Goal: Information Seeking & Learning: Check status

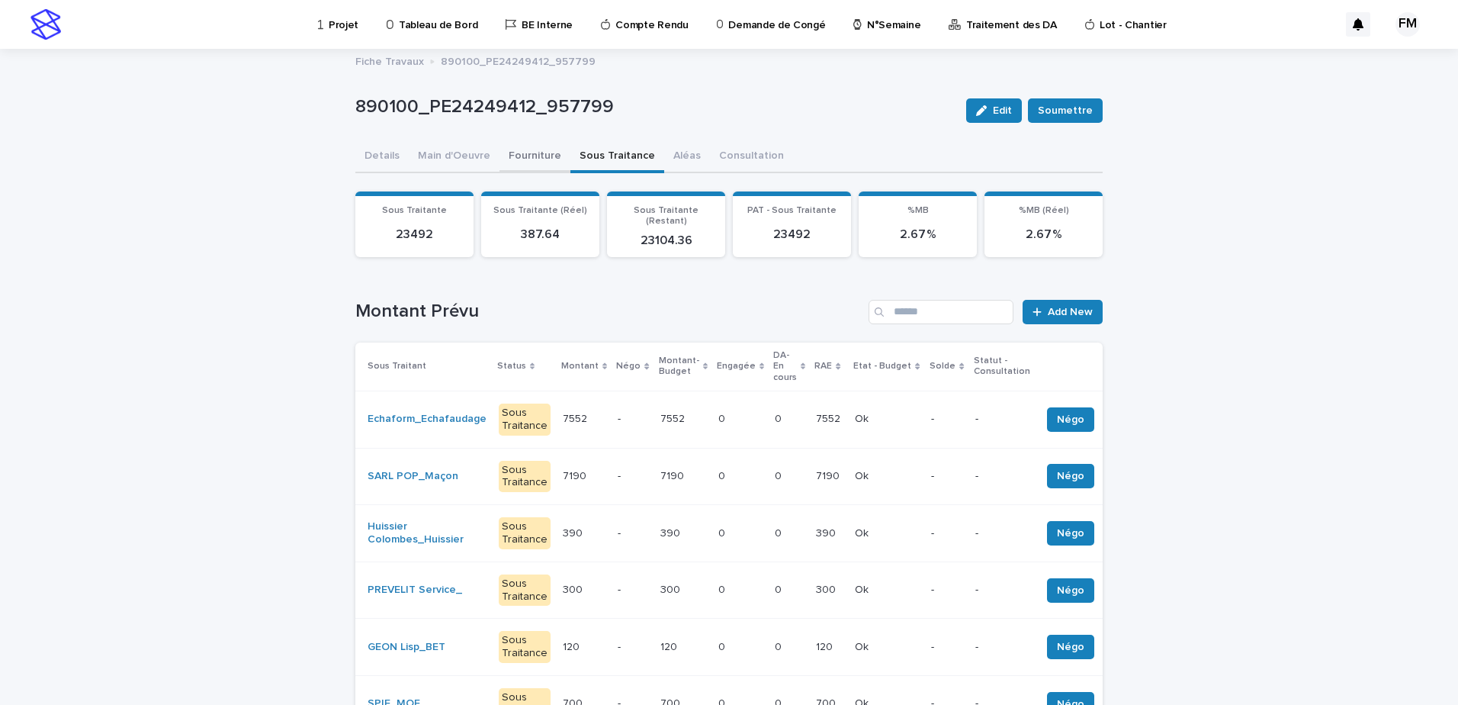
click at [524, 153] on button "Fourniture" at bounding box center [535, 157] width 71 height 32
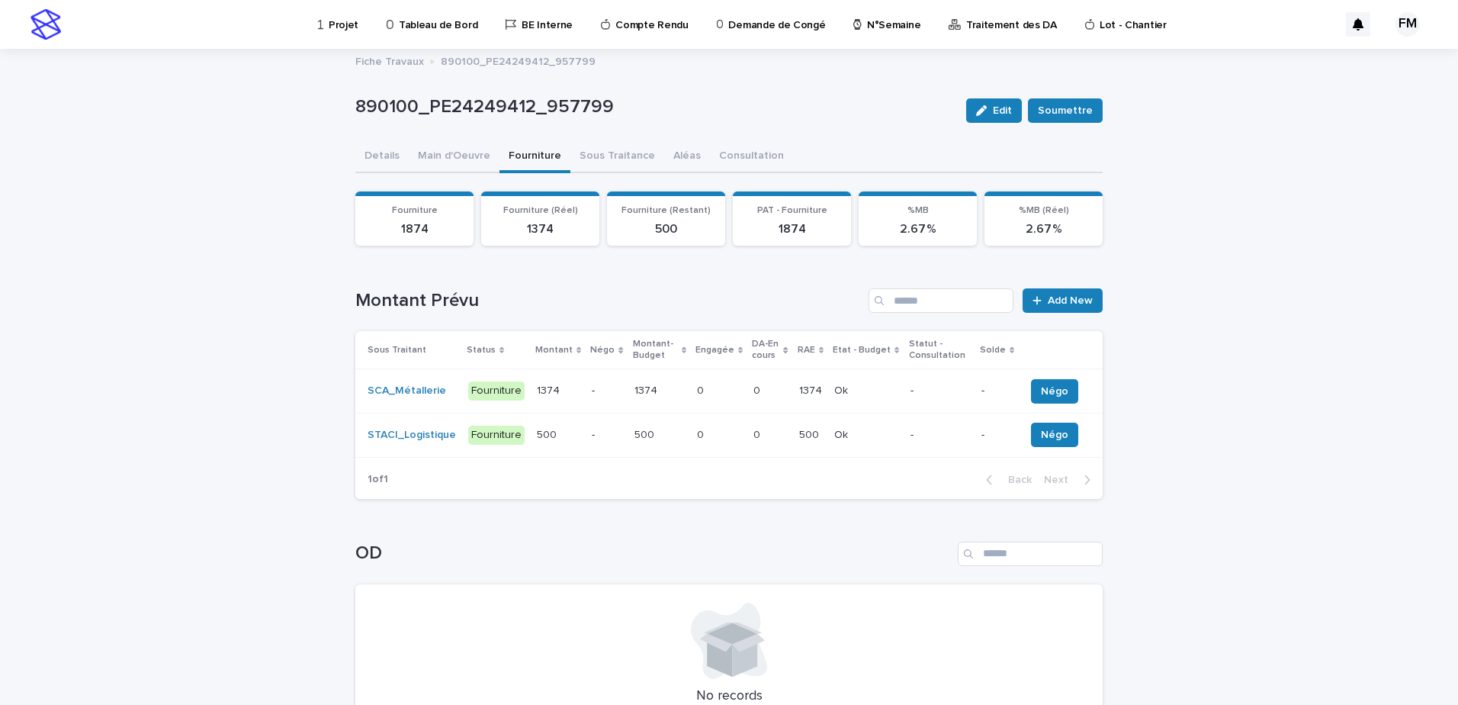
click at [747, 378] on td "0 0" at bounding box center [770, 391] width 46 height 44
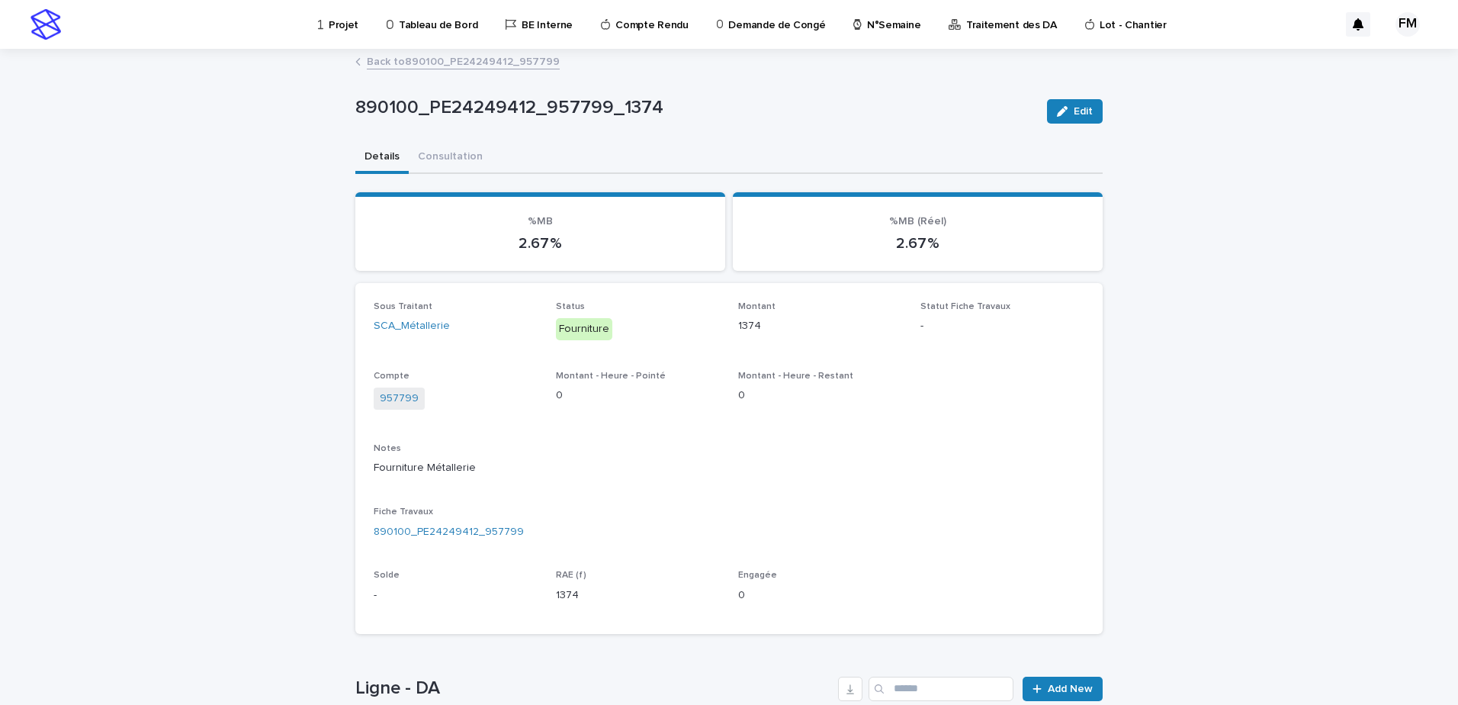
click at [478, 66] on link "Back to 890100_PE24249412_957799" at bounding box center [463, 61] width 193 height 18
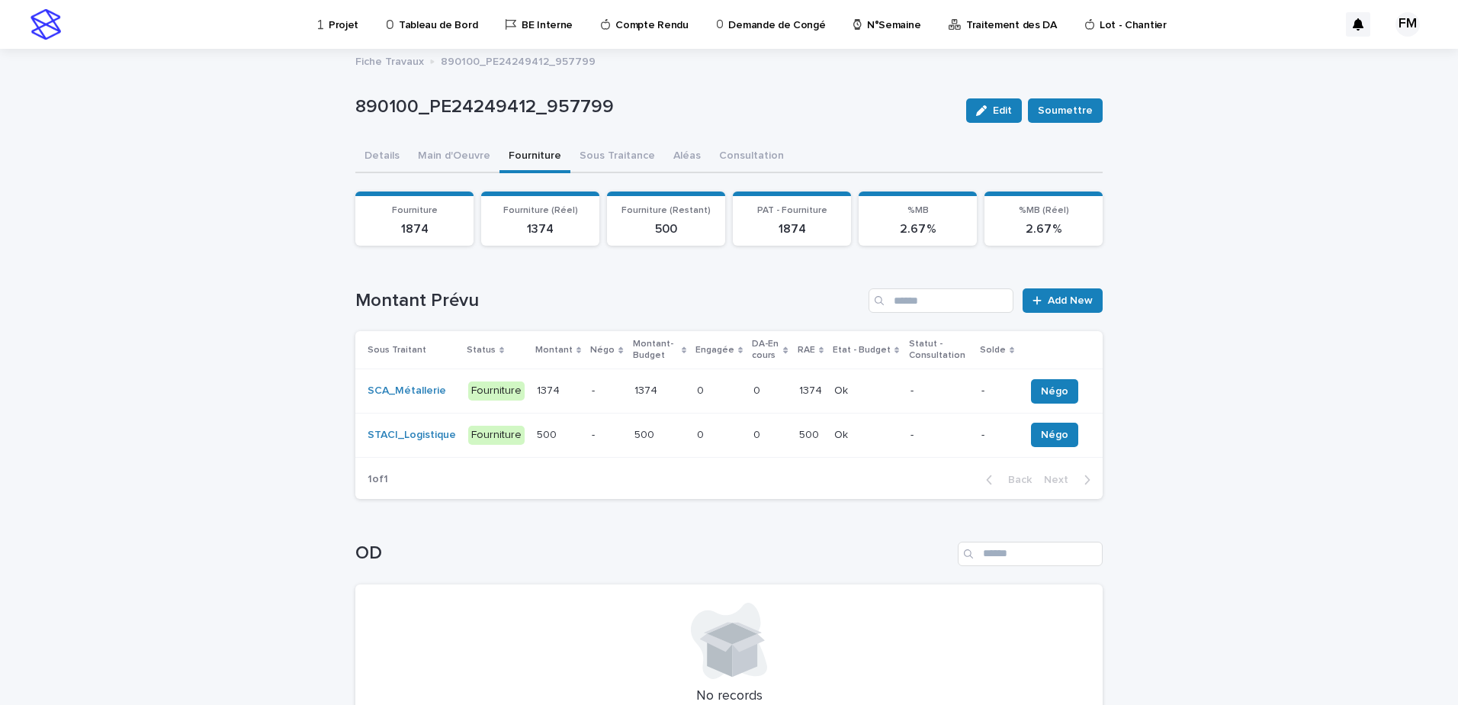
click at [337, 24] on p "Projet" at bounding box center [344, 16] width 30 height 32
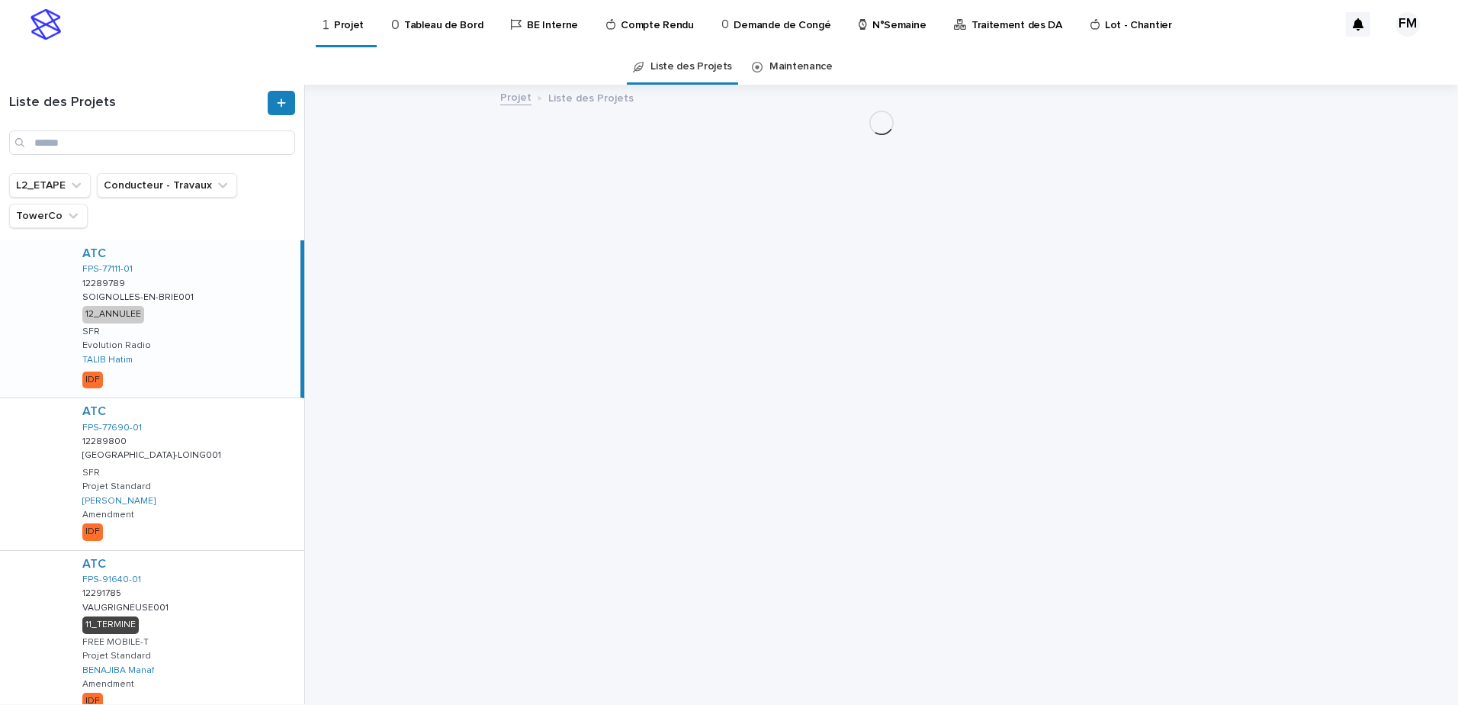
click at [429, 33] on link "Tableau de Bord" at bounding box center [439, 23] width 99 height 47
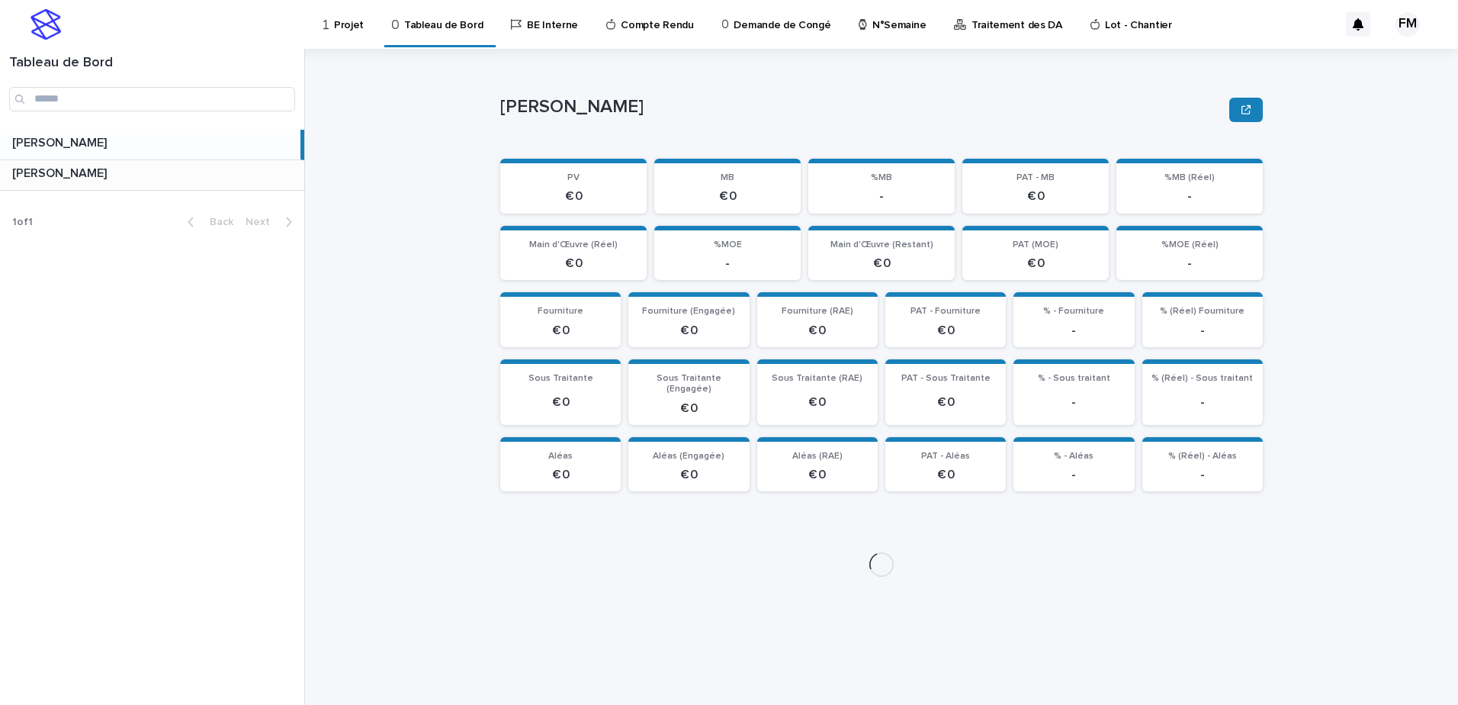
click at [246, 179] on p at bounding box center [155, 173] width 286 height 14
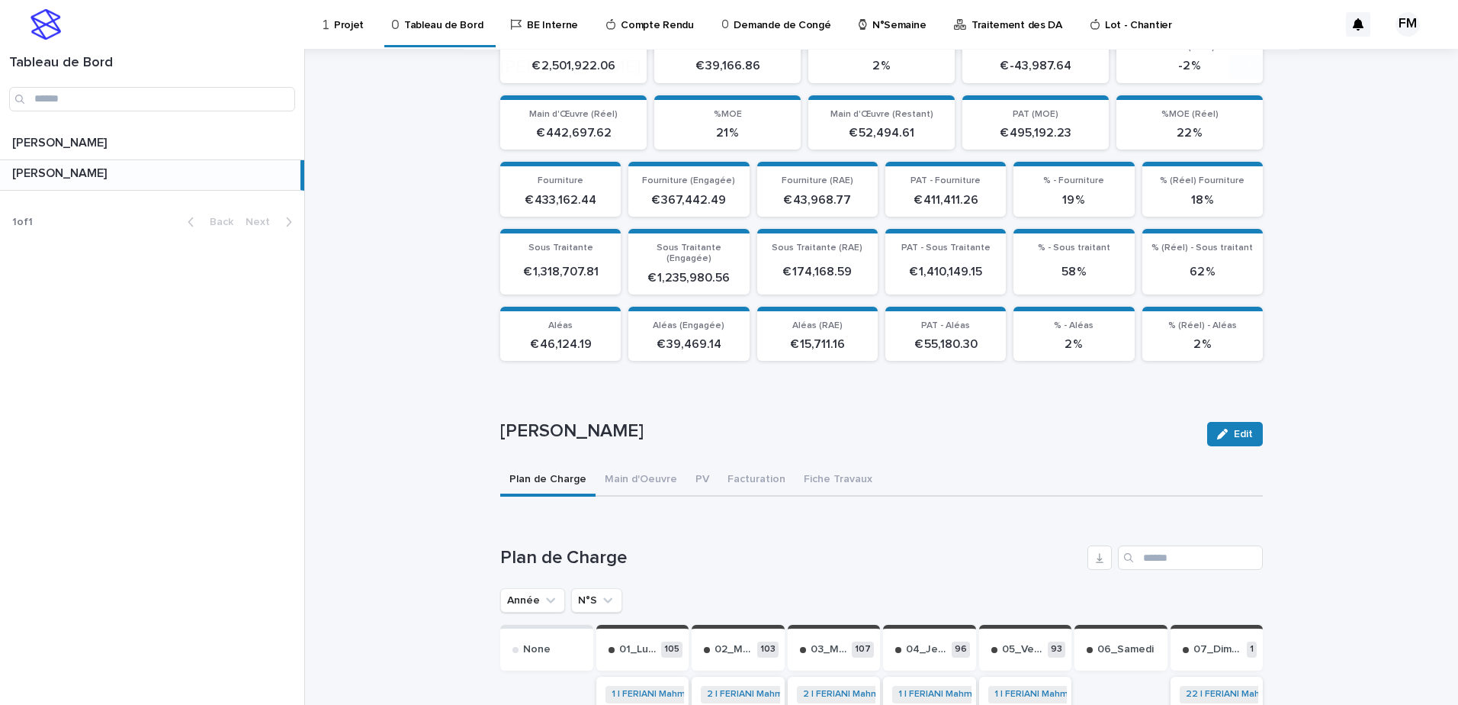
scroll to position [378, 0]
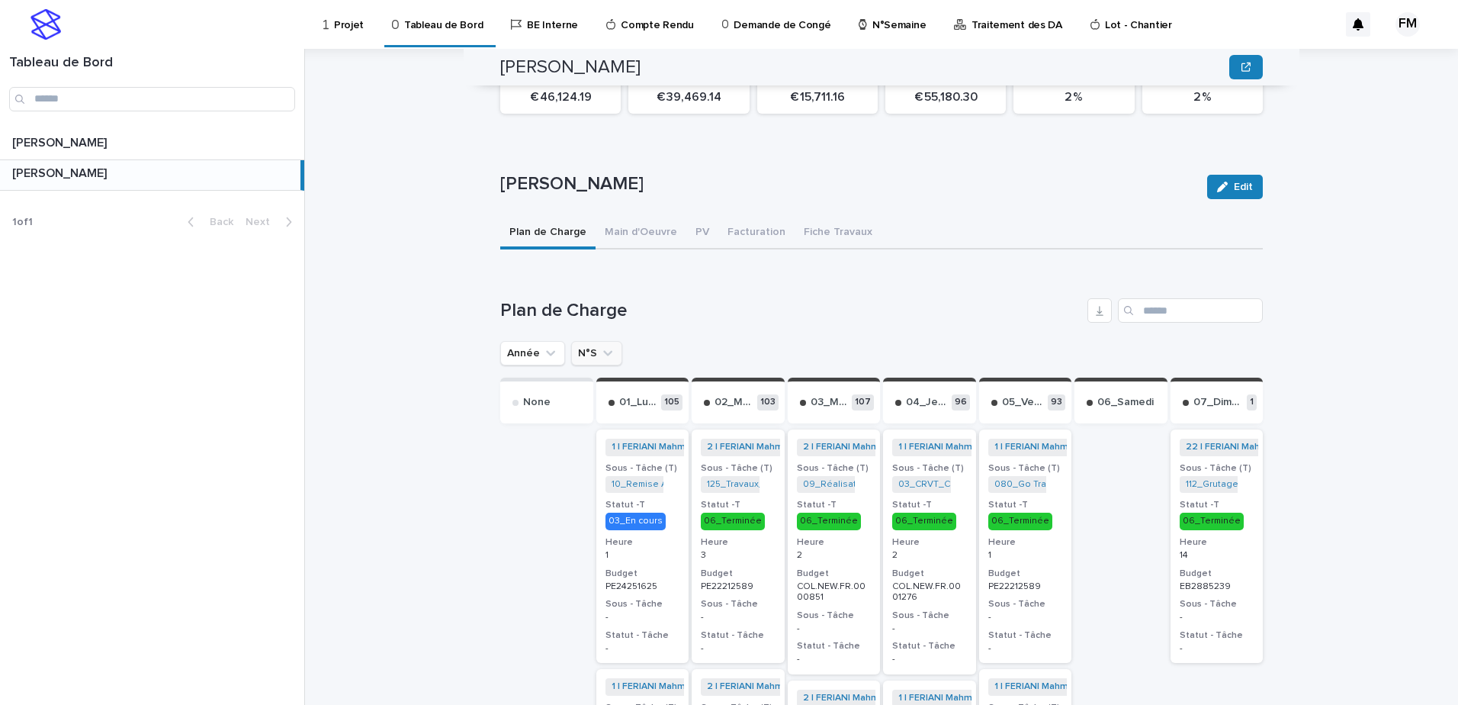
click at [600, 346] on icon "N°S" at bounding box center [607, 352] width 15 height 15
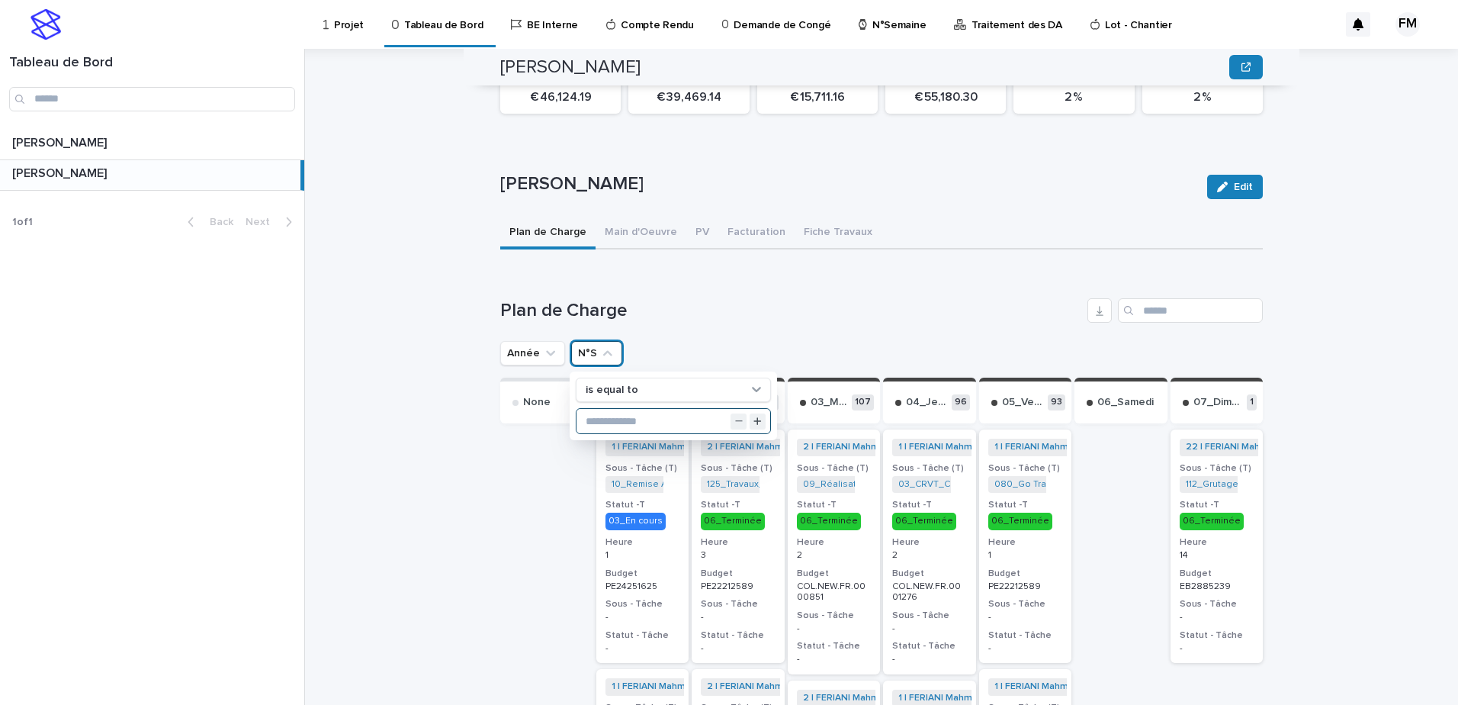
click at [620, 415] on input "text" at bounding box center [674, 421] width 194 height 24
type input "**"
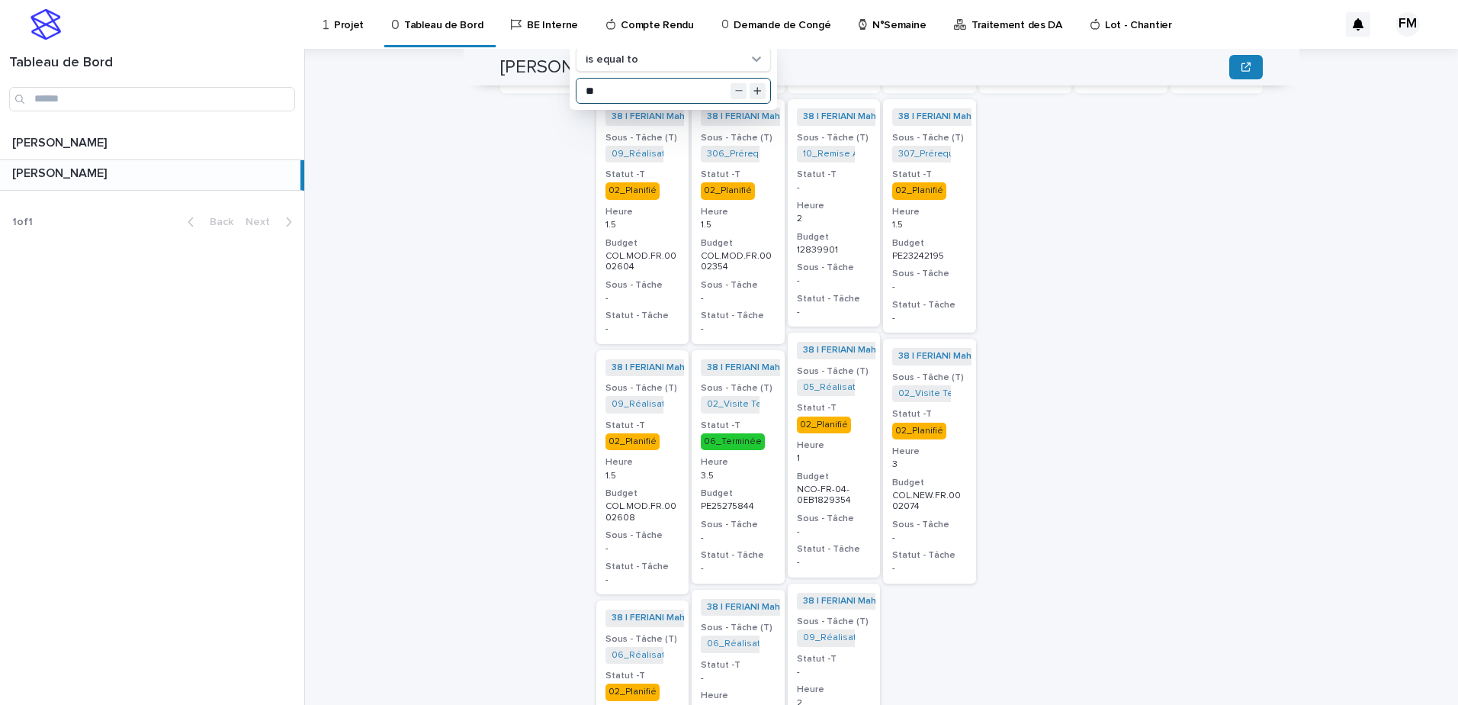
scroll to position [530, 0]
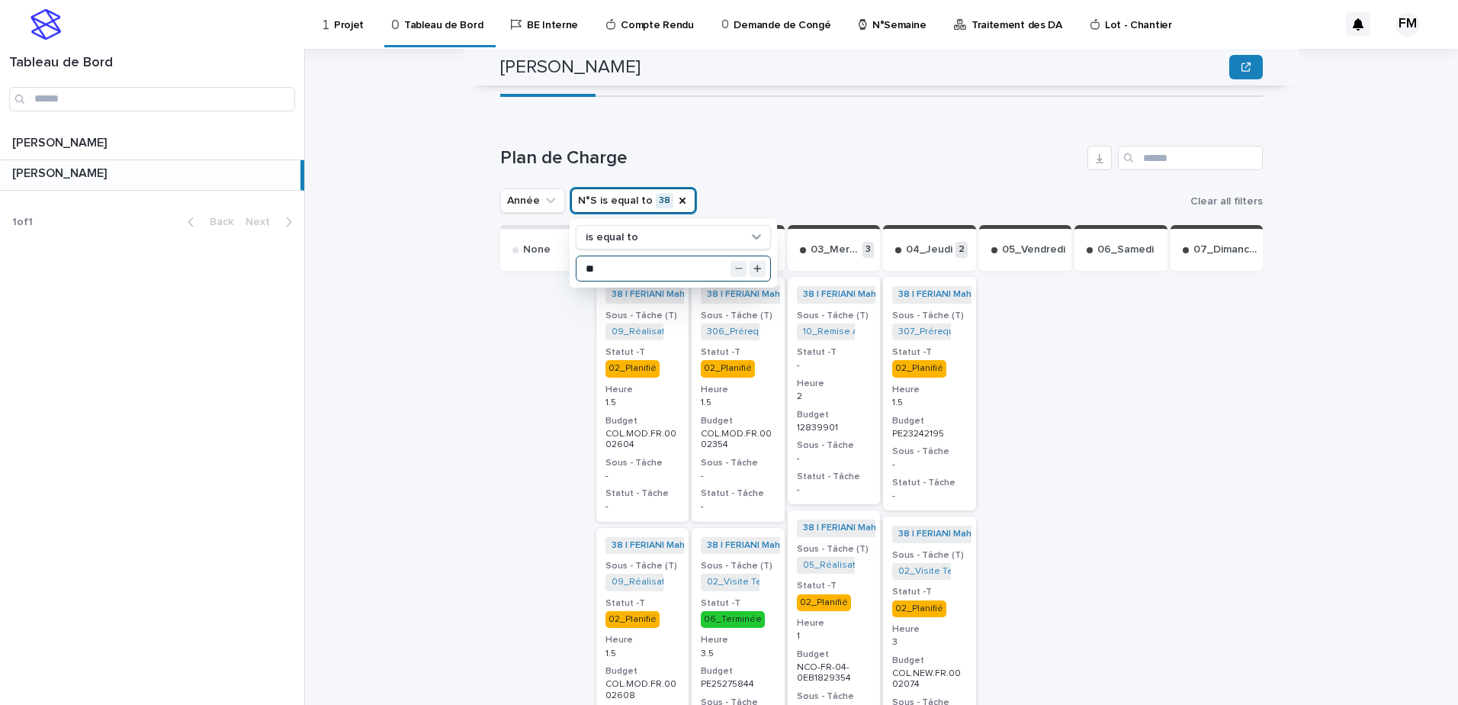
click at [846, 427] on div "38 | FERIANI Mahmoud | 2025 + 0 Sous - Tâche (T) 10_Remise APD_12839901 + 0 Sta…" at bounding box center [834, 390] width 93 height 227
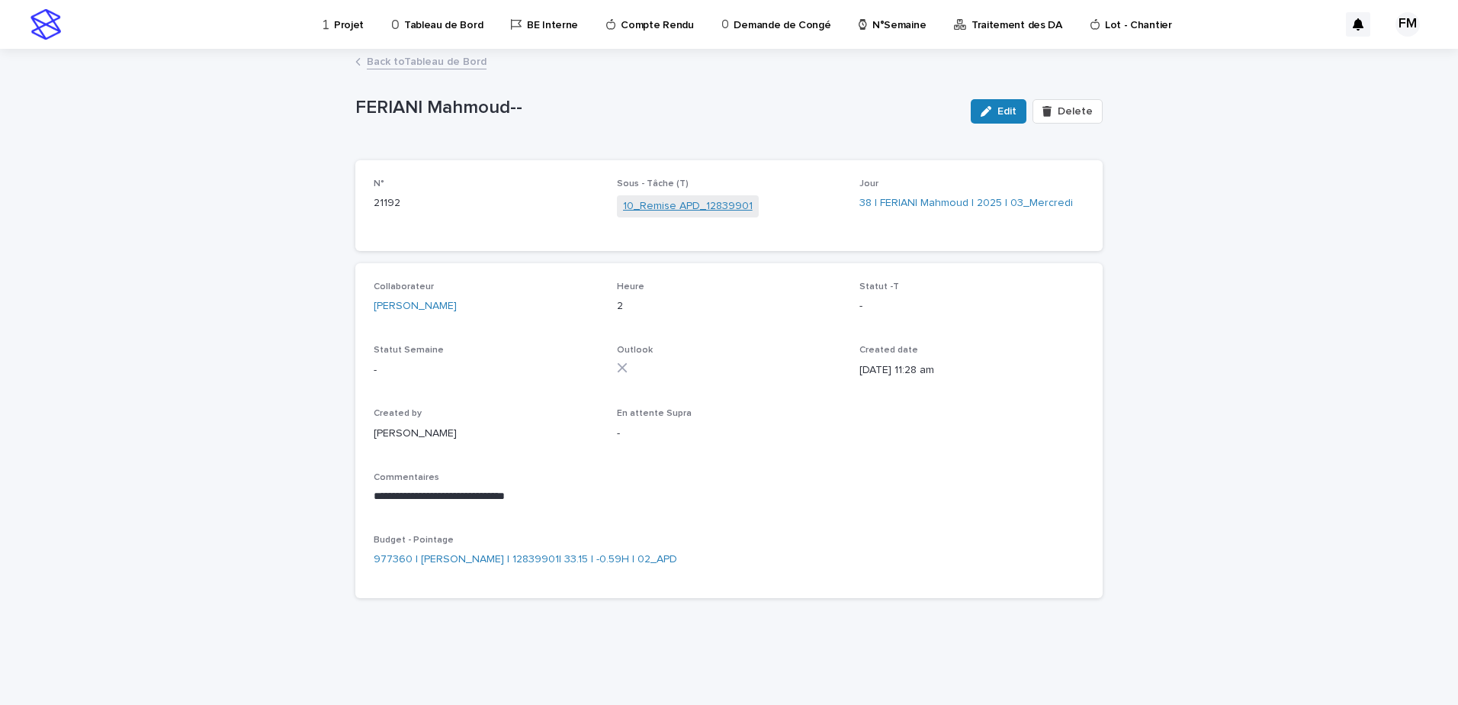
click at [725, 210] on link "10_Remise APD_12839901" at bounding box center [688, 206] width 130 height 16
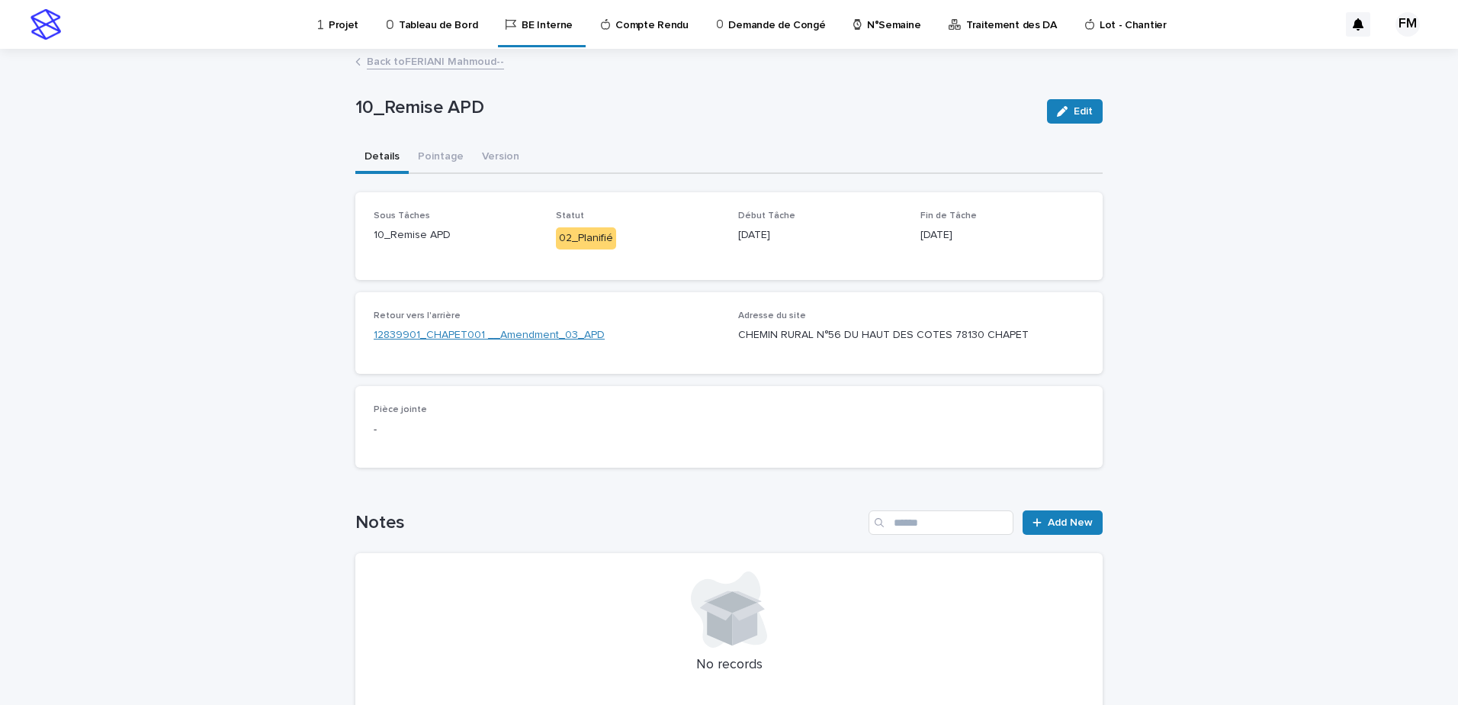
click at [538, 339] on link "12839901_CHAPET001 __Amendment_03_APD" at bounding box center [489, 335] width 231 height 16
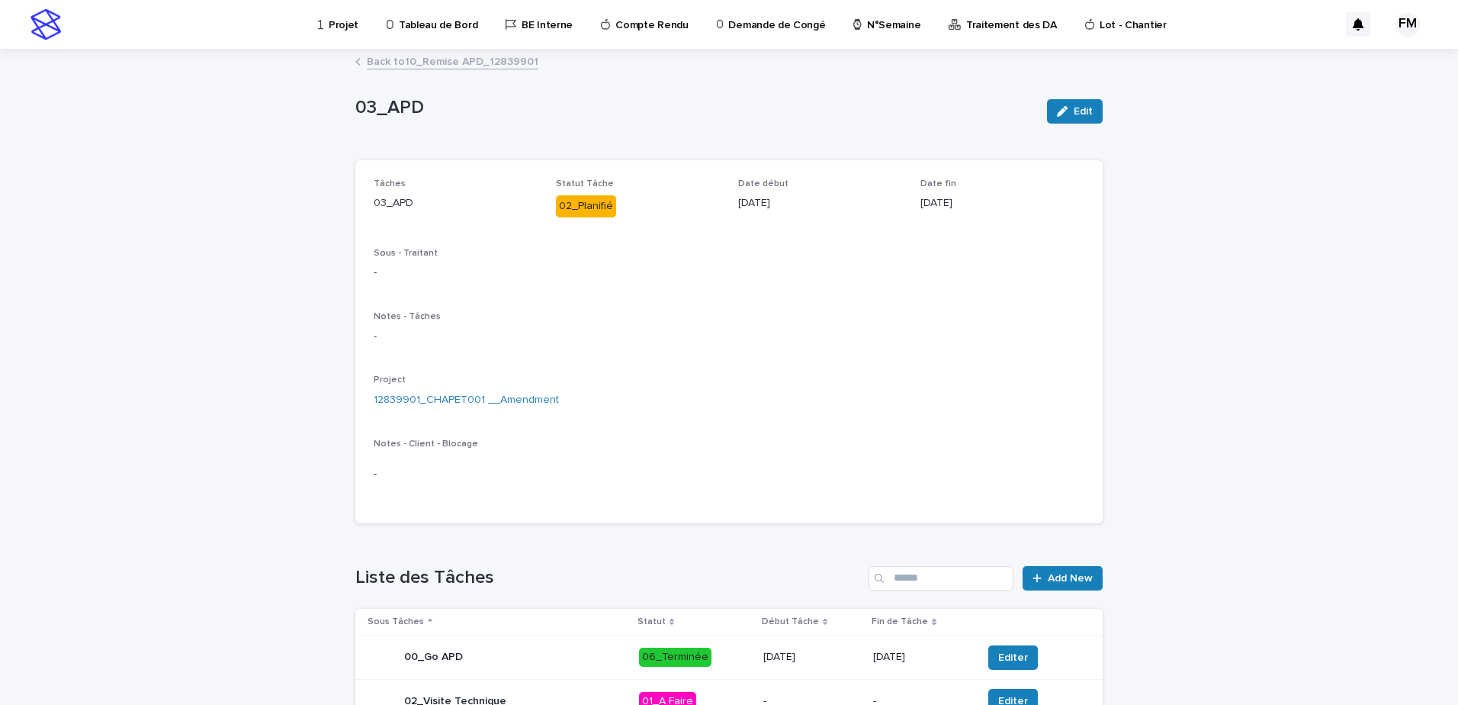
click at [493, 60] on link "Back to 10_Remise APD_12839901" at bounding box center [453, 61] width 172 height 18
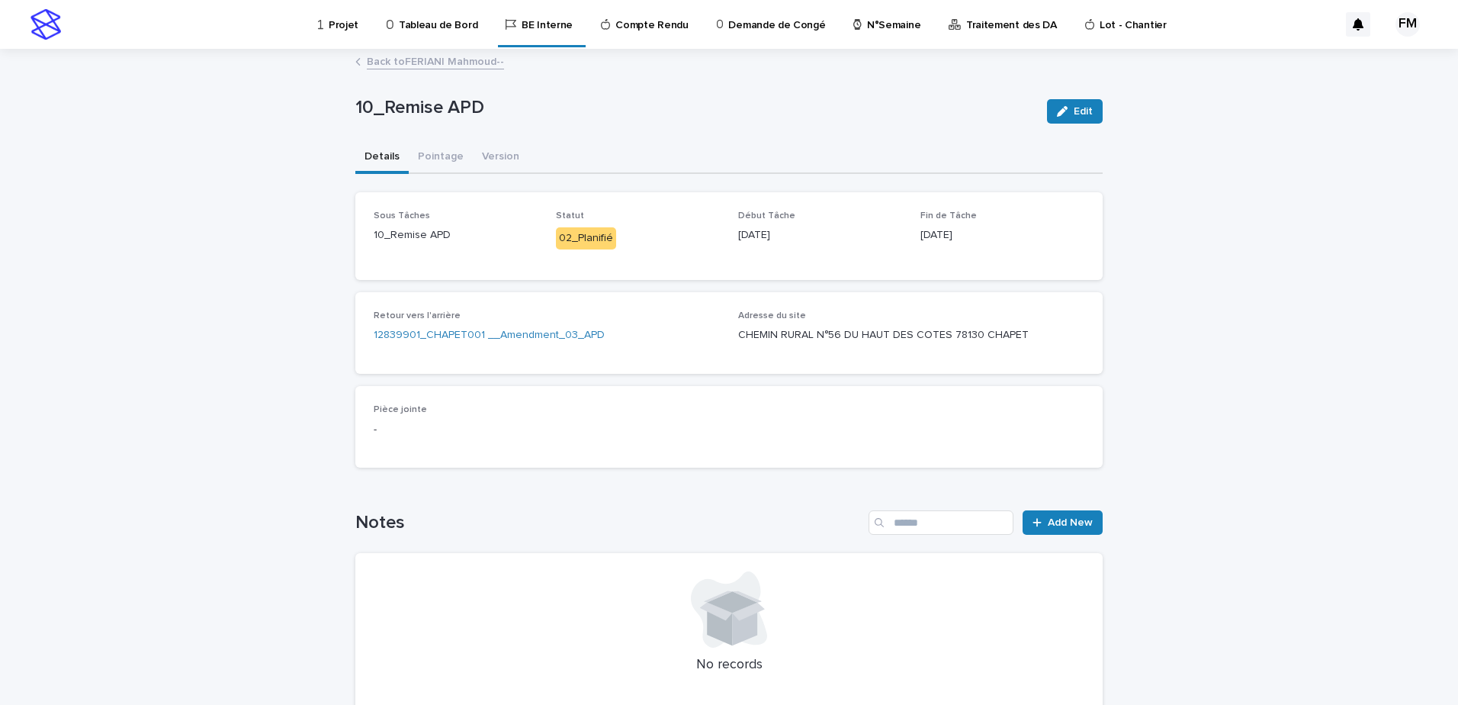
click at [445, 63] on link "Back to [PERSON_NAME]--" at bounding box center [435, 61] width 137 height 18
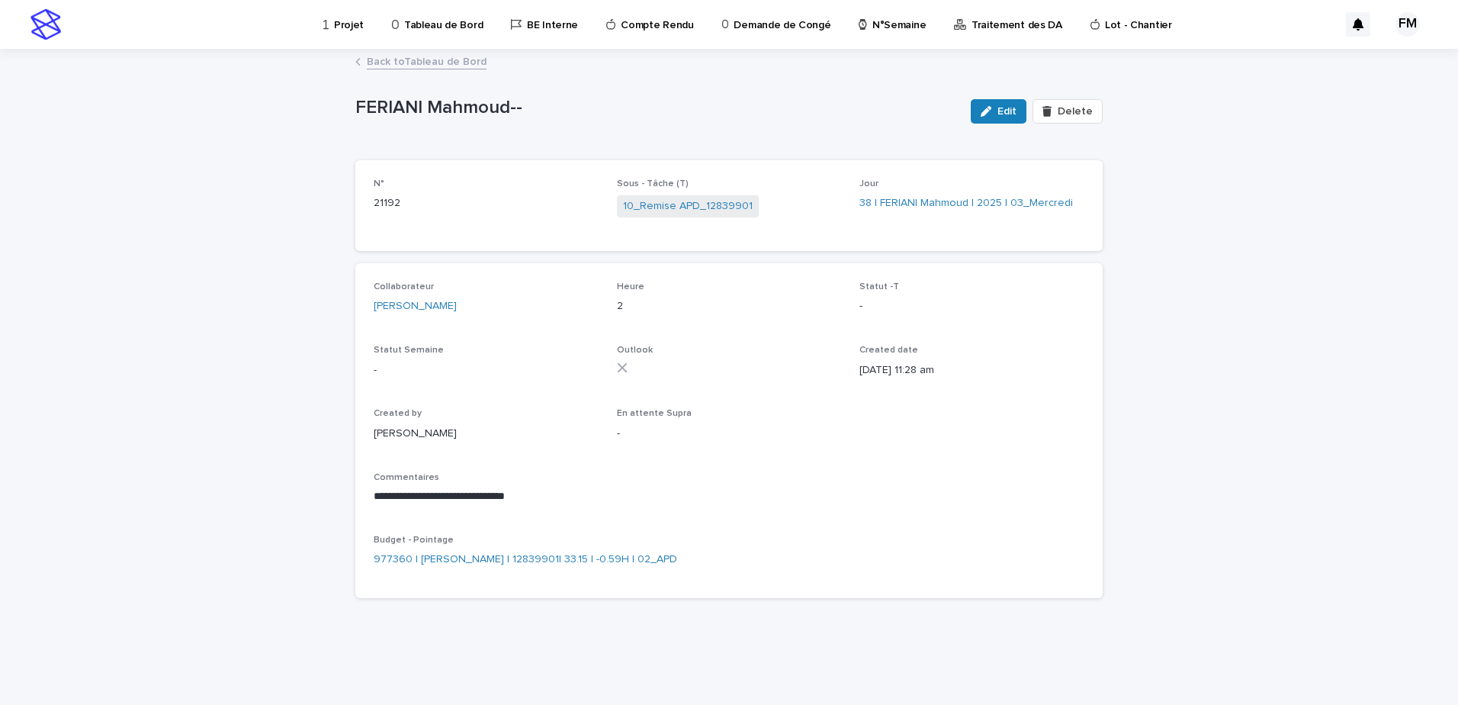
click at [396, 58] on link "Back to Tableau de Bord" at bounding box center [427, 61] width 120 height 18
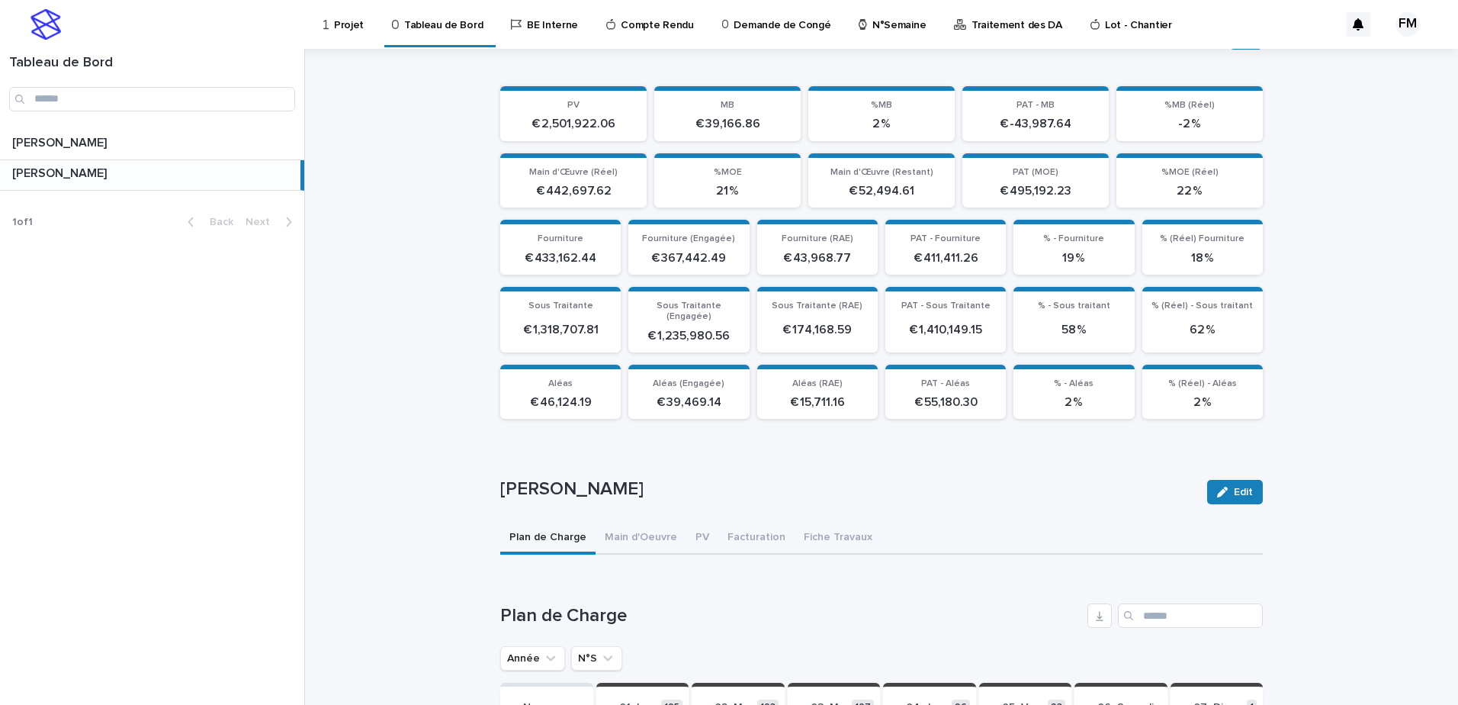
scroll to position [225, 0]
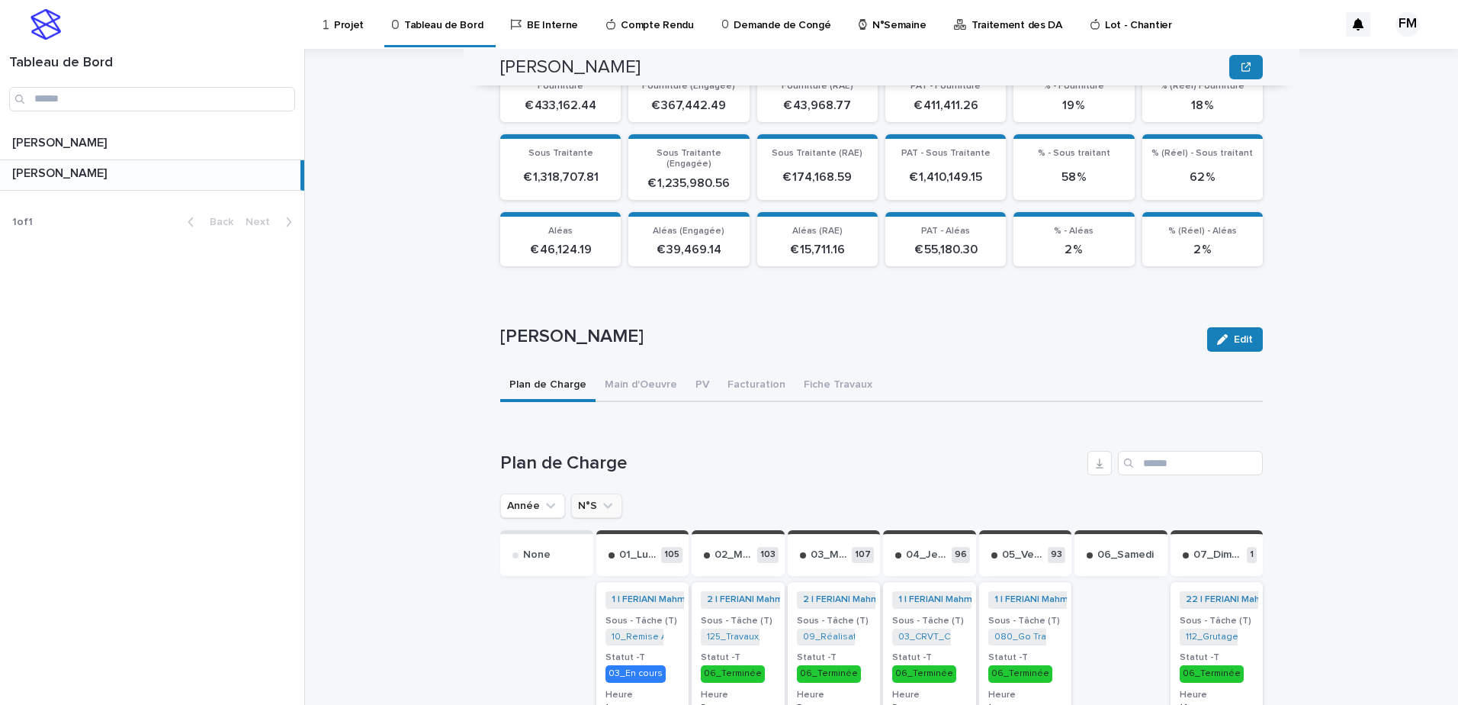
click at [600, 498] on icon "N°S" at bounding box center [607, 505] width 15 height 15
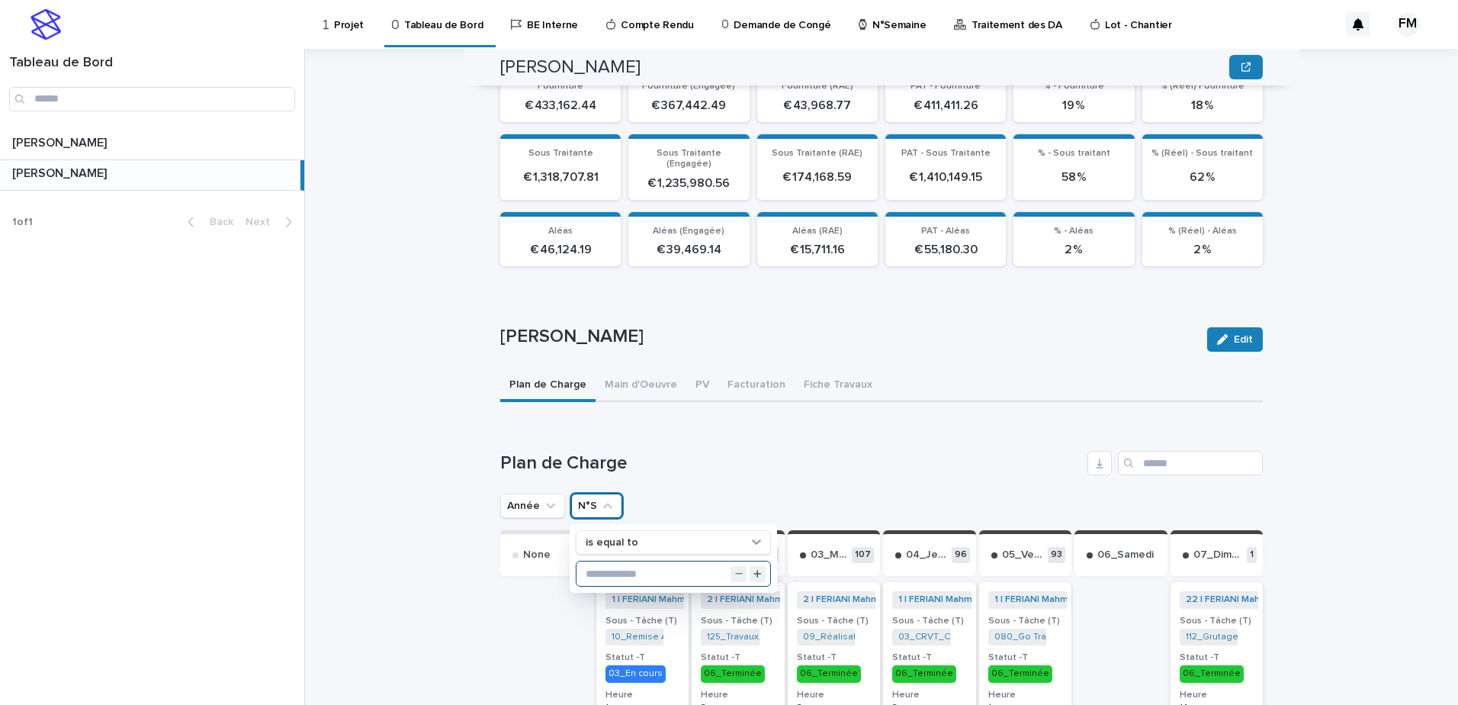
click at [612, 561] on input "text" at bounding box center [674, 573] width 194 height 24
type input "**"
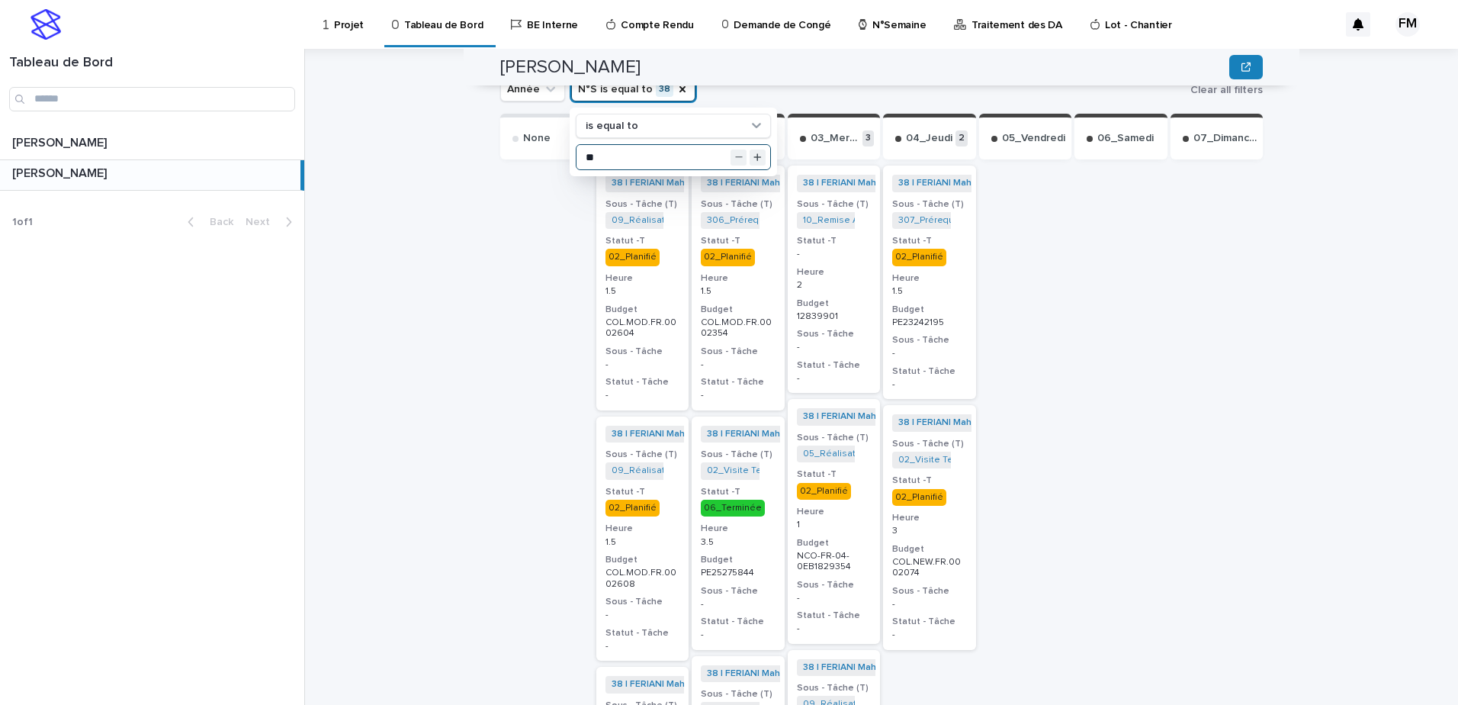
scroll to position [683, 0]
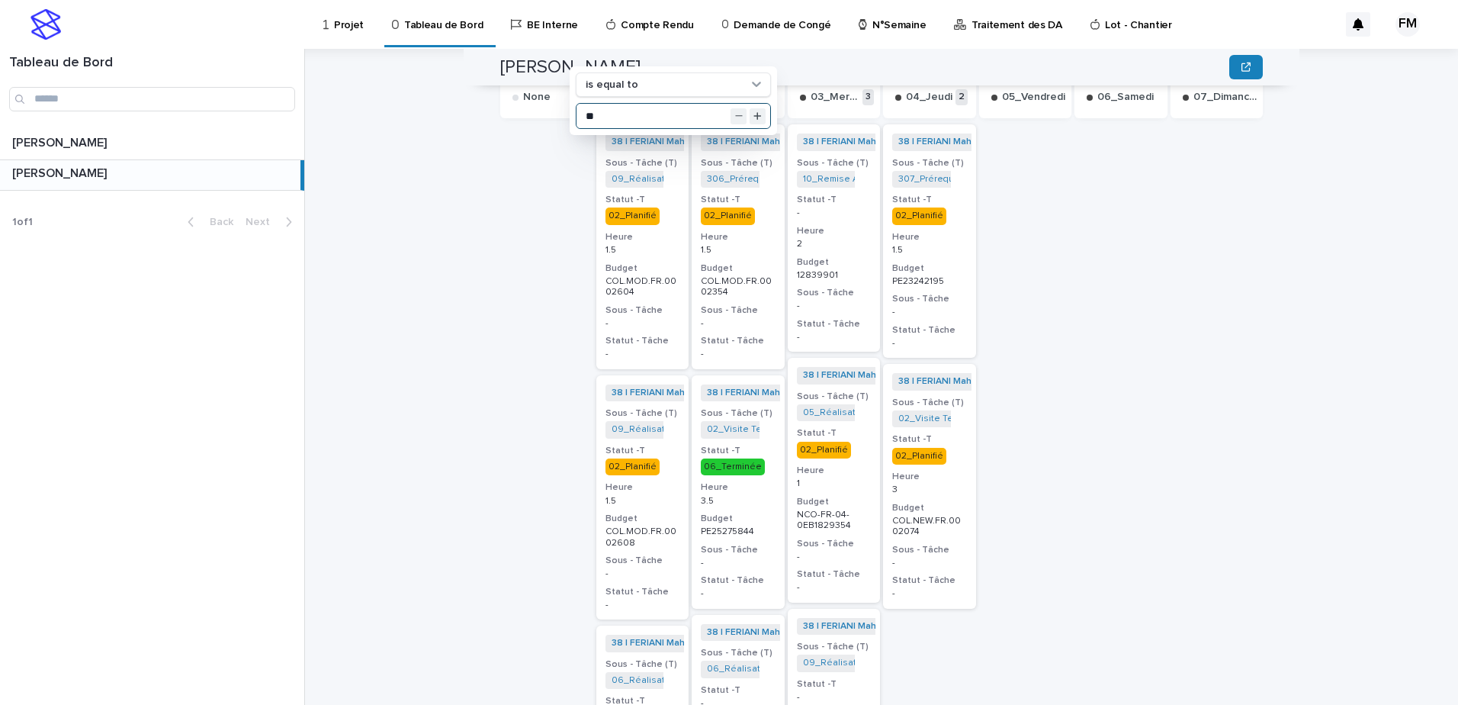
click at [843, 506] on div "NCO-FR-04-0EB1829354" at bounding box center [834, 518] width 75 height 25
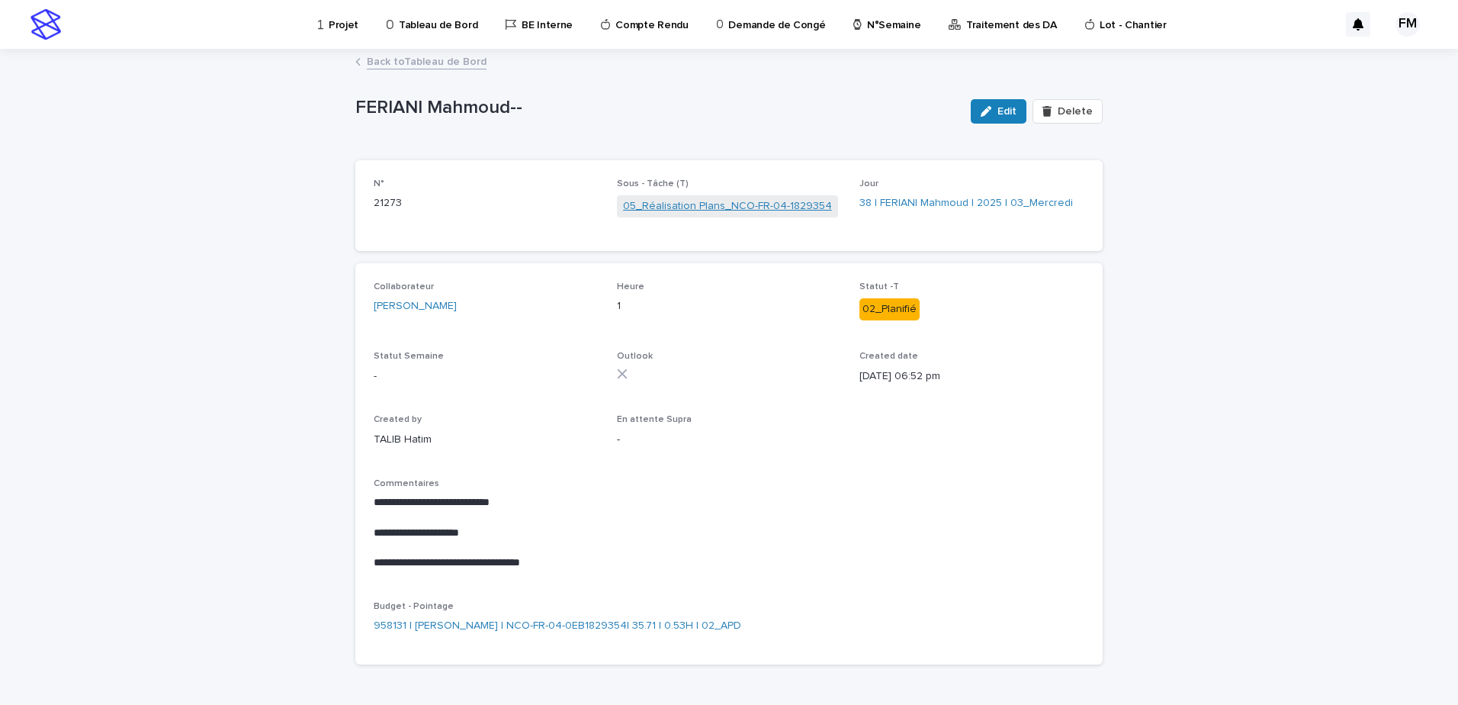
click at [733, 203] on link "05_Réalisation Plans_NCO-FR-04-1829354" at bounding box center [727, 206] width 209 height 16
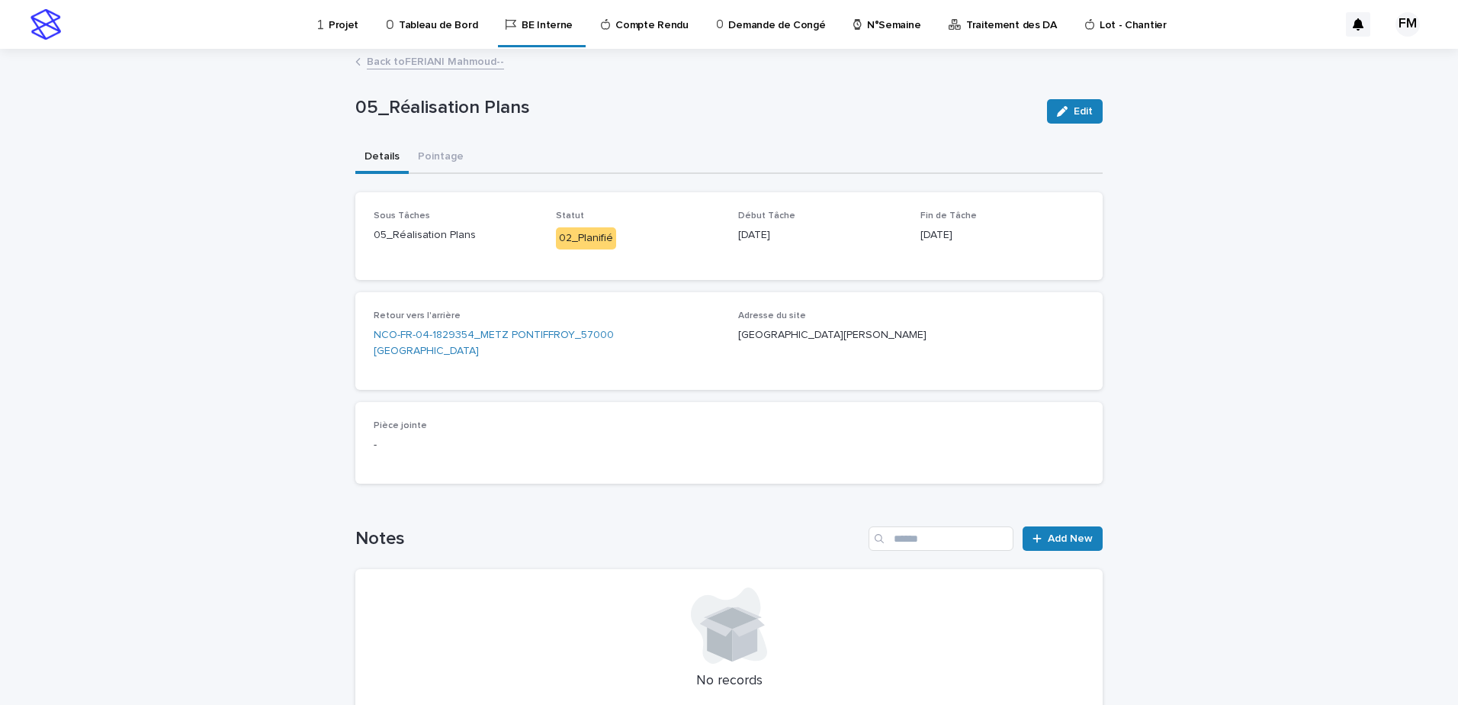
click at [441, 59] on link "Back to [PERSON_NAME]--" at bounding box center [435, 61] width 137 height 18
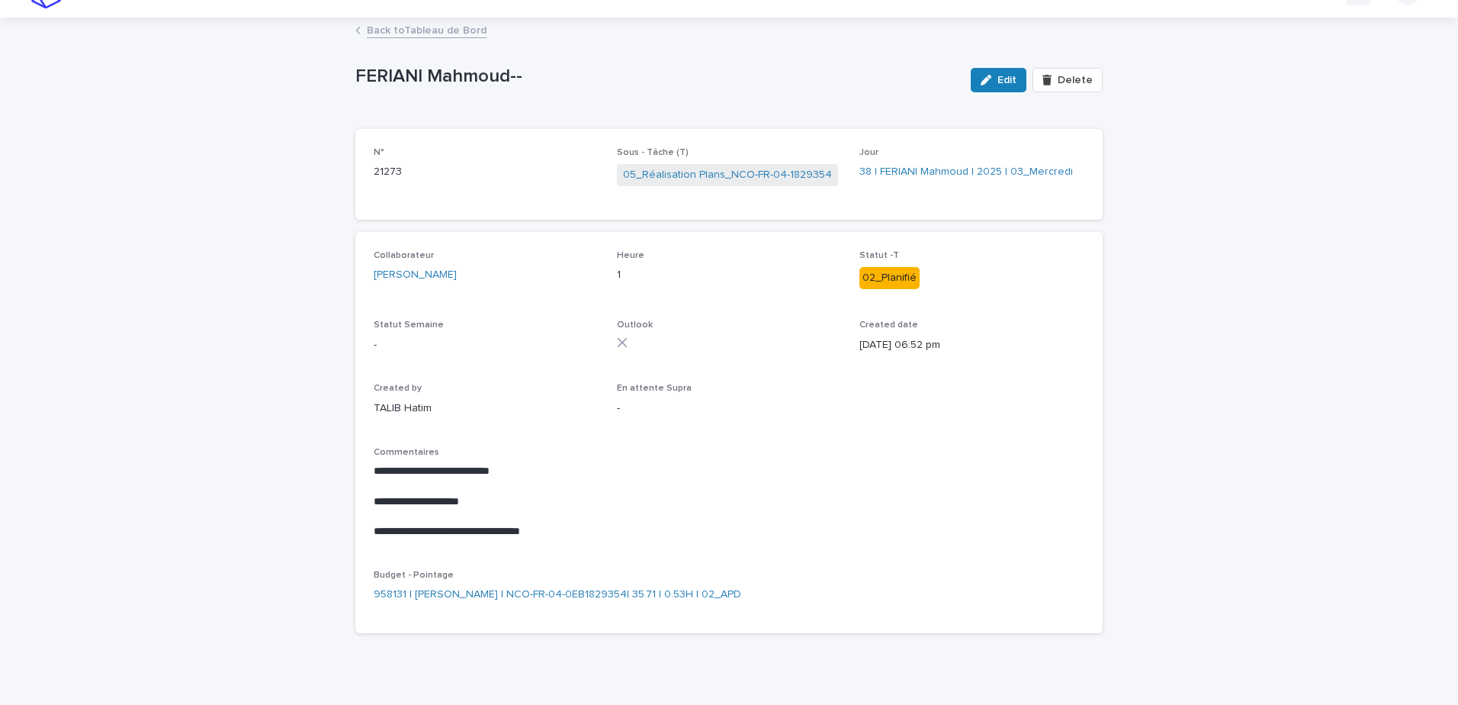
scroll to position [49, 0]
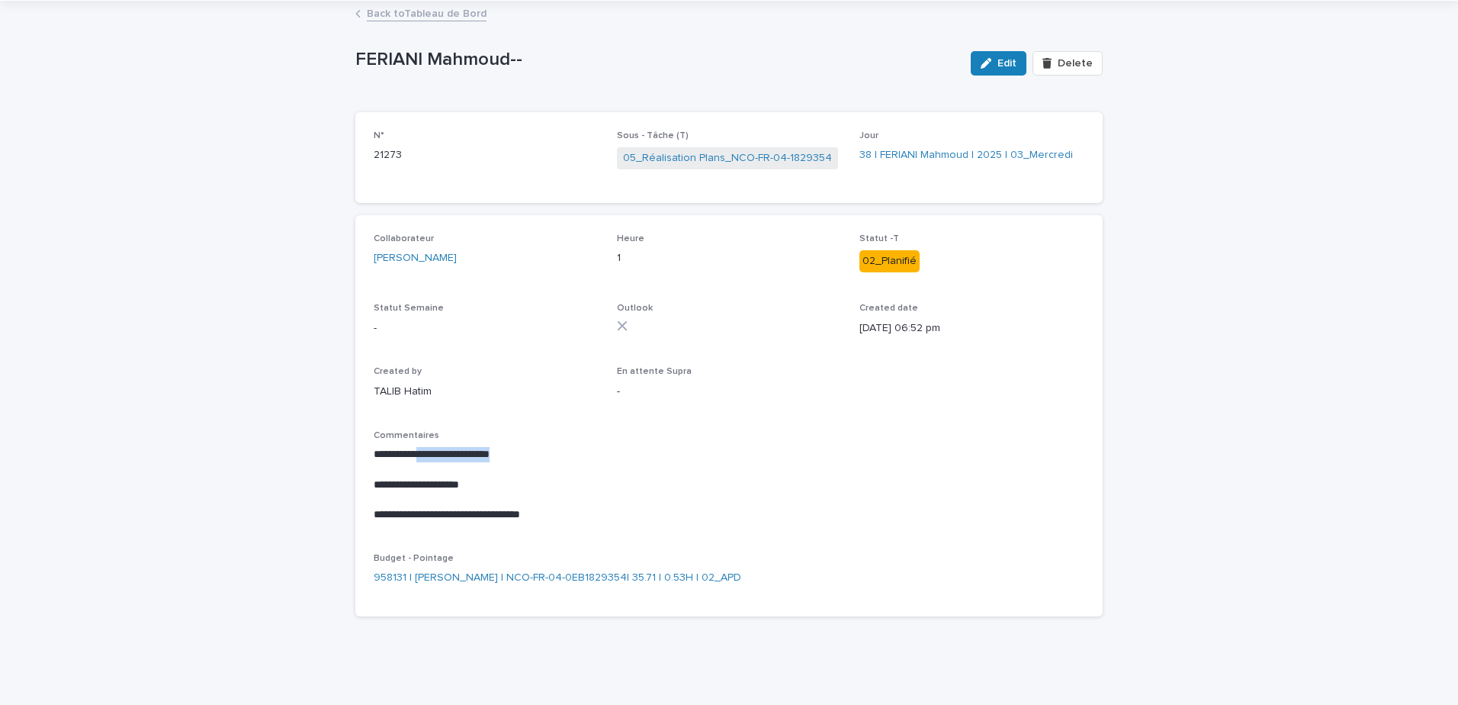
drag, startPoint x: 429, startPoint y: 455, endPoint x: 531, endPoint y: 451, distance: 102.2
click at [531, 451] on p "**********" at bounding box center [729, 454] width 711 height 15
click at [398, 482] on p "**********" at bounding box center [729, 484] width 711 height 15
drag, startPoint x: 369, startPoint y: 485, endPoint x: 501, endPoint y: 492, distance: 132.1
click at [501, 492] on div "**********" at bounding box center [729, 485] width 711 height 76
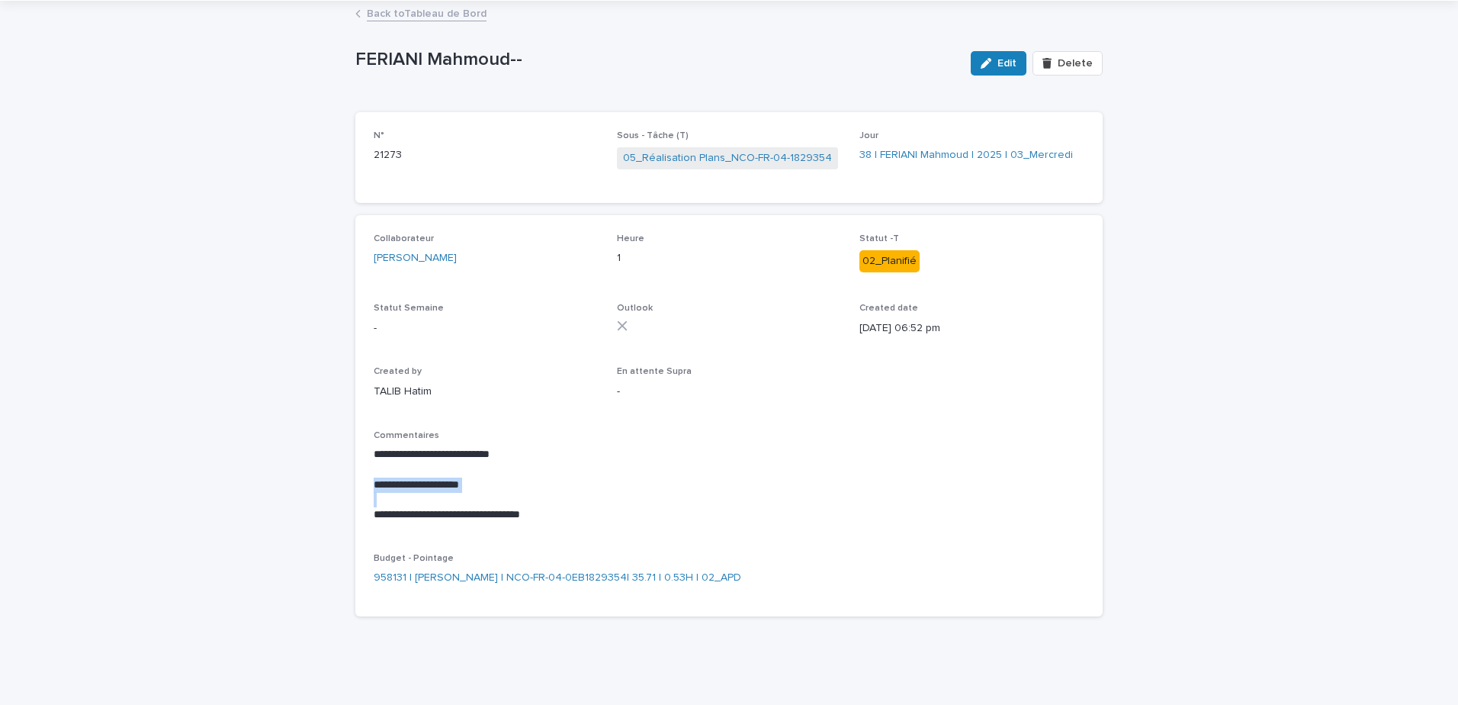
click at [503, 486] on p "**********" at bounding box center [729, 484] width 711 height 15
drag, startPoint x: 423, startPoint y: 515, endPoint x: 535, endPoint y: 523, distance: 113.2
click at [535, 523] on div "**********" at bounding box center [729, 482] width 711 height 105
drag, startPoint x: 408, startPoint y: 451, endPoint x: 552, endPoint y: 485, distance: 148.2
click at [552, 485] on div "**********" at bounding box center [729, 485] width 711 height 76
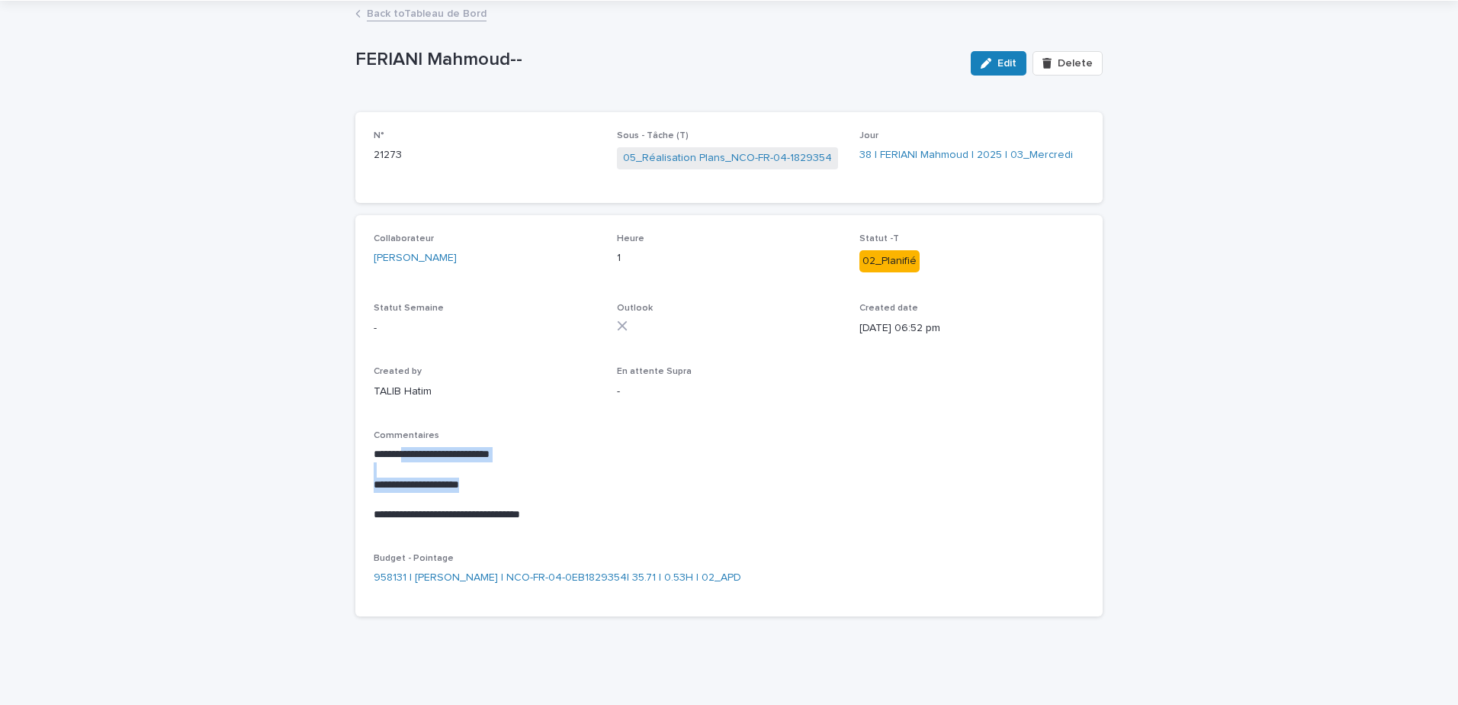
click at [423, 15] on link "Back to Tableau de Bord" at bounding box center [427, 13] width 120 height 18
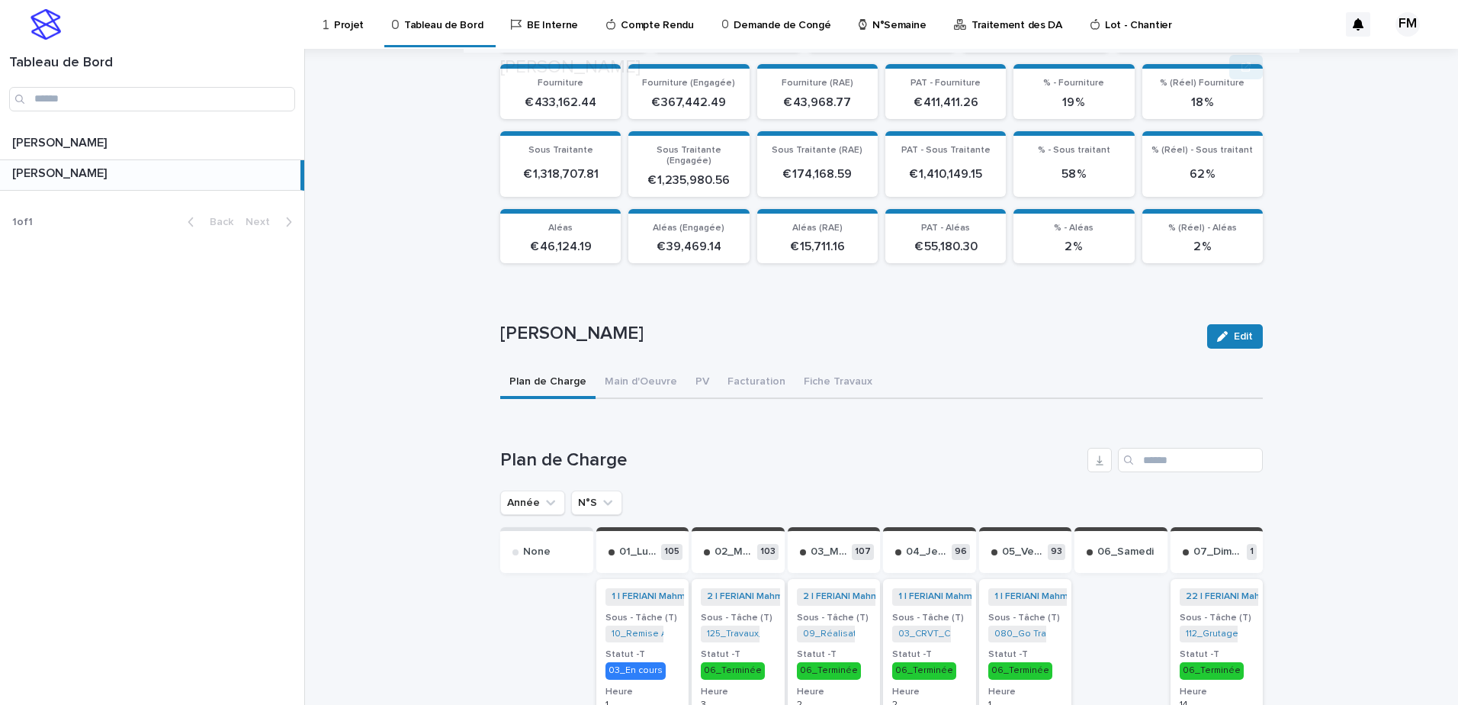
scroll to position [259, 0]
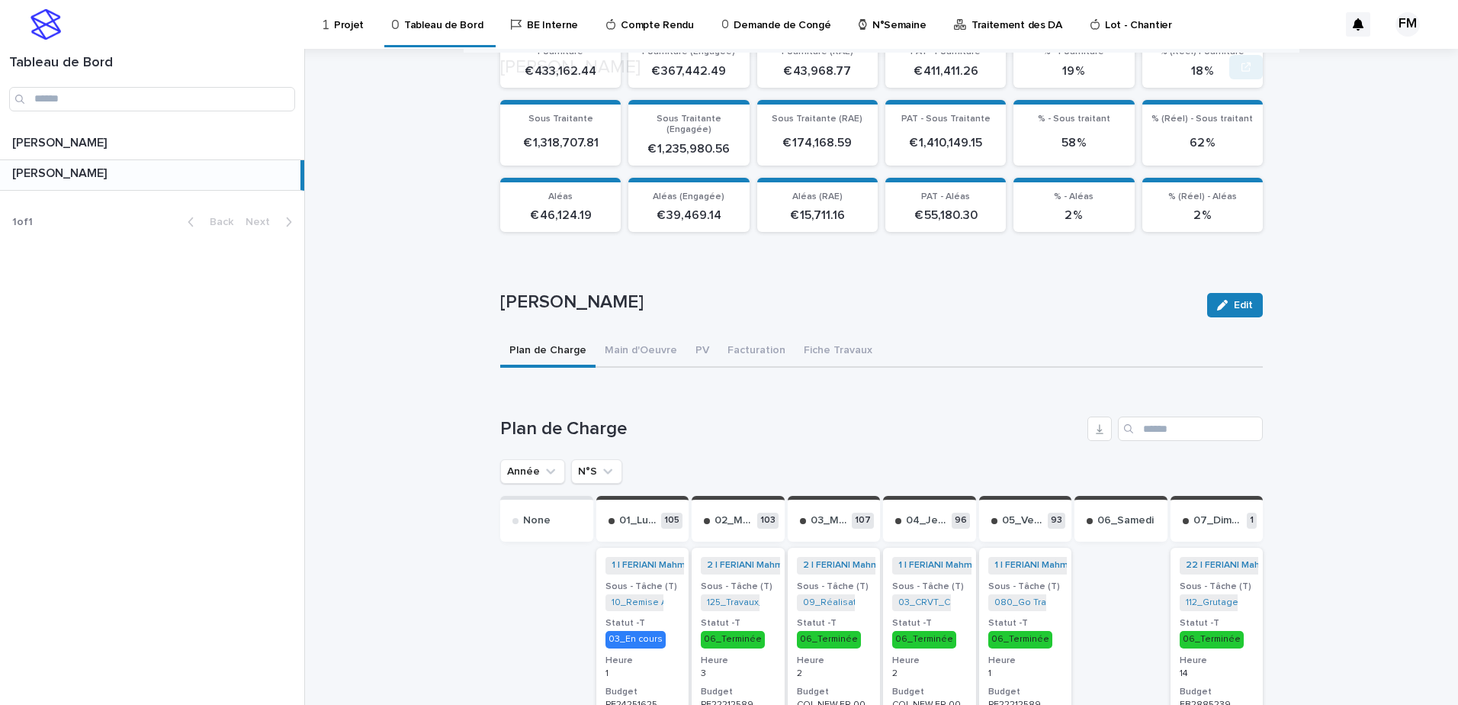
click at [596, 496] on div "01_Lundi 105" at bounding box center [642, 519] width 93 height 46
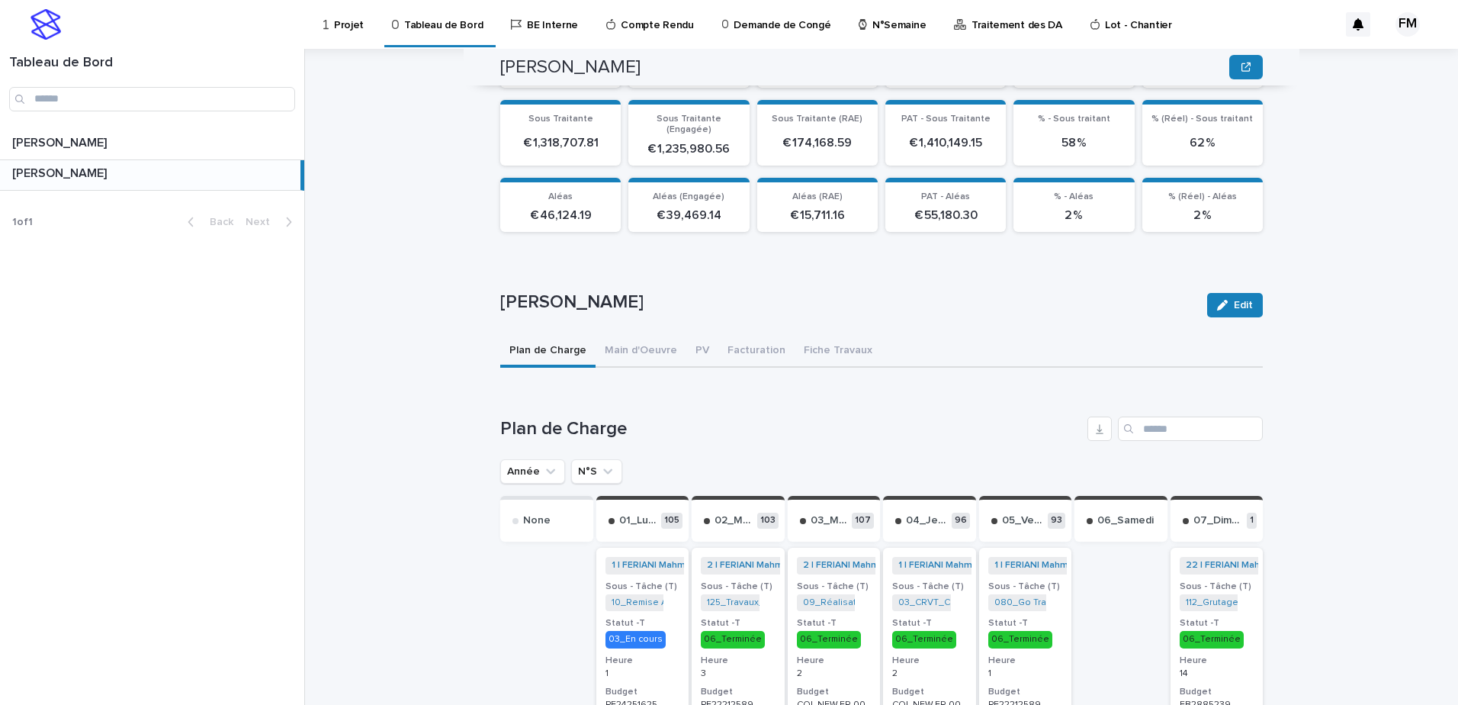
scroll to position [458, 0]
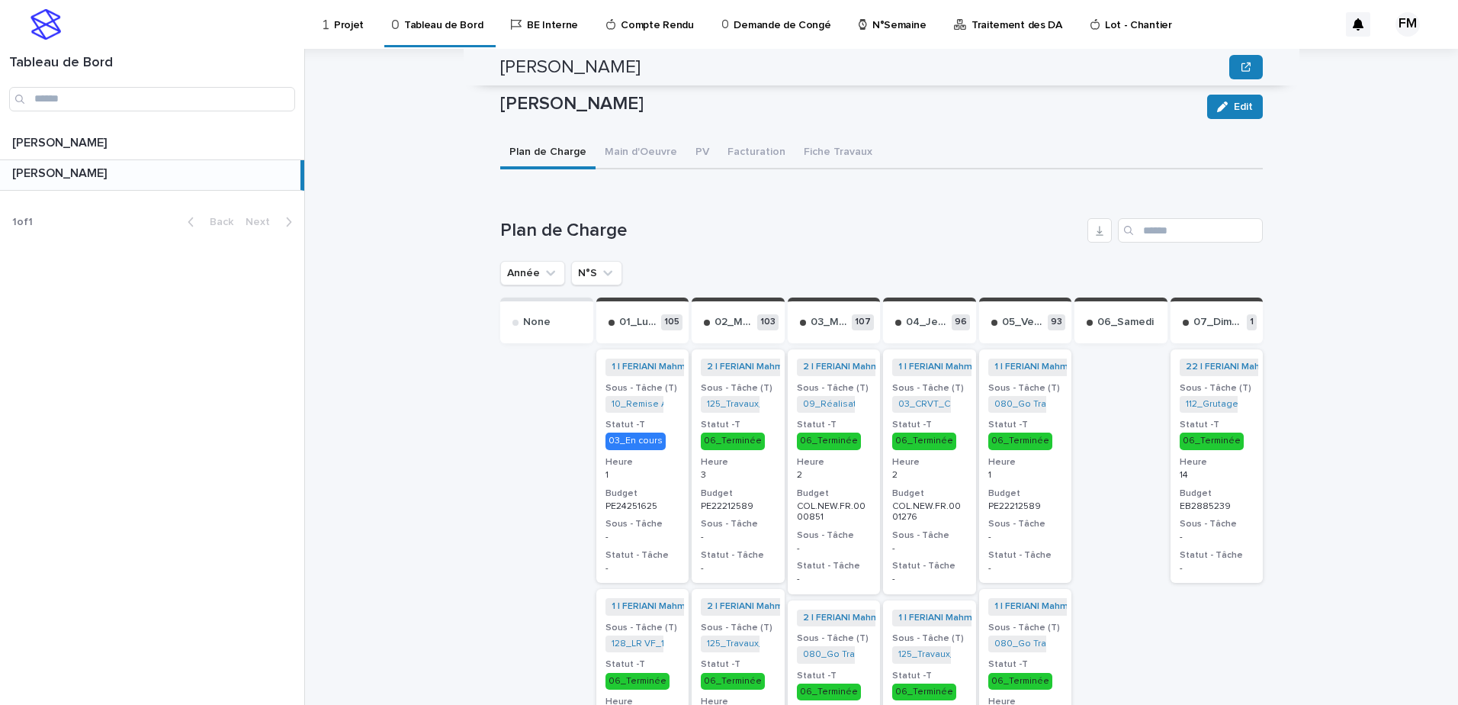
click at [586, 276] on ul "Année N°S" at bounding box center [561, 273] width 128 height 31
click at [590, 269] on button "N°S" at bounding box center [596, 273] width 51 height 24
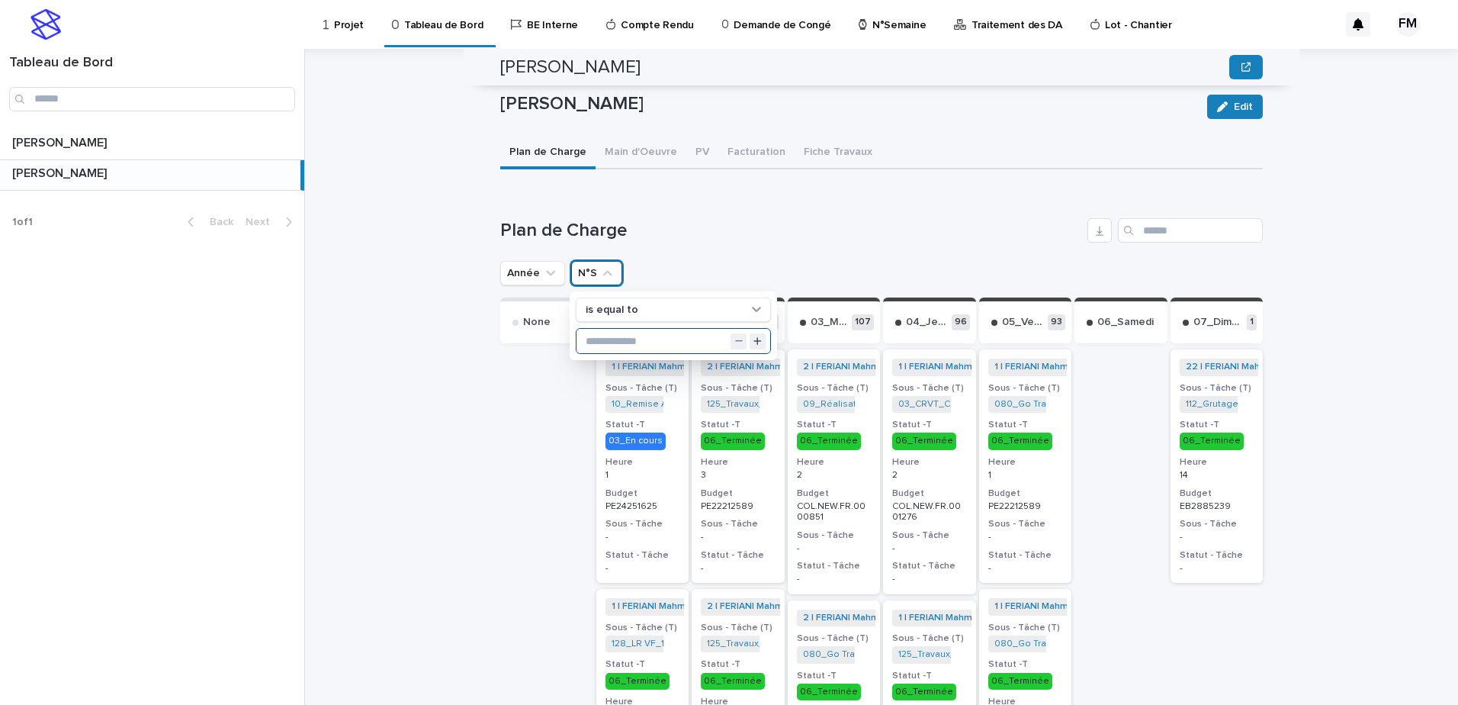
click at [599, 329] on input "text" at bounding box center [674, 341] width 194 height 24
type input "**"
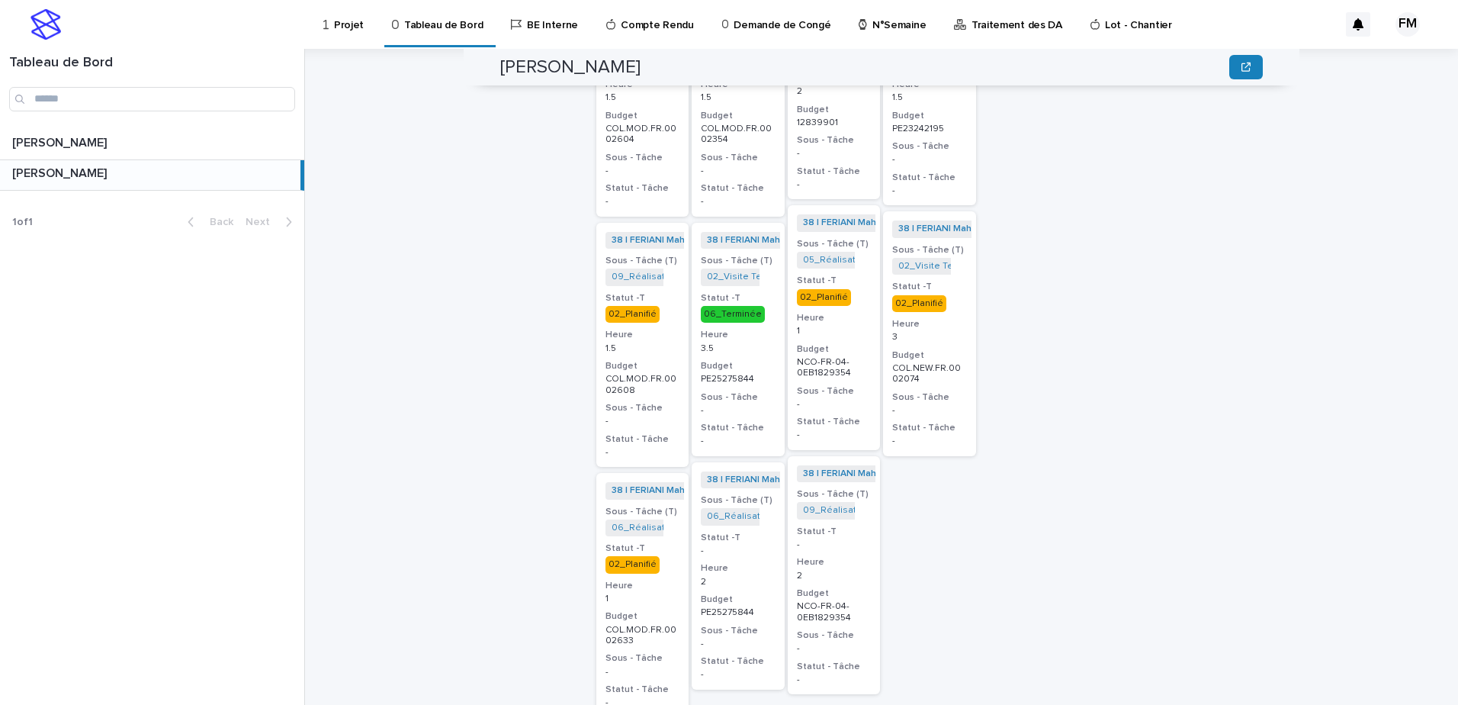
scroll to position [839, 0]
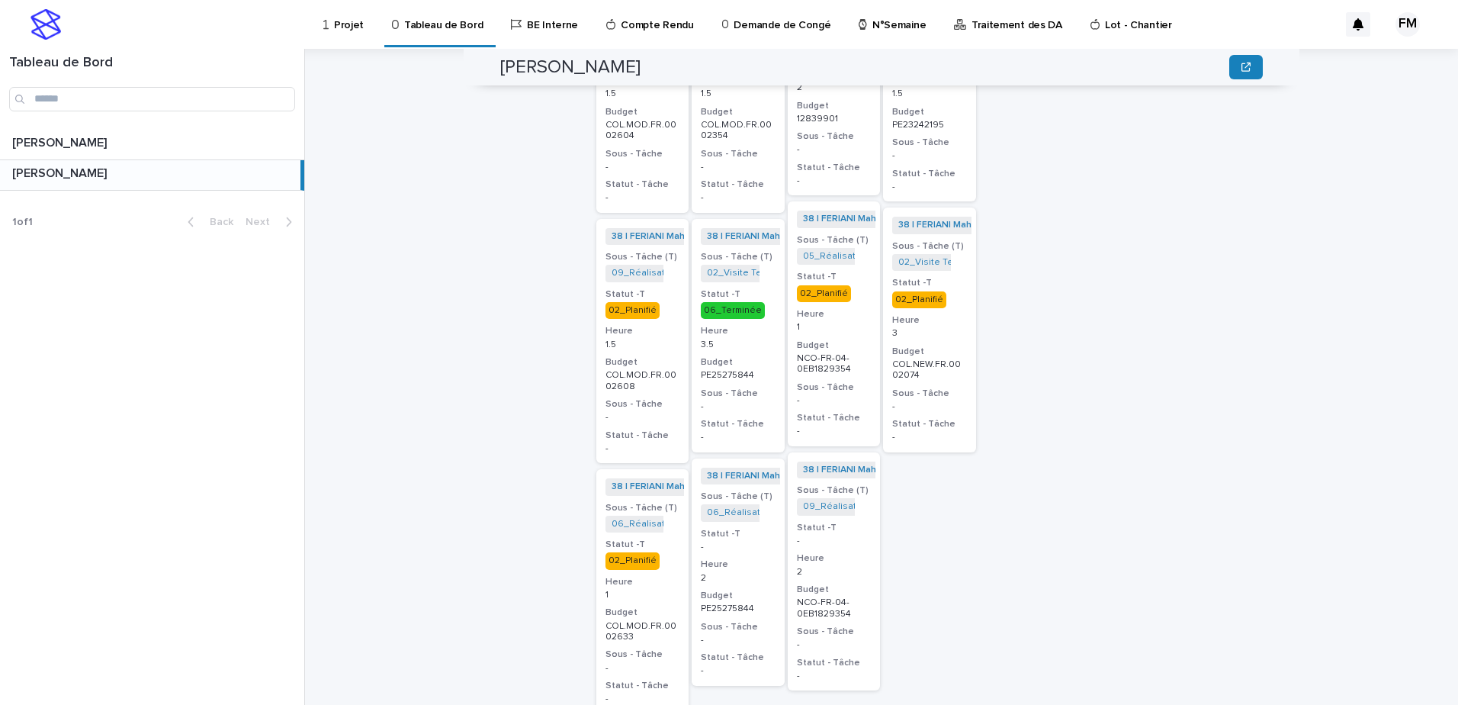
click at [852, 535] on p "-" at bounding box center [834, 540] width 75 height 11
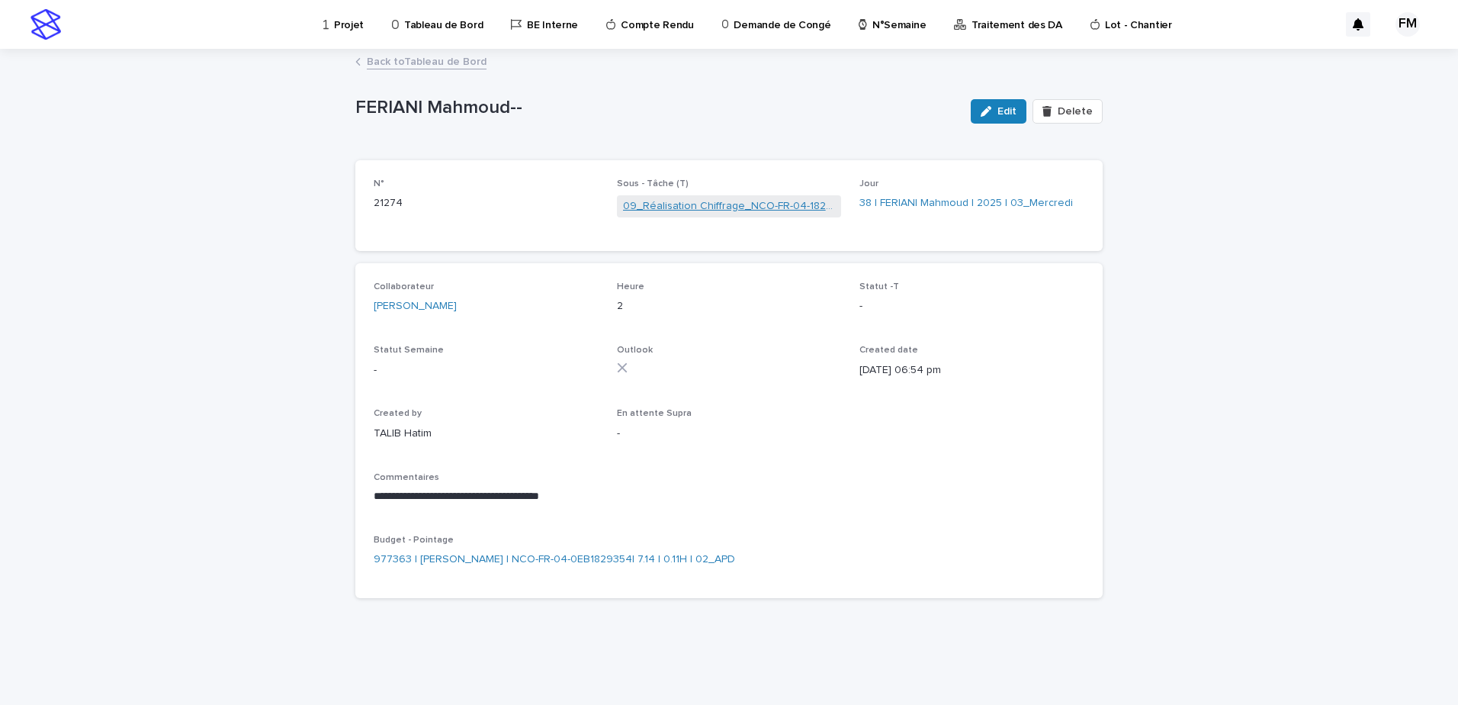
click at [753, 213] on link "09_Réalisation Chiffrage_NCO-FR-04-1829354" at bounding box center [729, 206] width 213 height 16
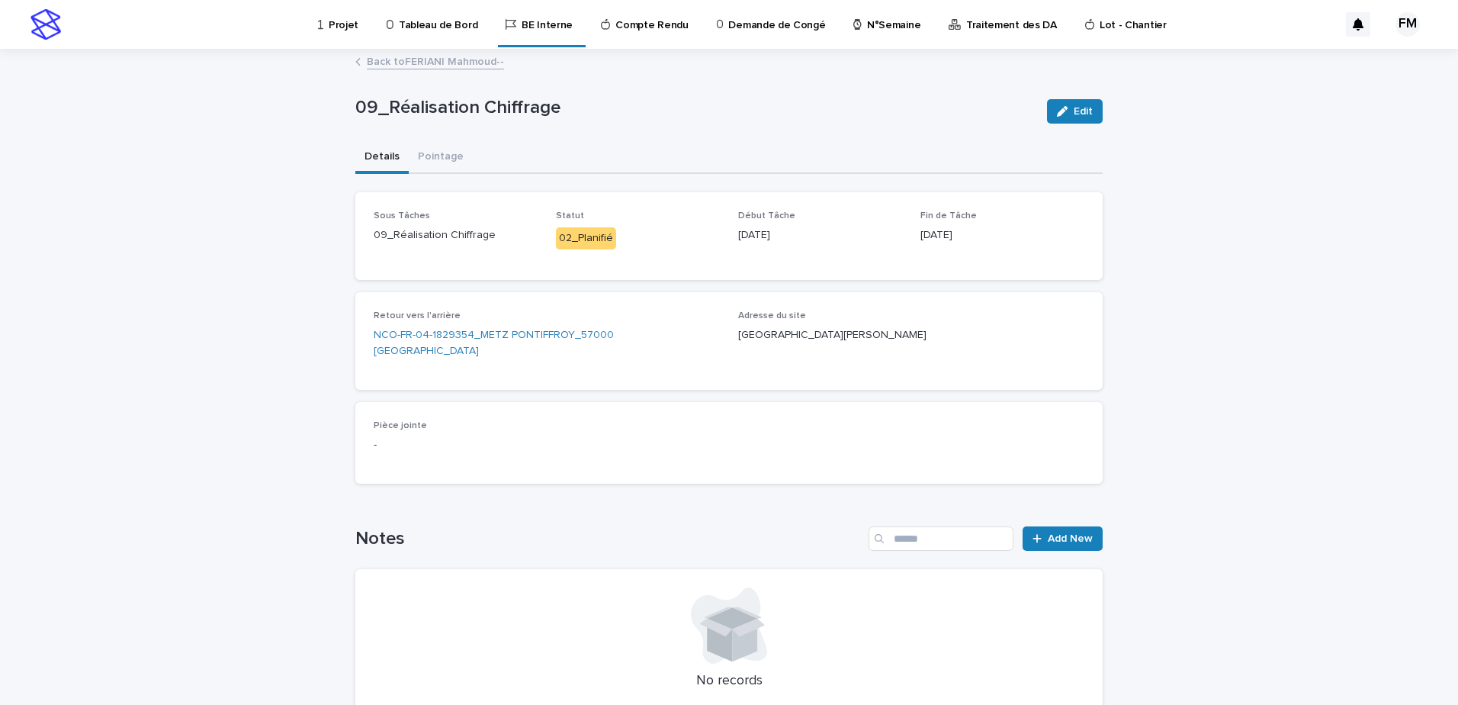
click at [406, 62] on link "Back to [PERSON_NAME]--" at bounding box center [435, 61] width 137 height 18
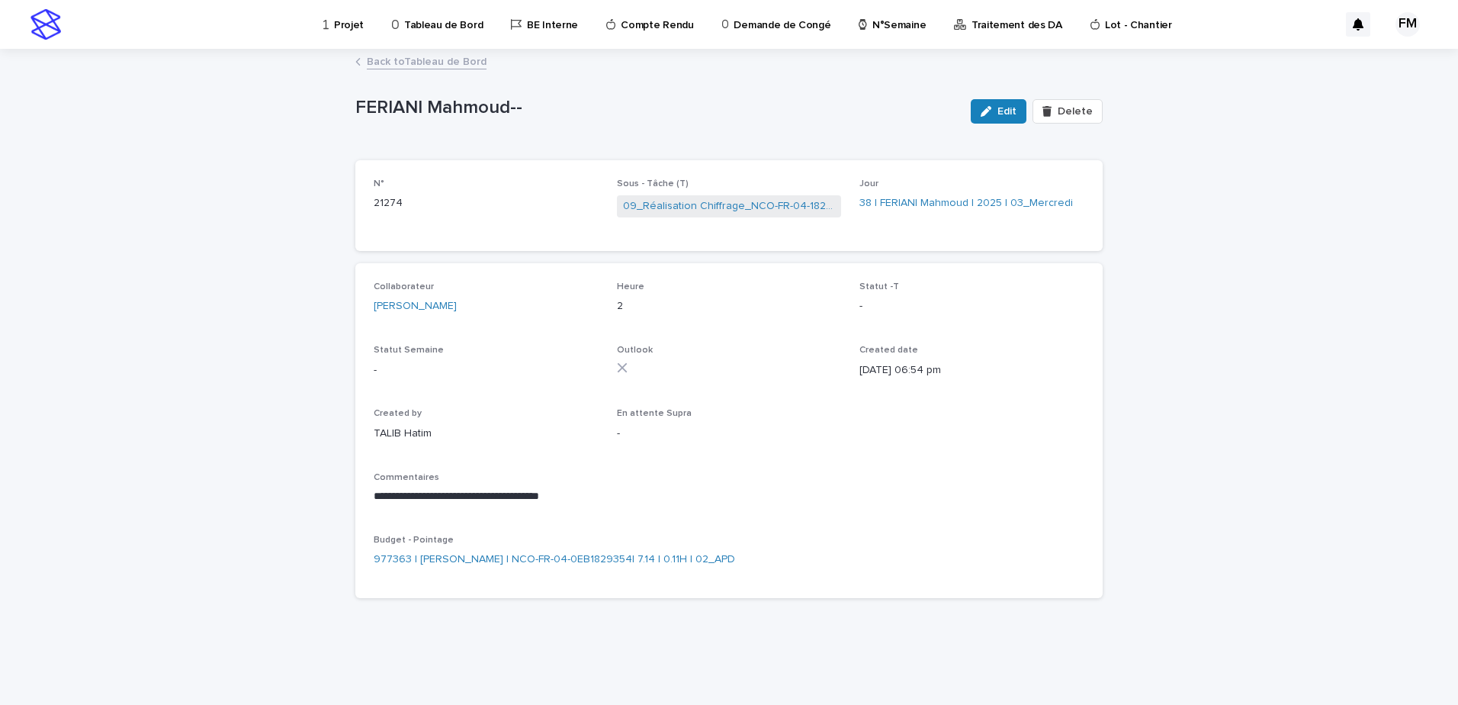
click at [426, 66] on link "Back to Tableau de Bord" at bounding box center [427, 61] width 120 height 18
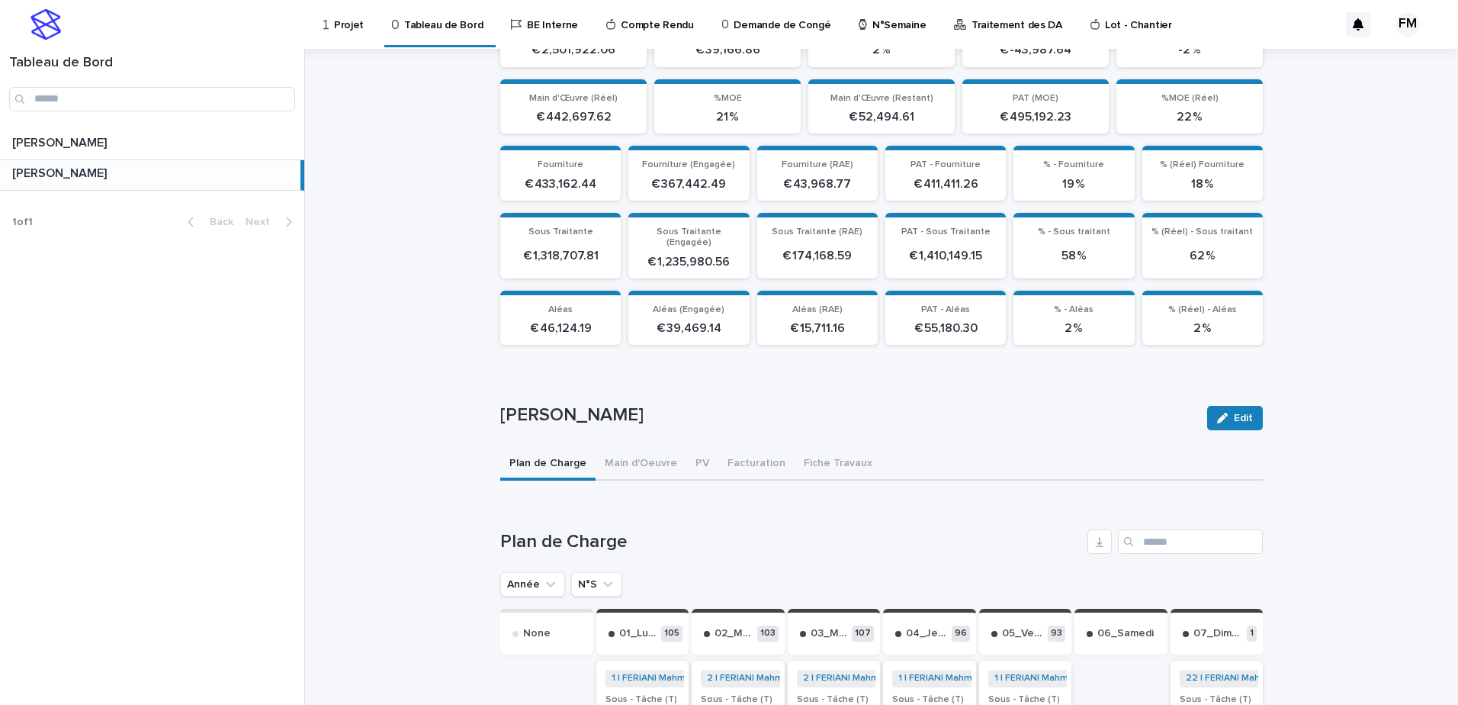
scroll to position [153, 0]
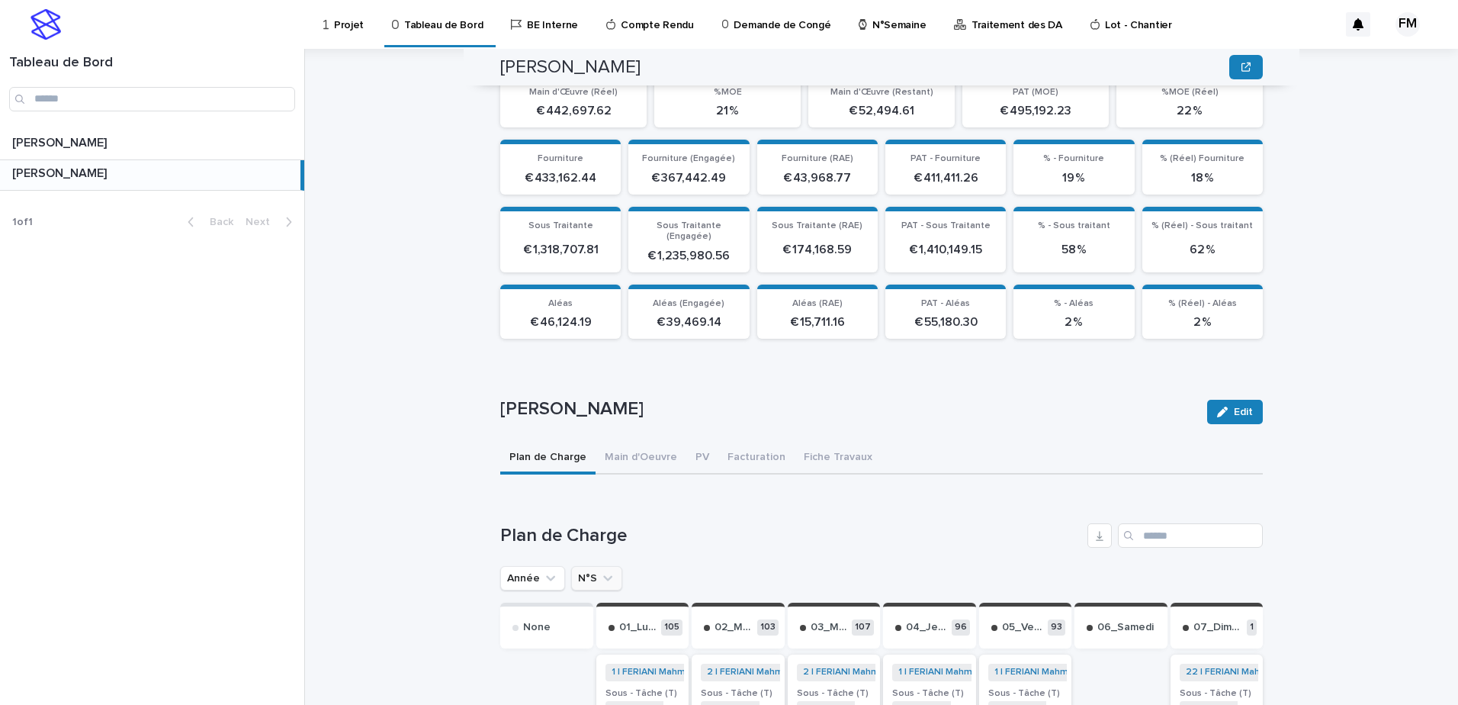
click at [600, 572] on icon "N°S" at bounding box center [607, 577] width 15 height 15
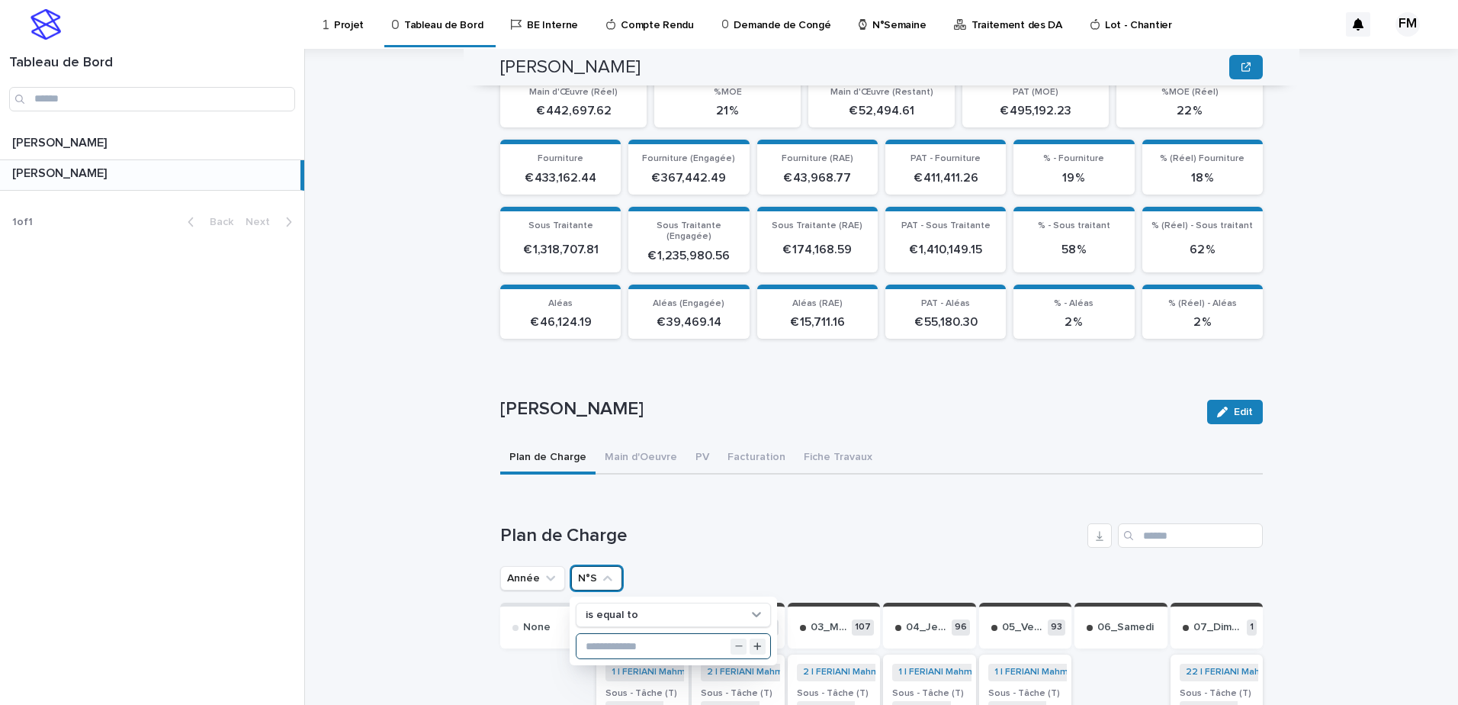
click at [605, 634] on input "text" at bounding box center [674, 646] width 194 height 24
type input "**"
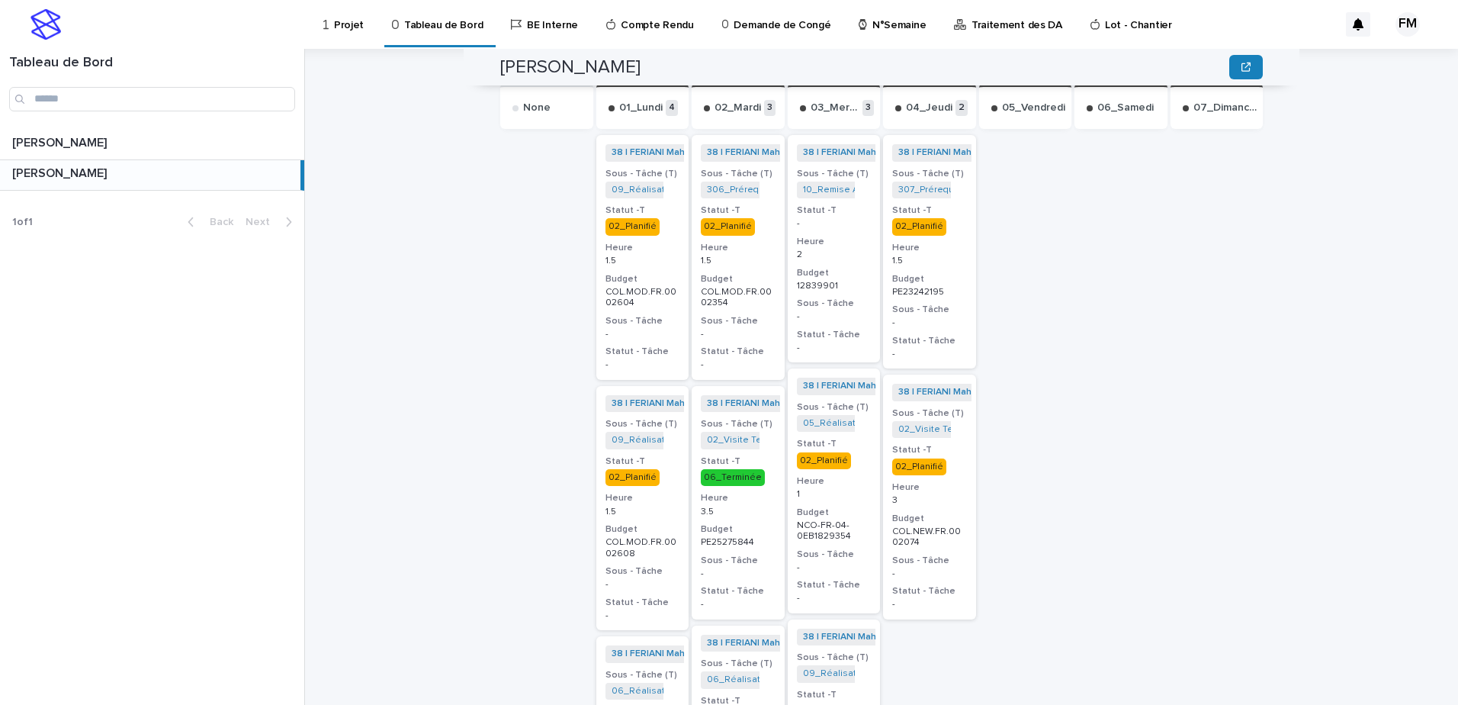
scroll to position [686, 0]
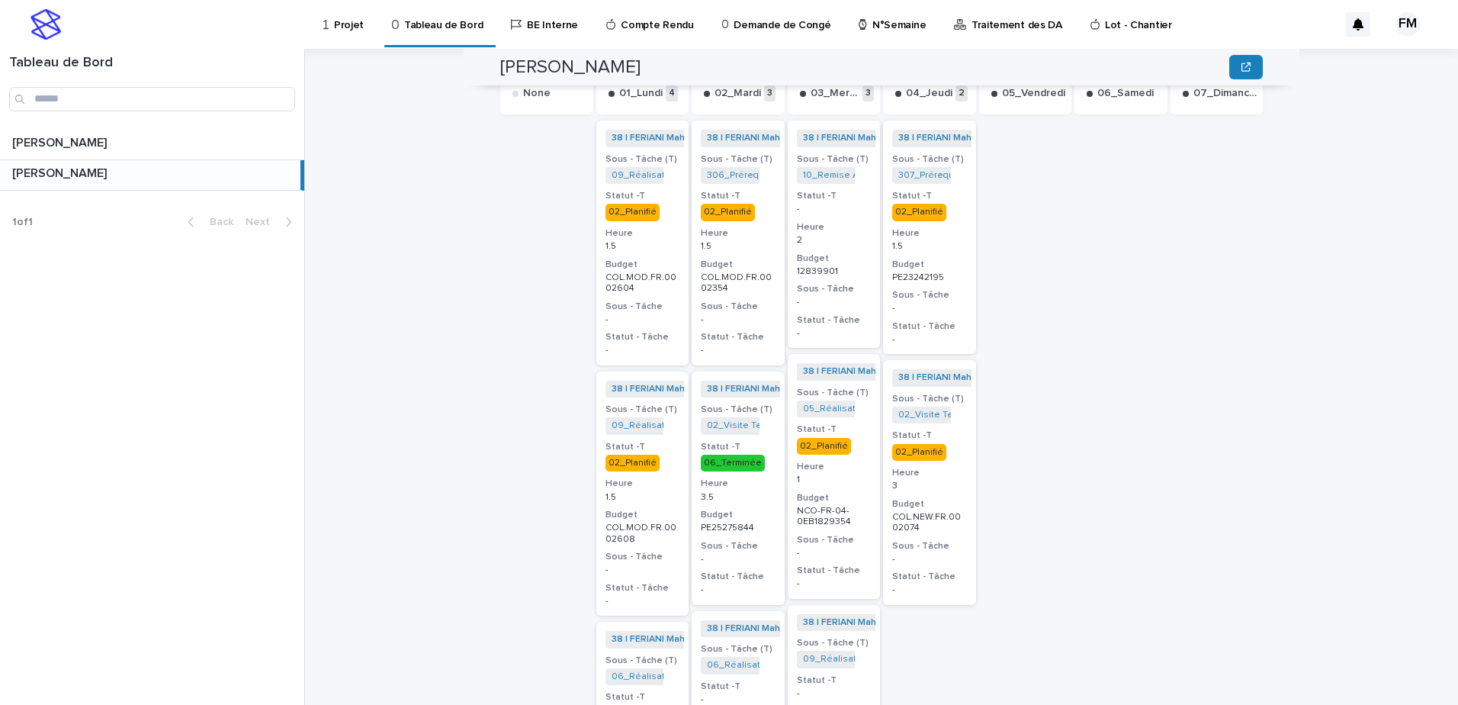
click at [850, 474] on p "1" at bounding box center [834, 479] width 75 height 11
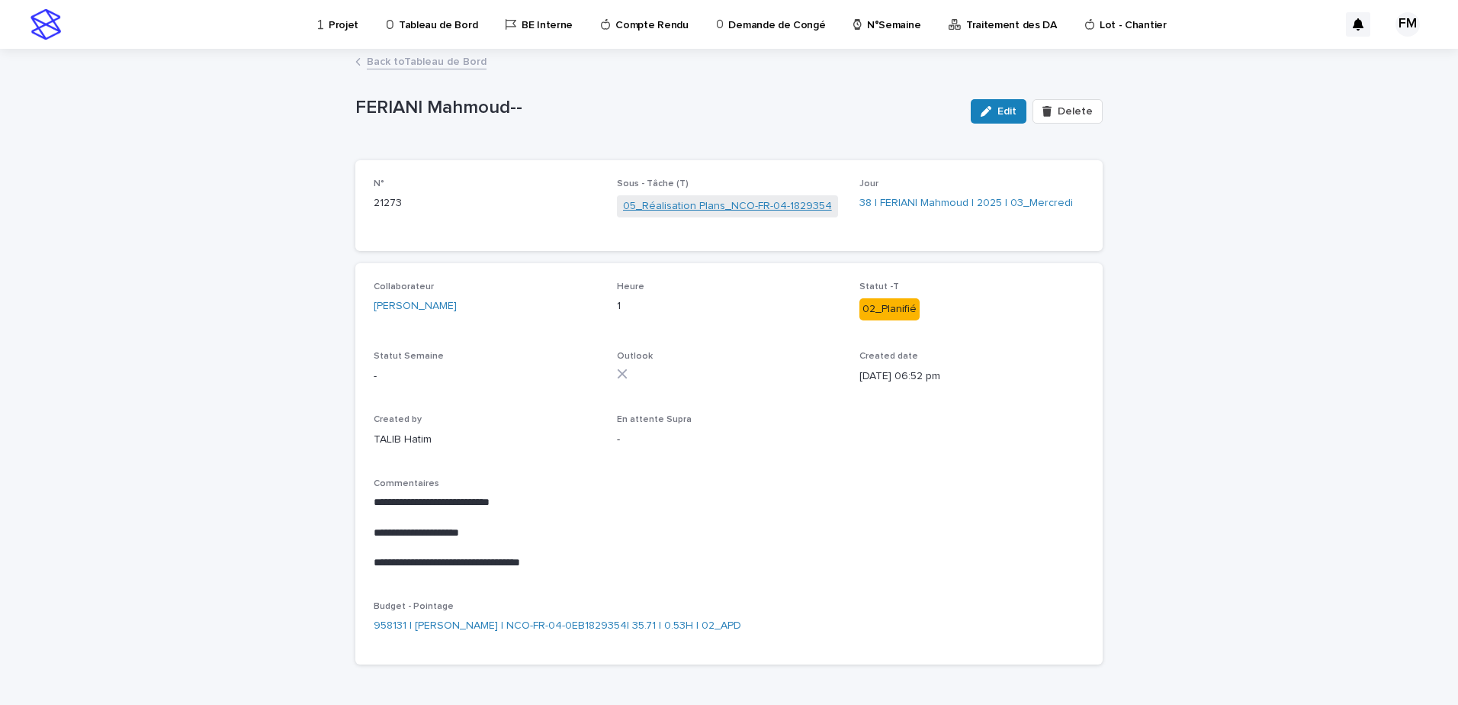
click at [735, 210] on link "05_Réalisation Plans_NCO-FR-04-1829354" at bounding box center [727, 206] width 209 height 16
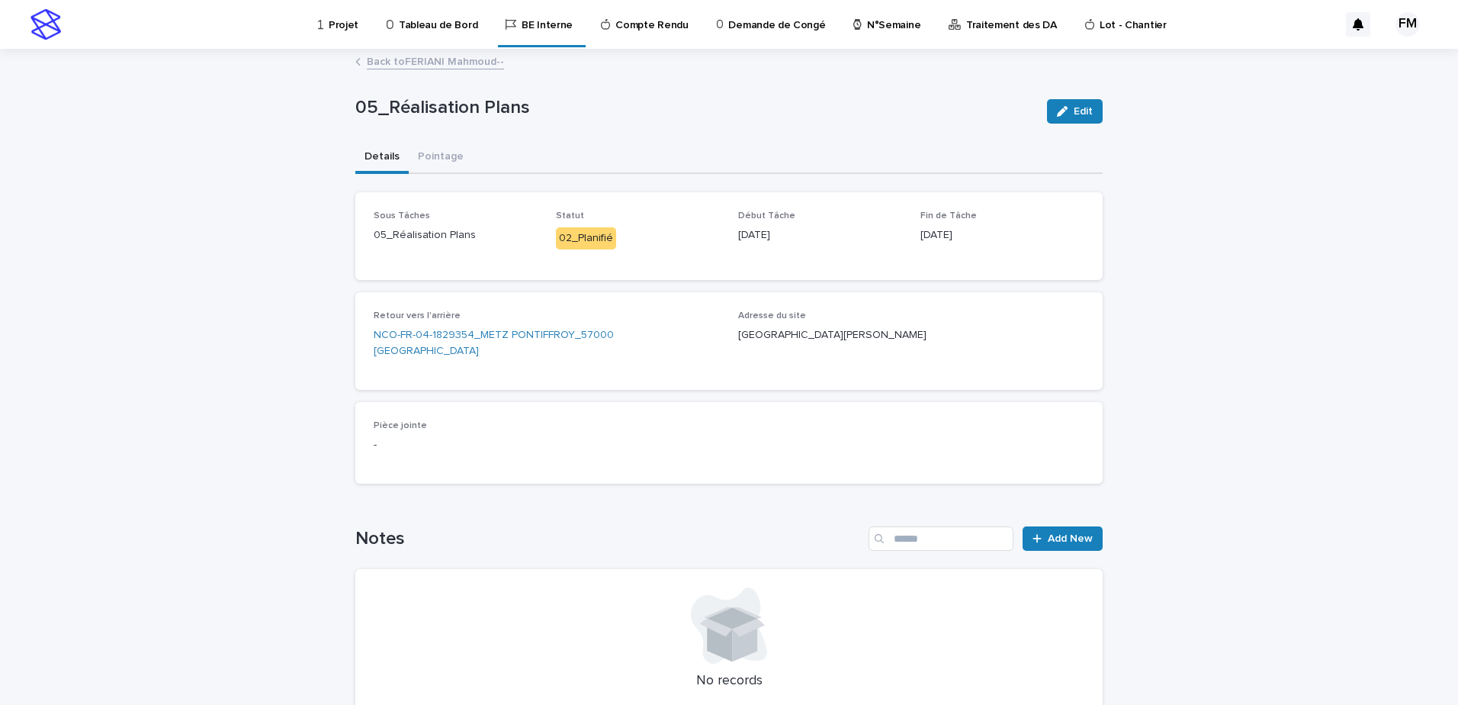
click at [433, 42] on link "Tableau de Bord" at bounding box center [434, 23] width 99 height 47
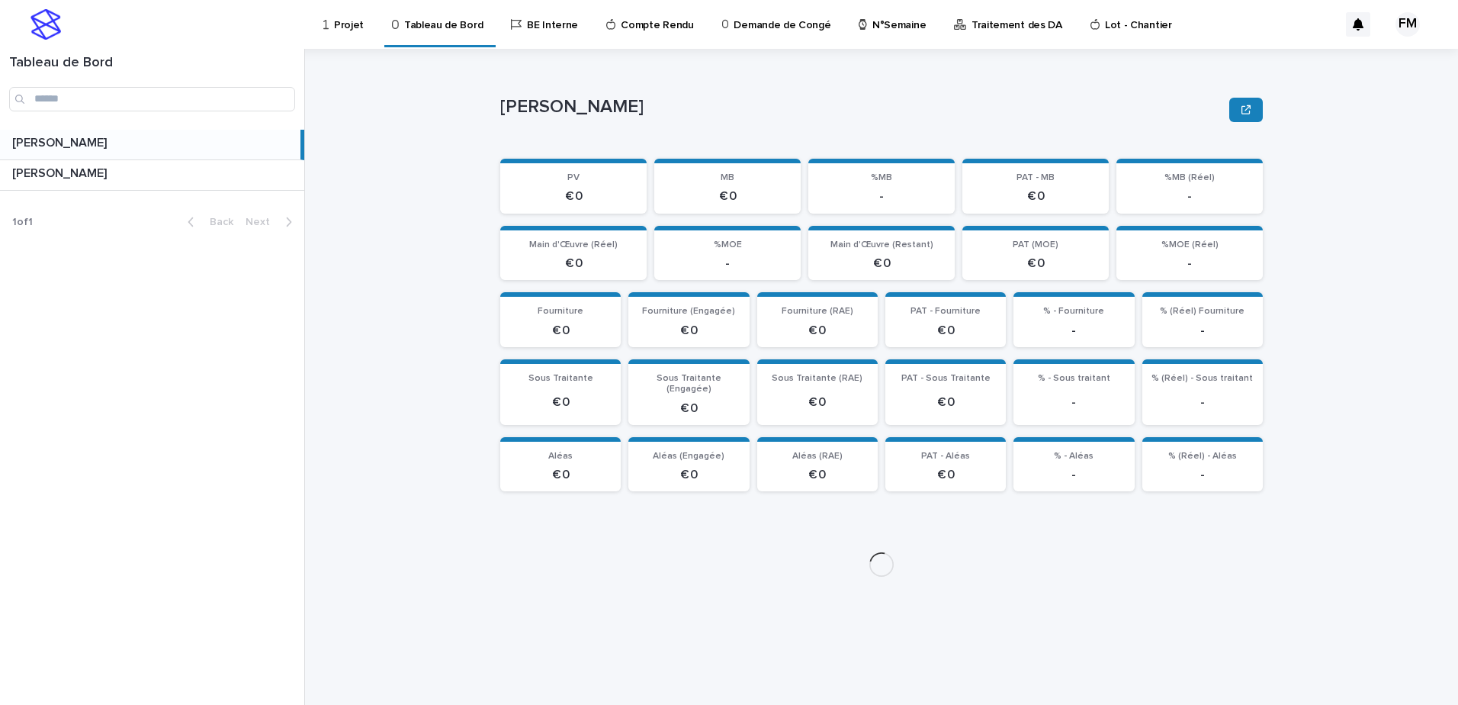
click at [355, 34] on link "Projet" at bounding box center [346, 23] width 49 height 47
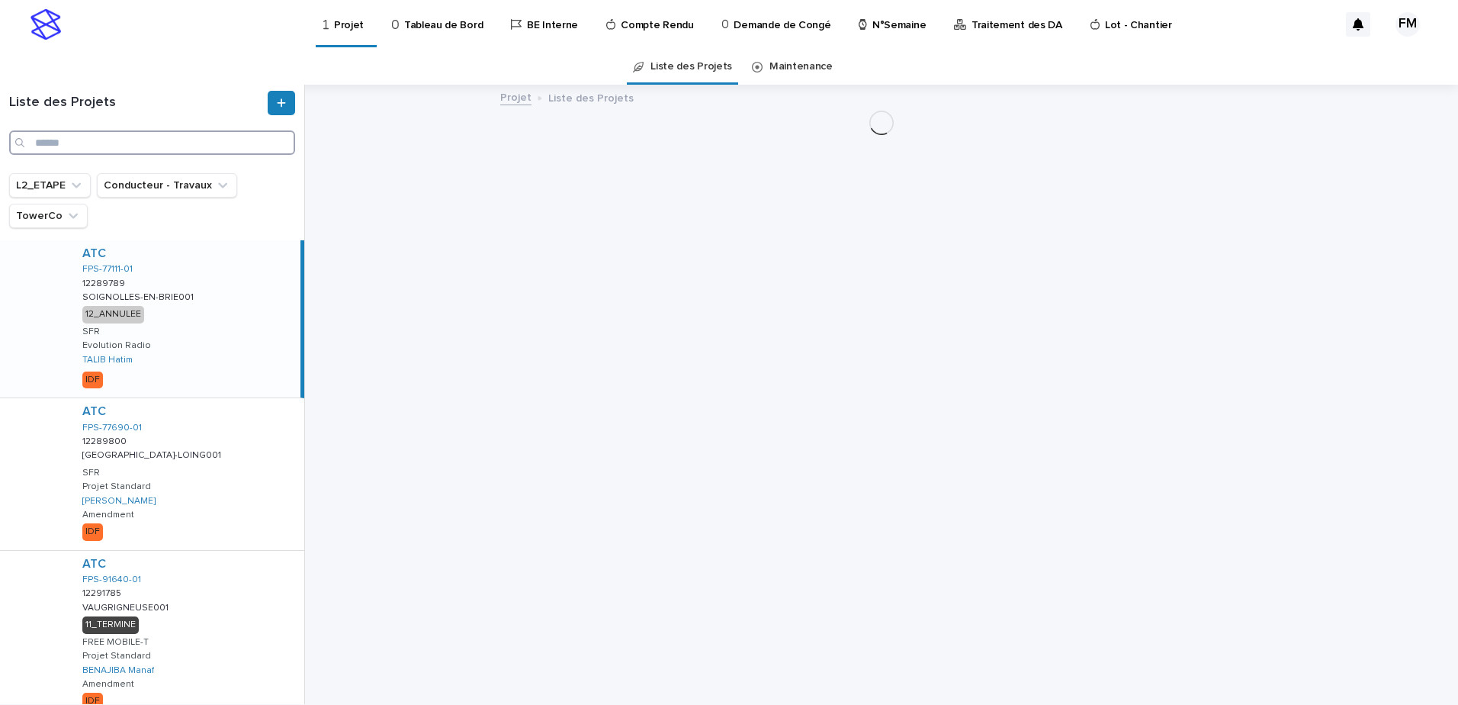
click at [189, 150] on input "Search" at bounding box center [152, 142] width 286 height 24
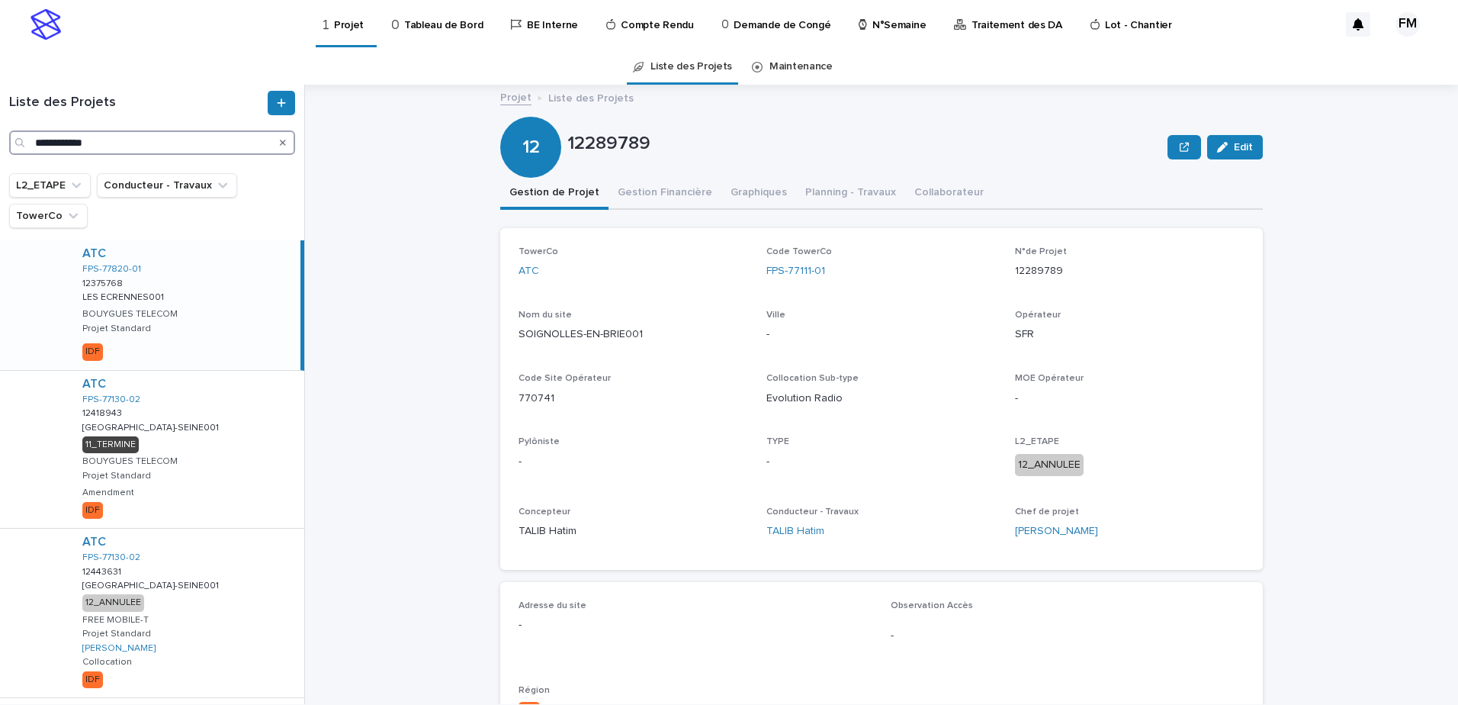
type input "**********"
click at [85, 144] on input "*****" at bounding box center [152, 142] width 286 height 24
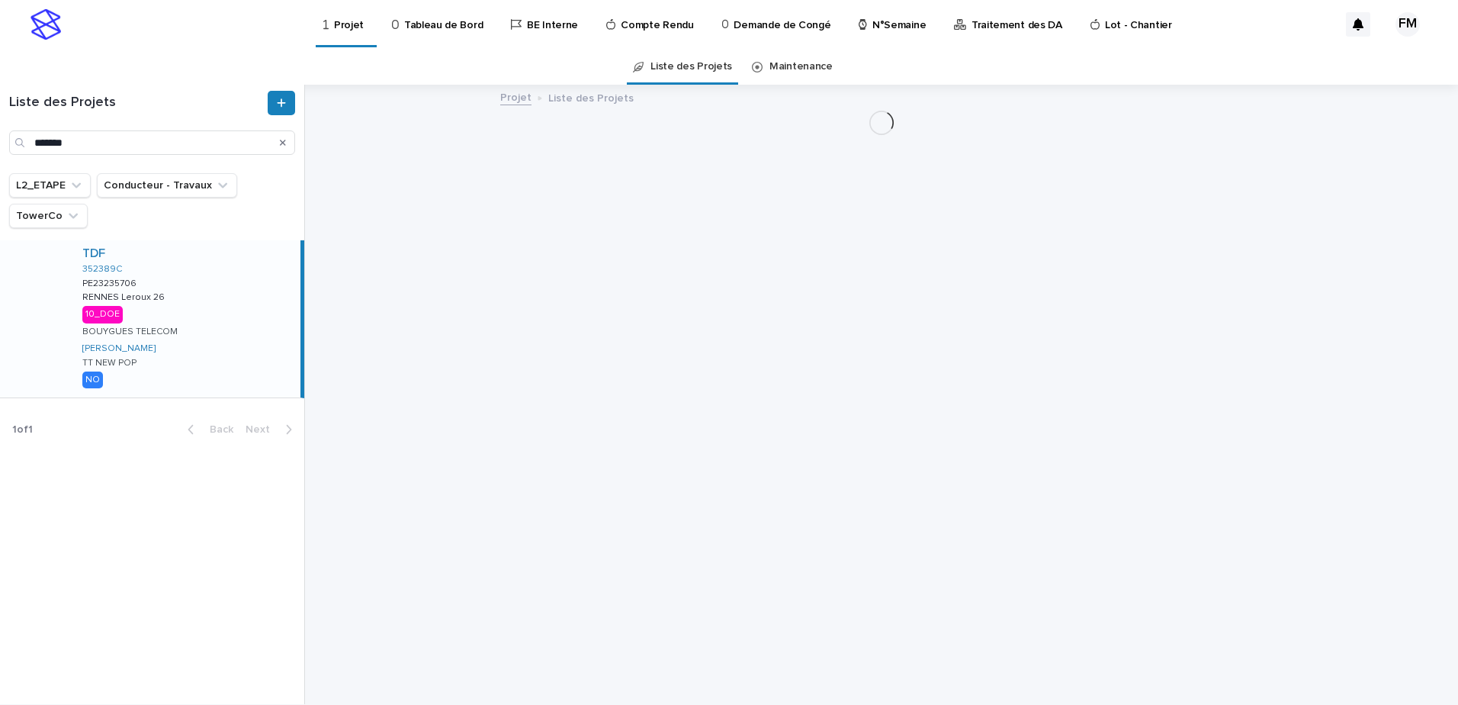
click at [191, 326] on div "TDF 352389C PE23235706 PE23235706 RENNES Leroux 26 RENNES Leroux 26 10_DOE BOUY…" at bounding box center [185, 318] width 230 height 157
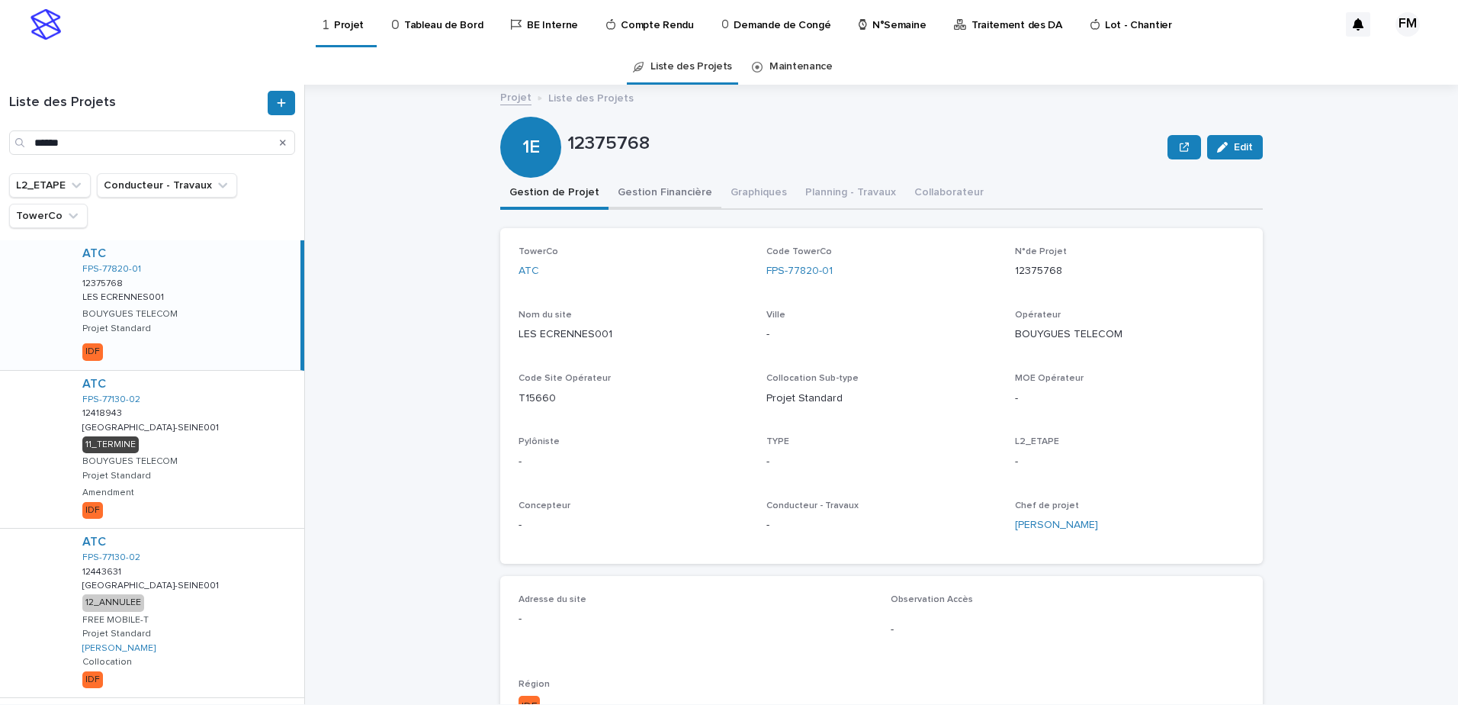
click at [647, 195] on button "Gestion Financière" at bounding box center [665, 194] width 113 height 32
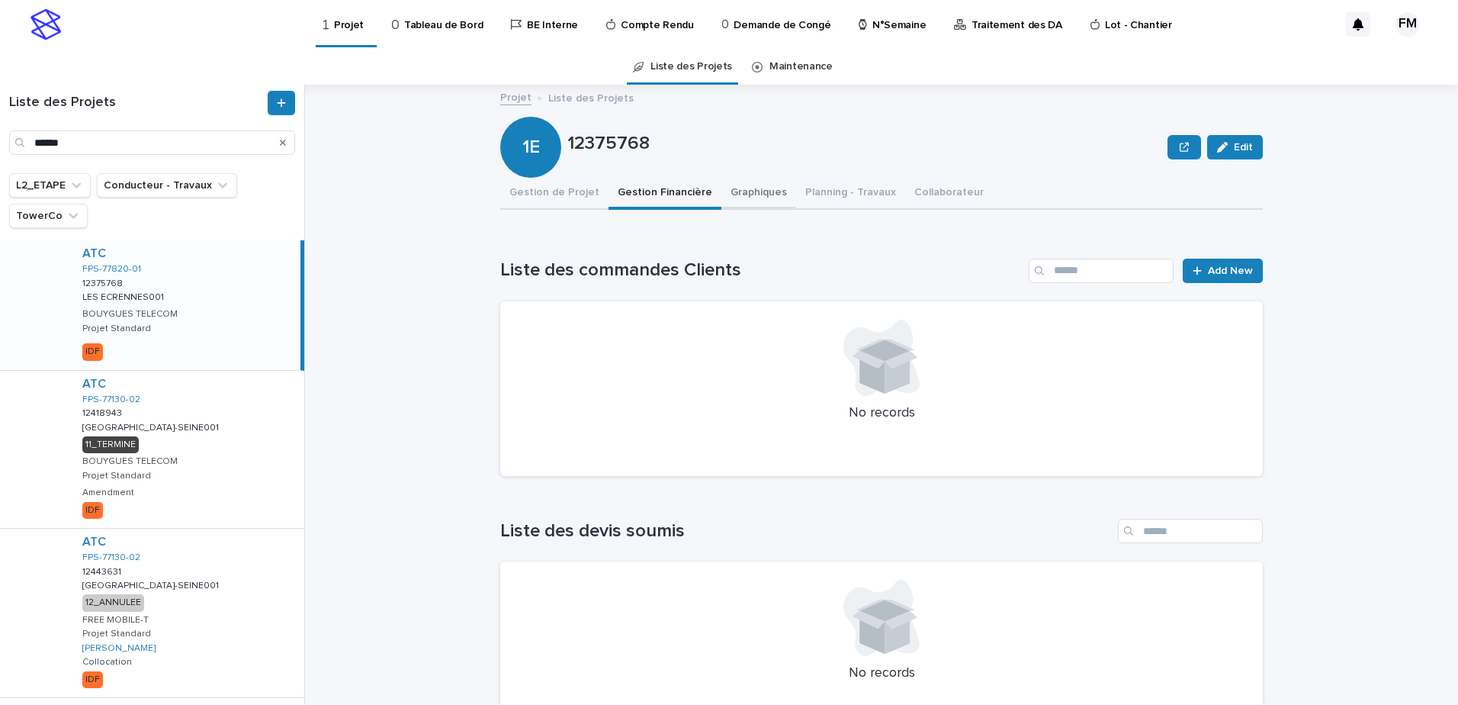
click at [739, 201] on button "Graphiques" at bounding box center [758, 194] width 75 height 32
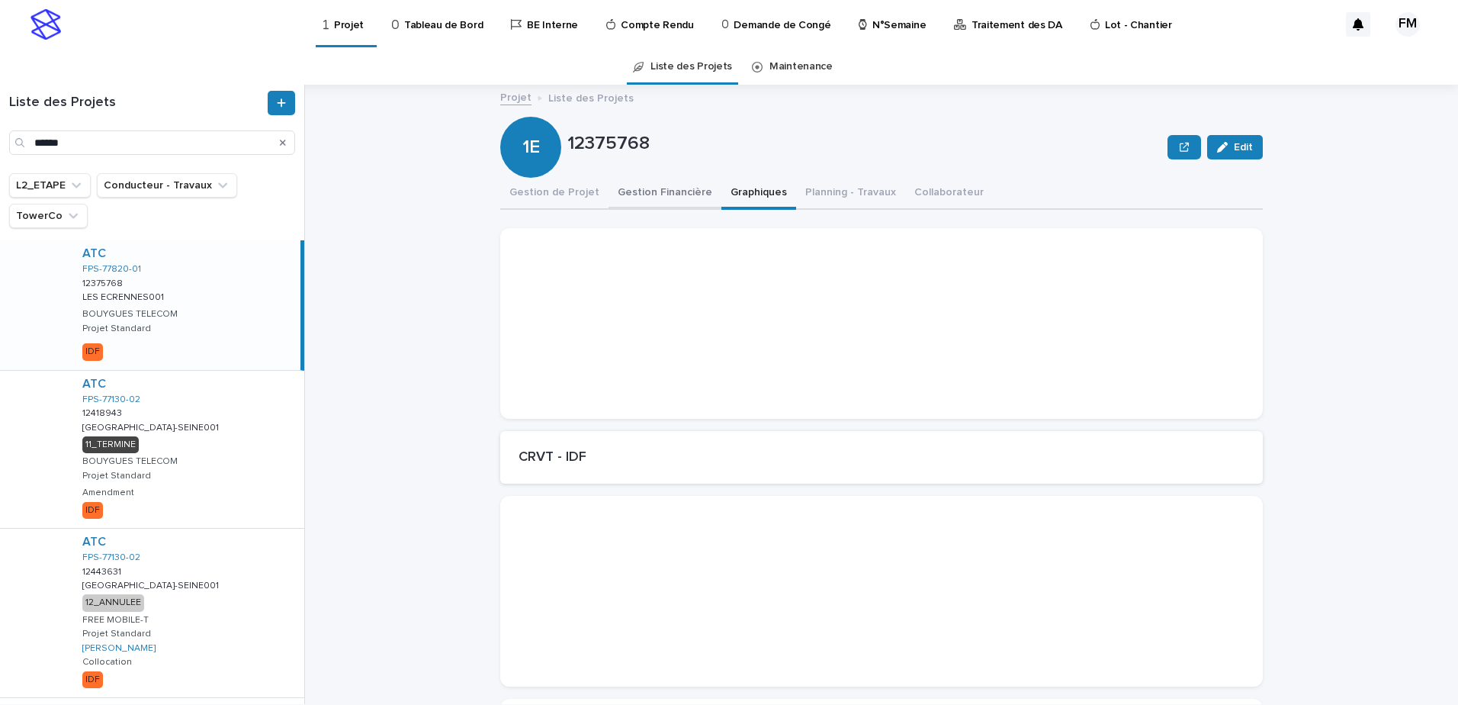
click at [680, 198] on button "Gestion Financière" at bounding box center [665, 194] width 113 height 32
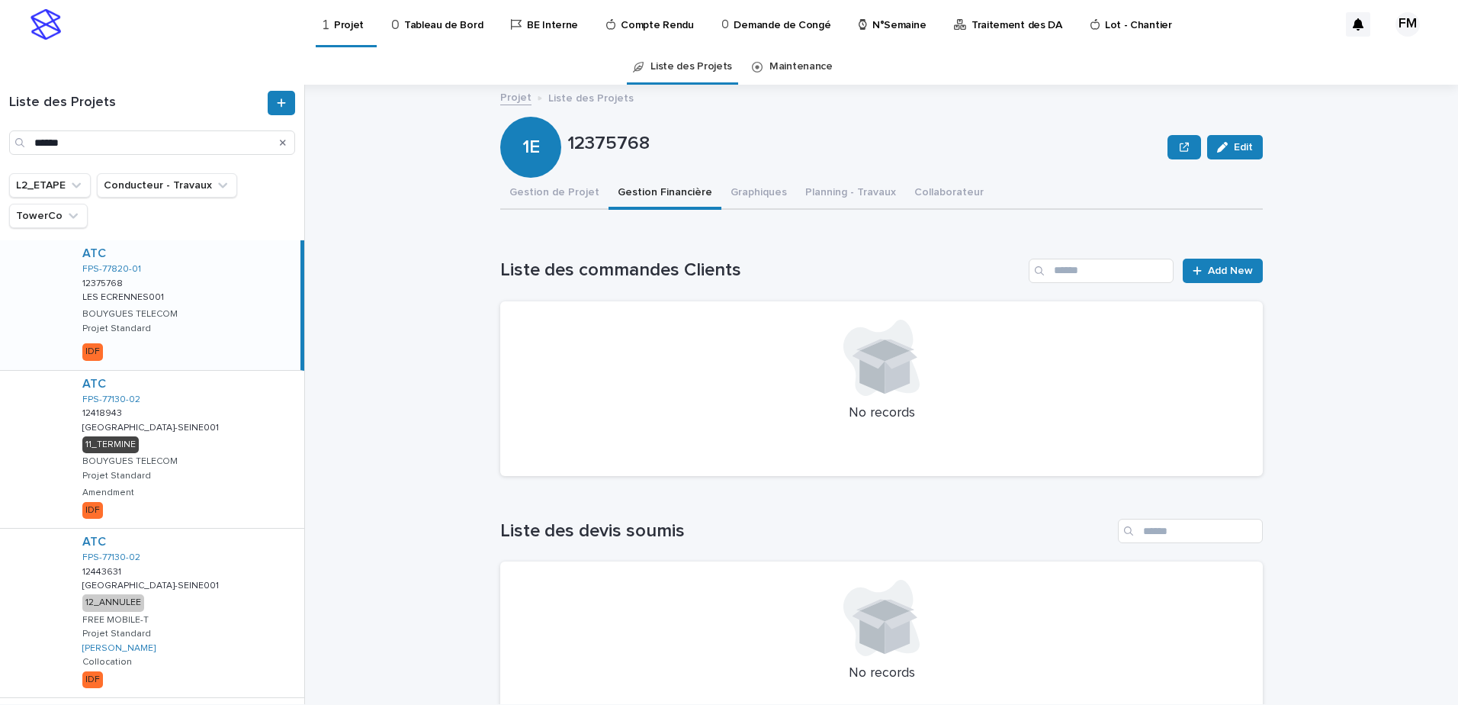
scroll to position [381, 0]
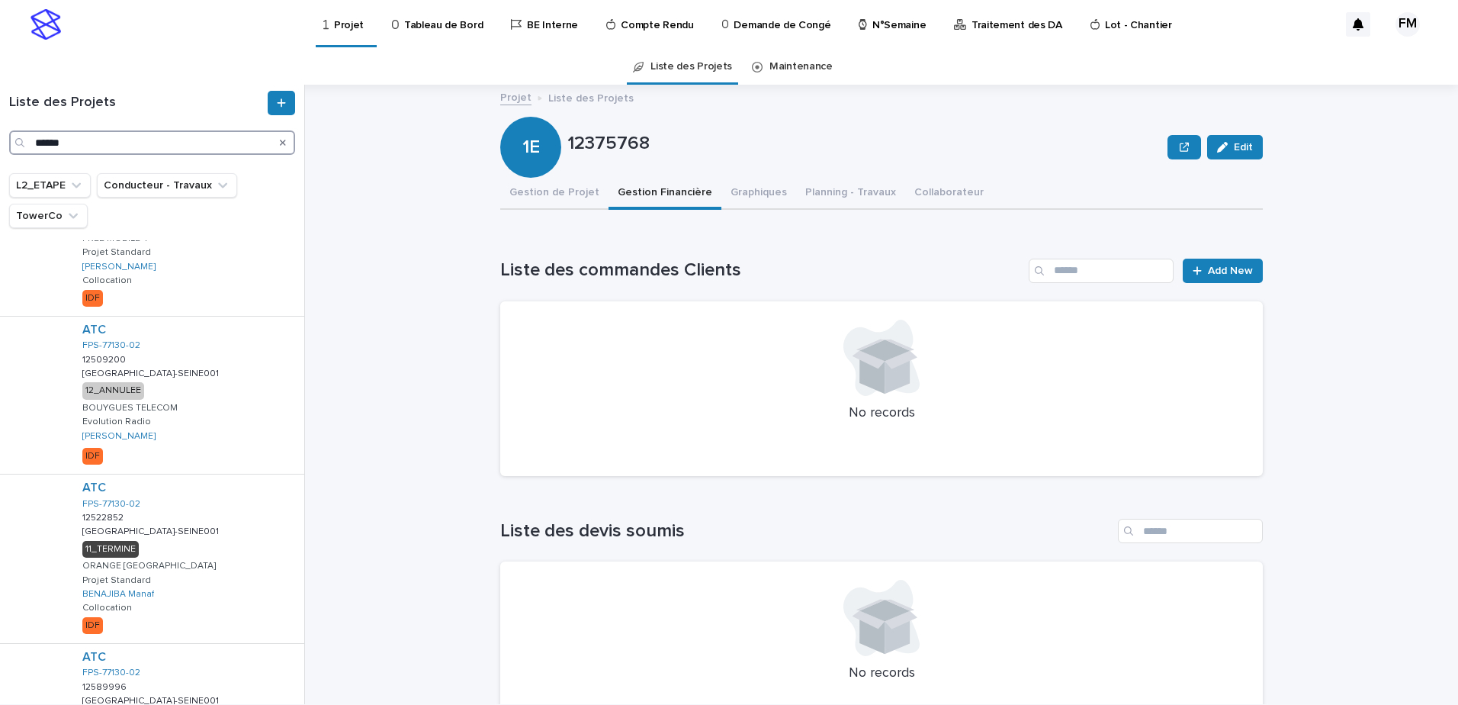
click at [111, 140] on input "******" at bounding box center [152, 142] width 286 height 24
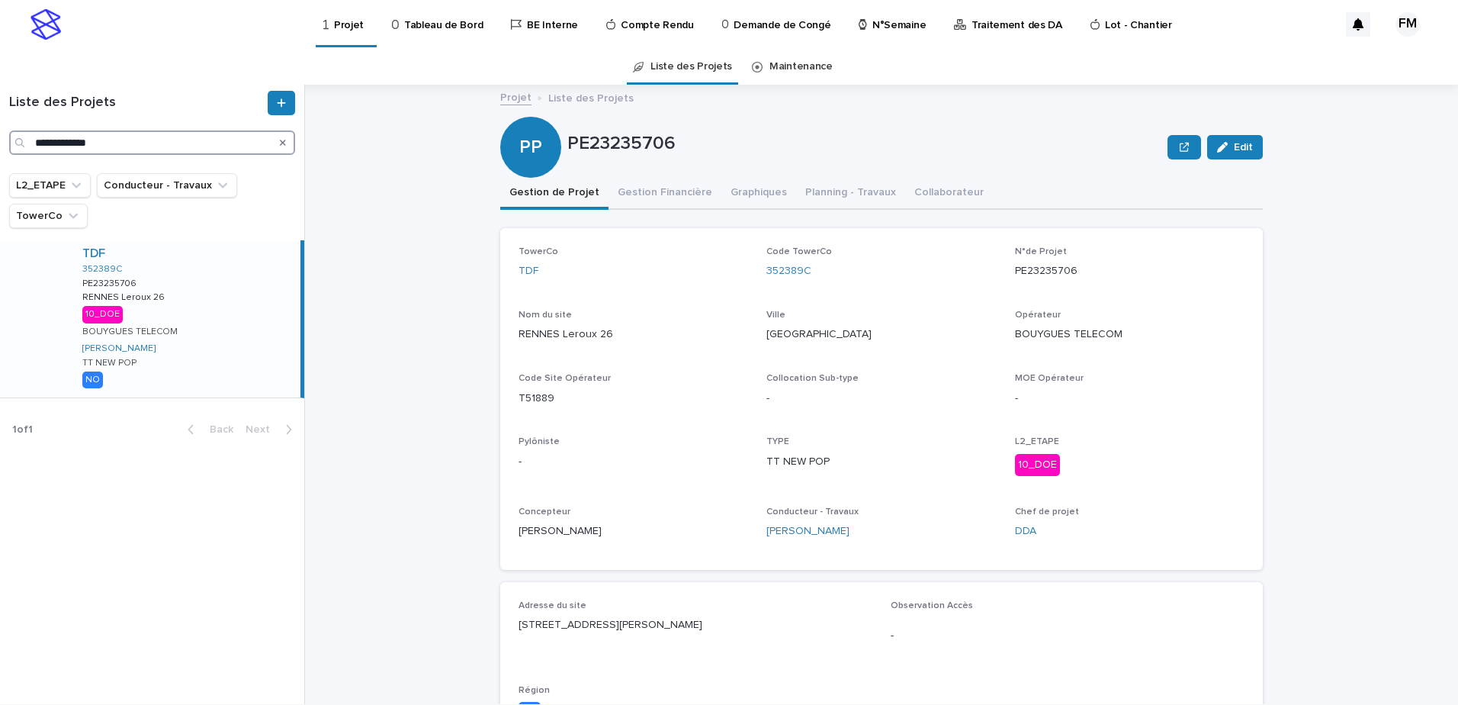
type input "**********"
click at [636, 200] on button "Gestion Financière" at bounding box center [665, 194] width 113 height 32
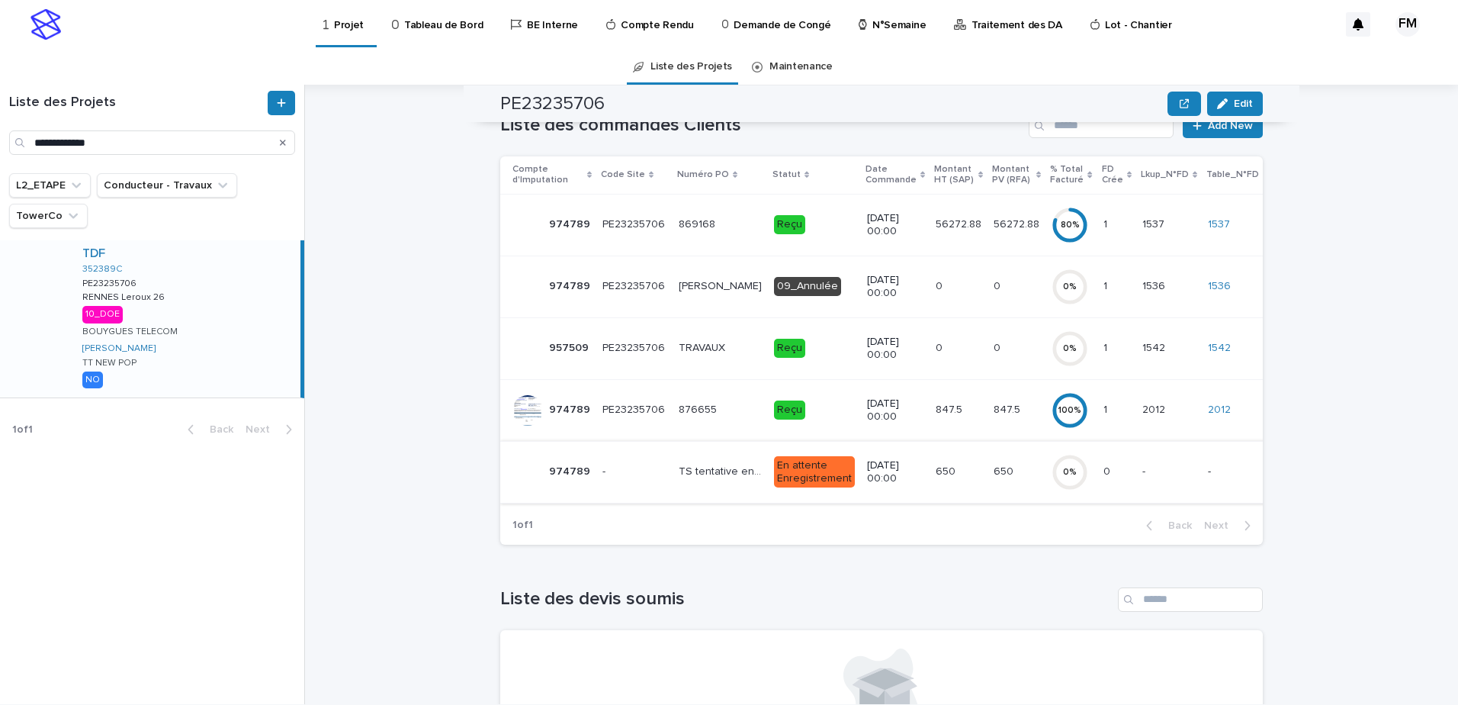
scroll to position [76, 0]
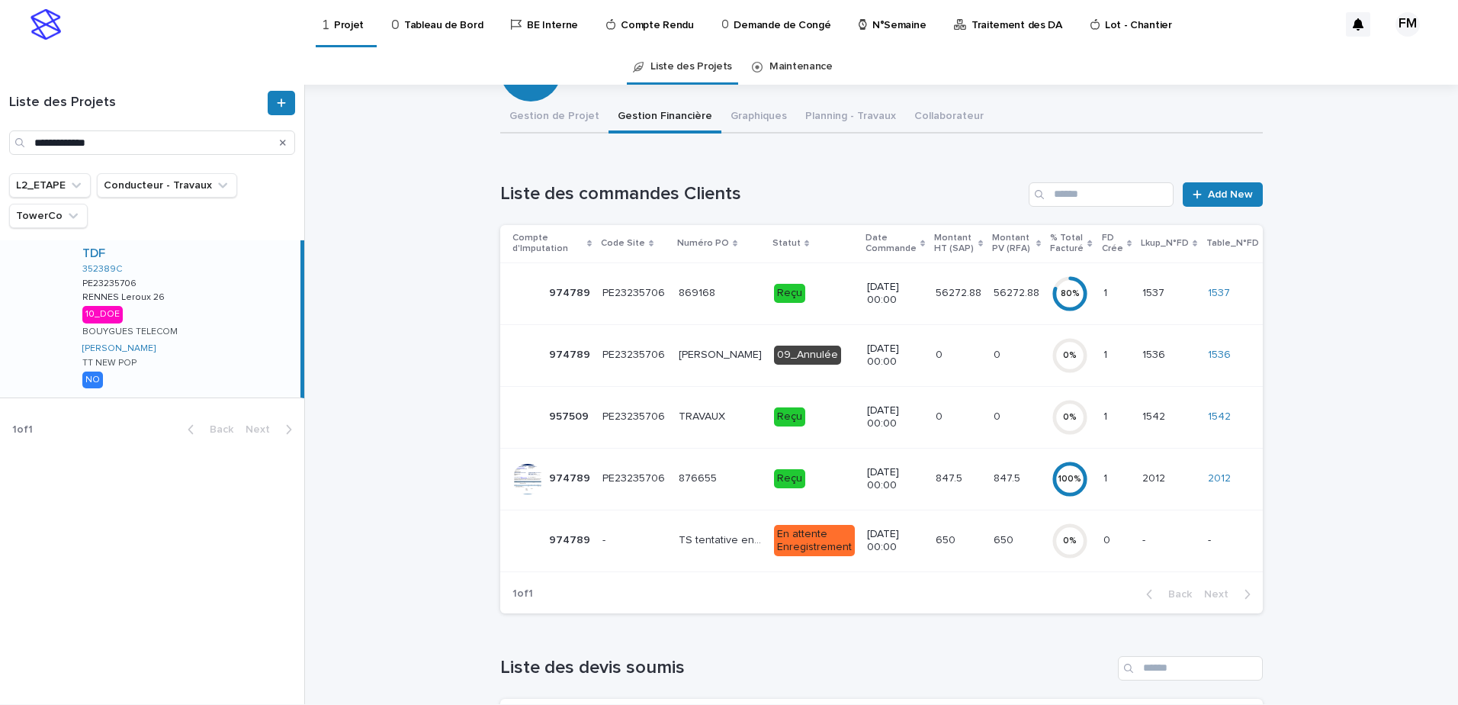
click at [930, 308] on td "56272.88 56272.88" at bounding box center [959, 293] width 58 height 62
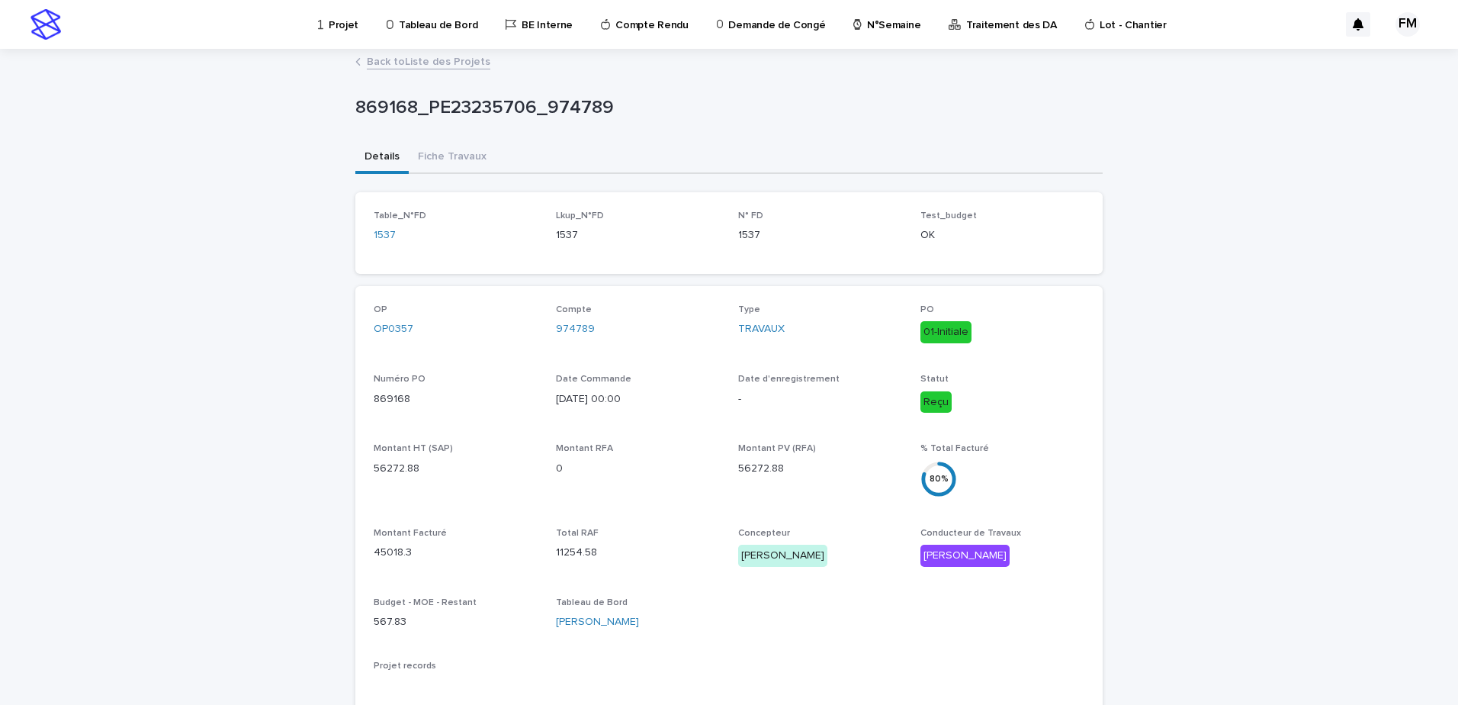
drag, startPoint x: 449, startPoint y: 112, endPoint x: 448, endPoint y: 121, distance: 9.3
click at [450, 114] on p "869168_PE23235706_974789" at bounding box center [725, 108] width 741 height 22
click at [448, 149] on button "Fiche Travaux" at bounding box center [452, 158] width 87 height 32
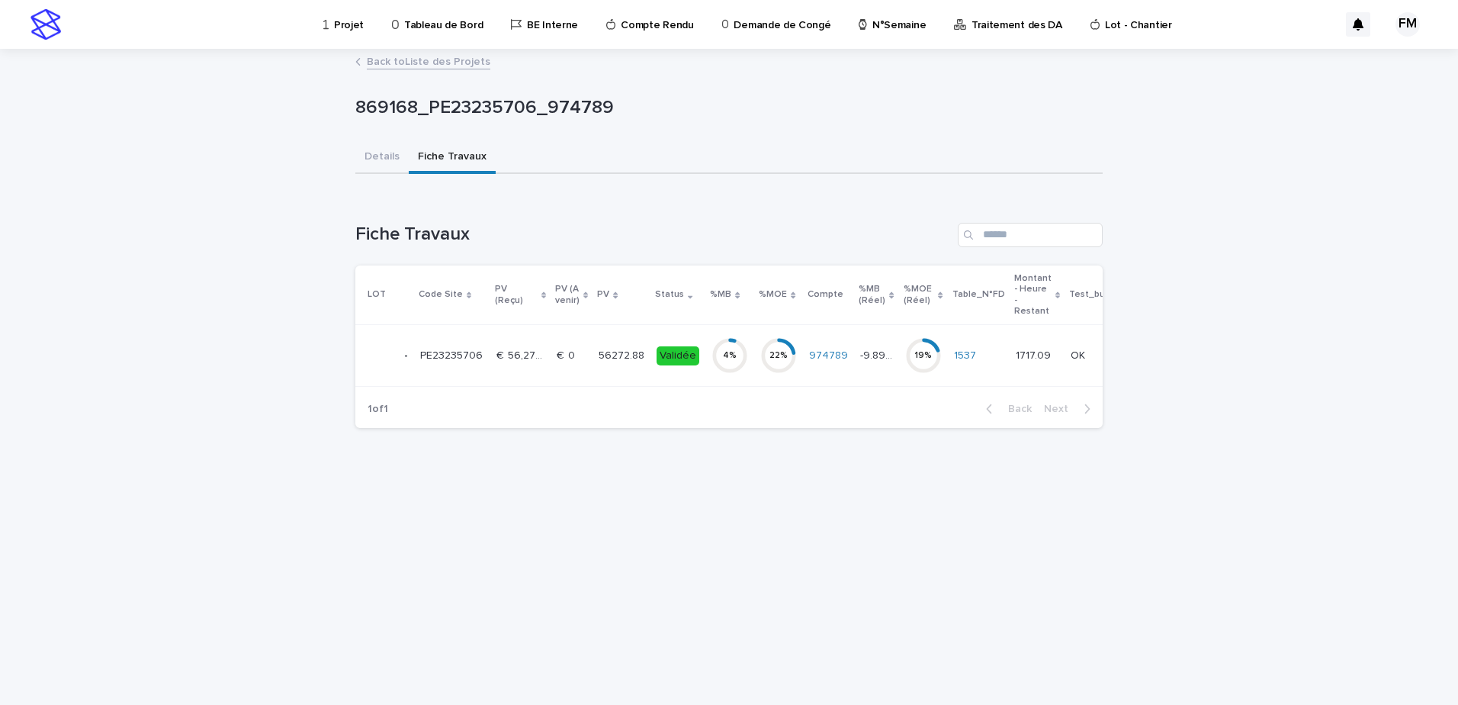
click at [537, 348] on p "€  56,272.88" at bounding box center [521, 354] width 51 height 16
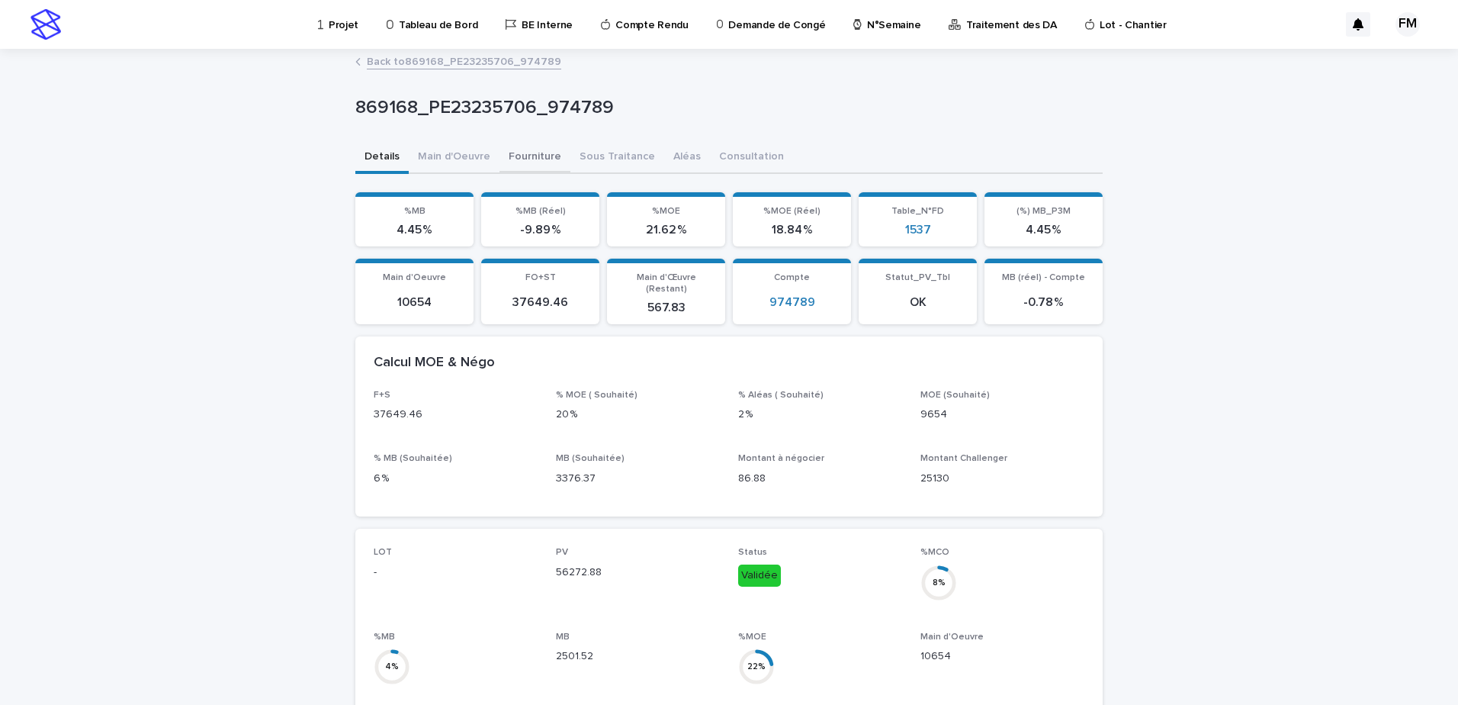
click at [541, 157] on button "Fourniture" at bounding box center [535, 158] width 71 height 32
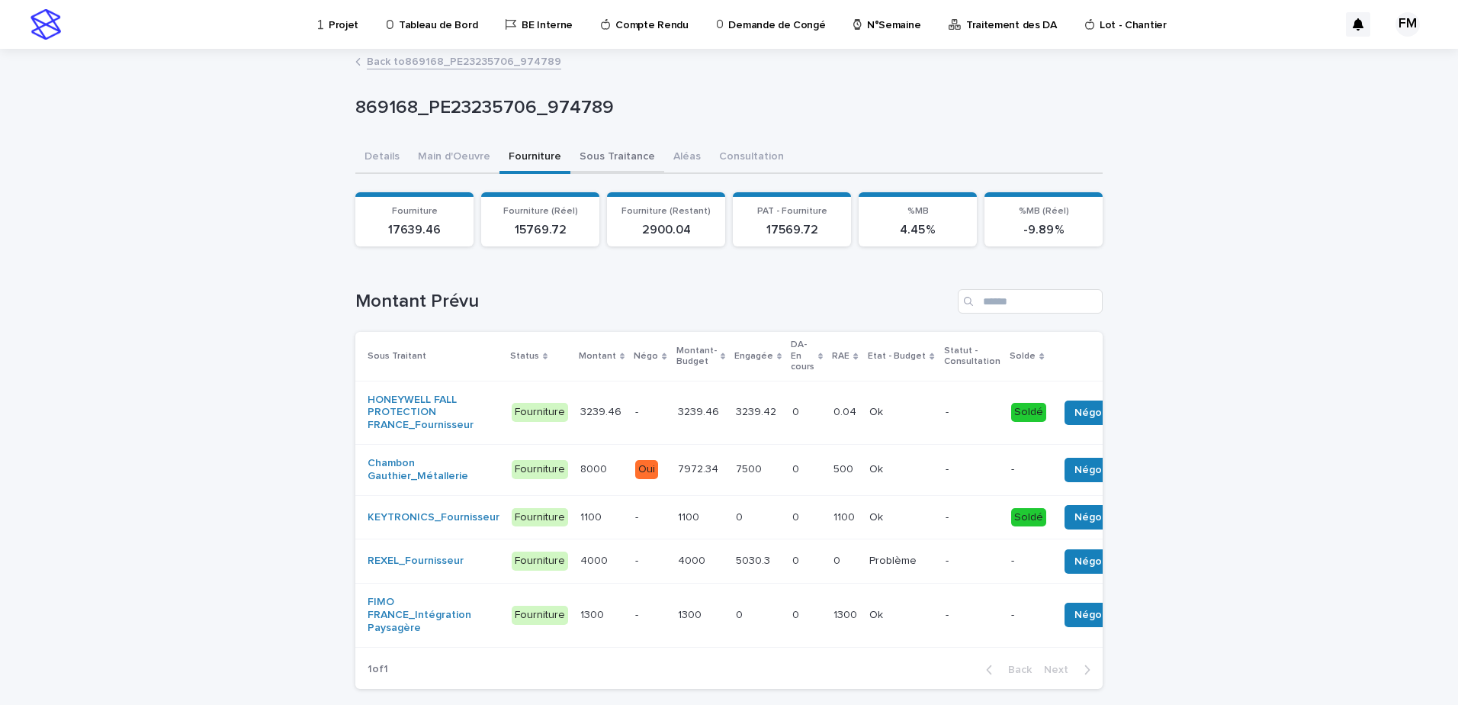
click at [623, 151] on button "Sous Traitance" at bounding box center [617, 158] width 94 height 32
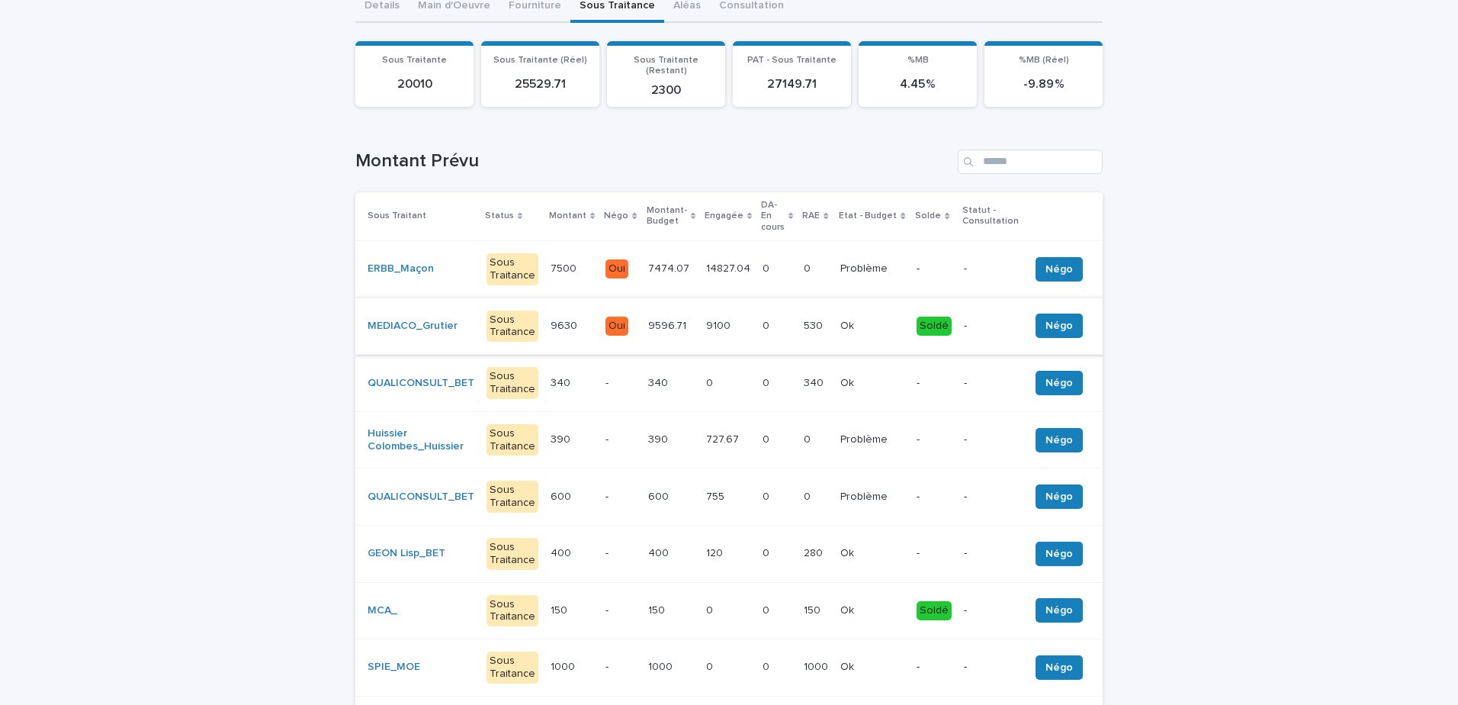
scroll to position [153, 0]
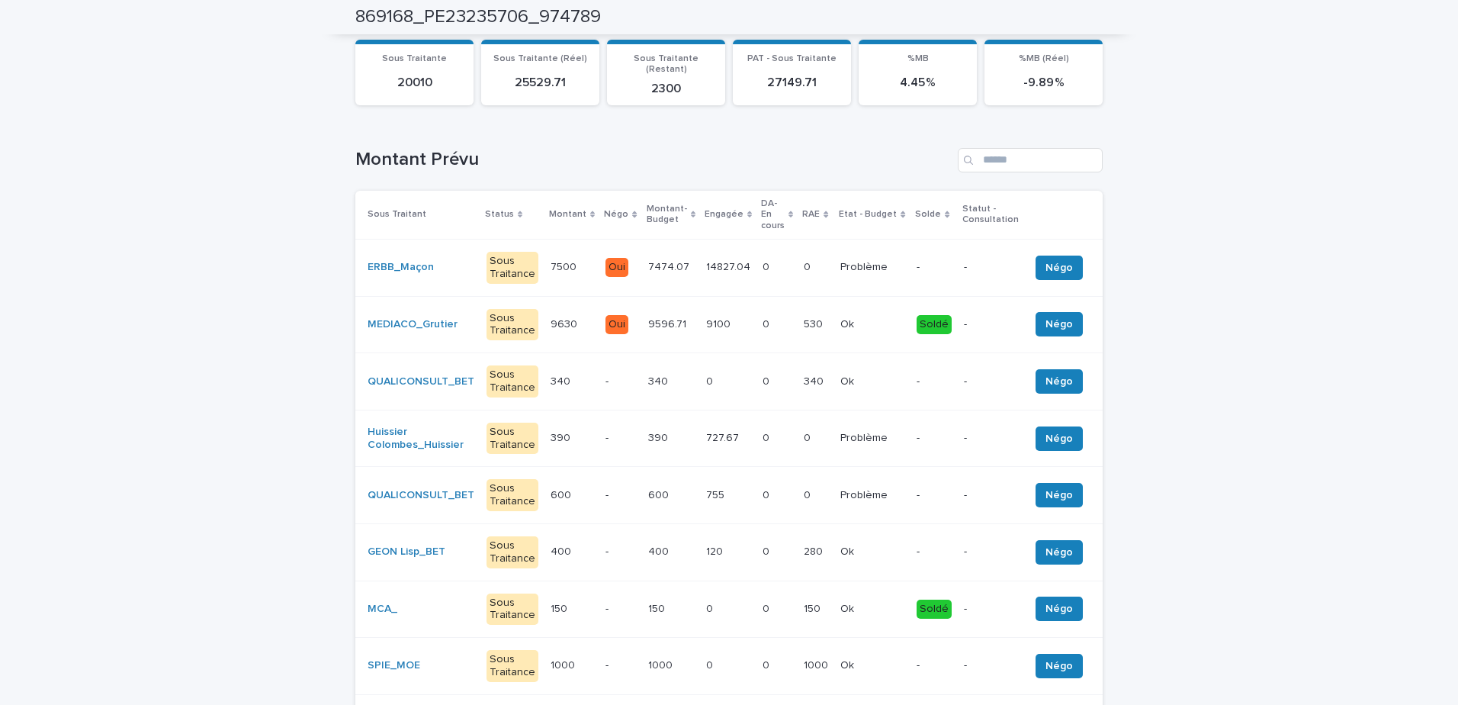
click at [660, 261] on td "7474.07 7474.07" at bounding box center [671, 267] width 58 height 57
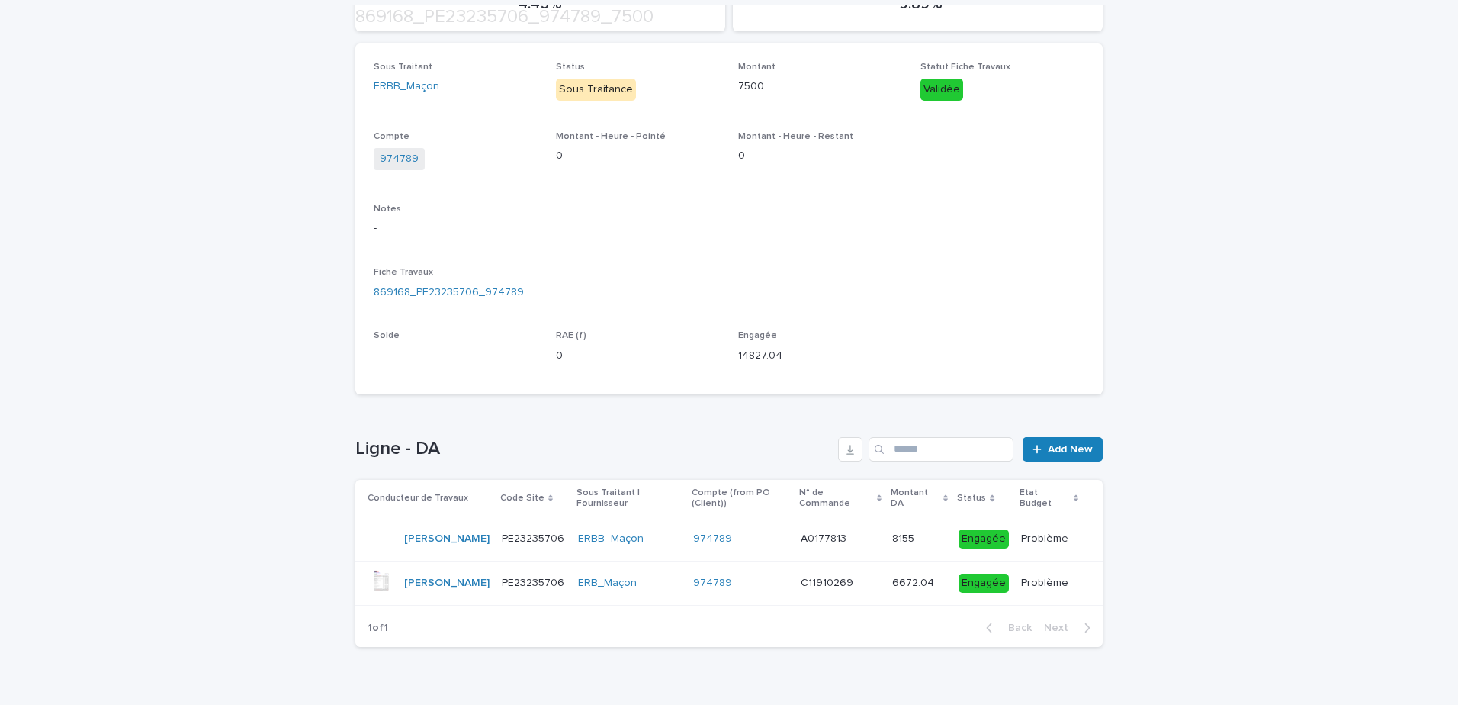
scroll to position [277, 0]
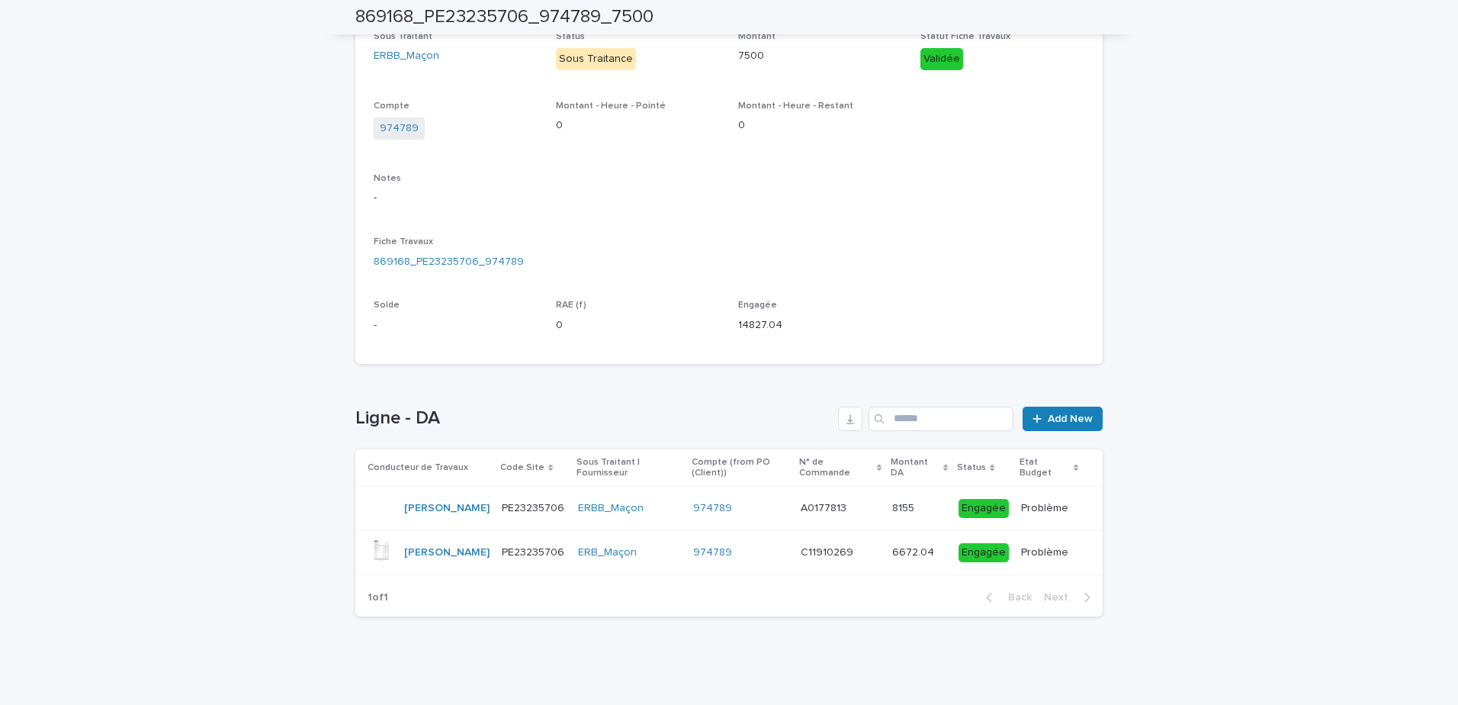
click at [667, 520] on td "ERBB_Maçon" at bounding box center [629, 509] width 115 height 44
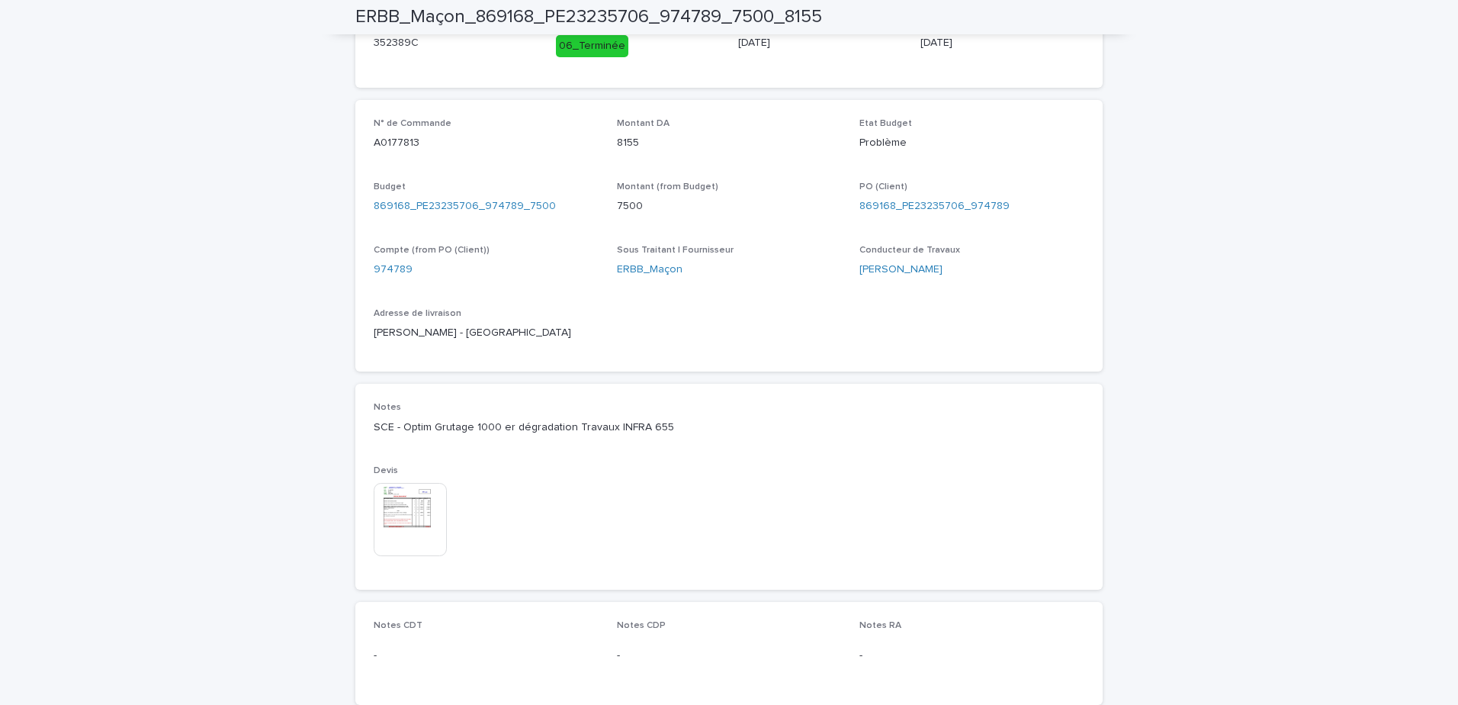
scroll to position [686, 0]
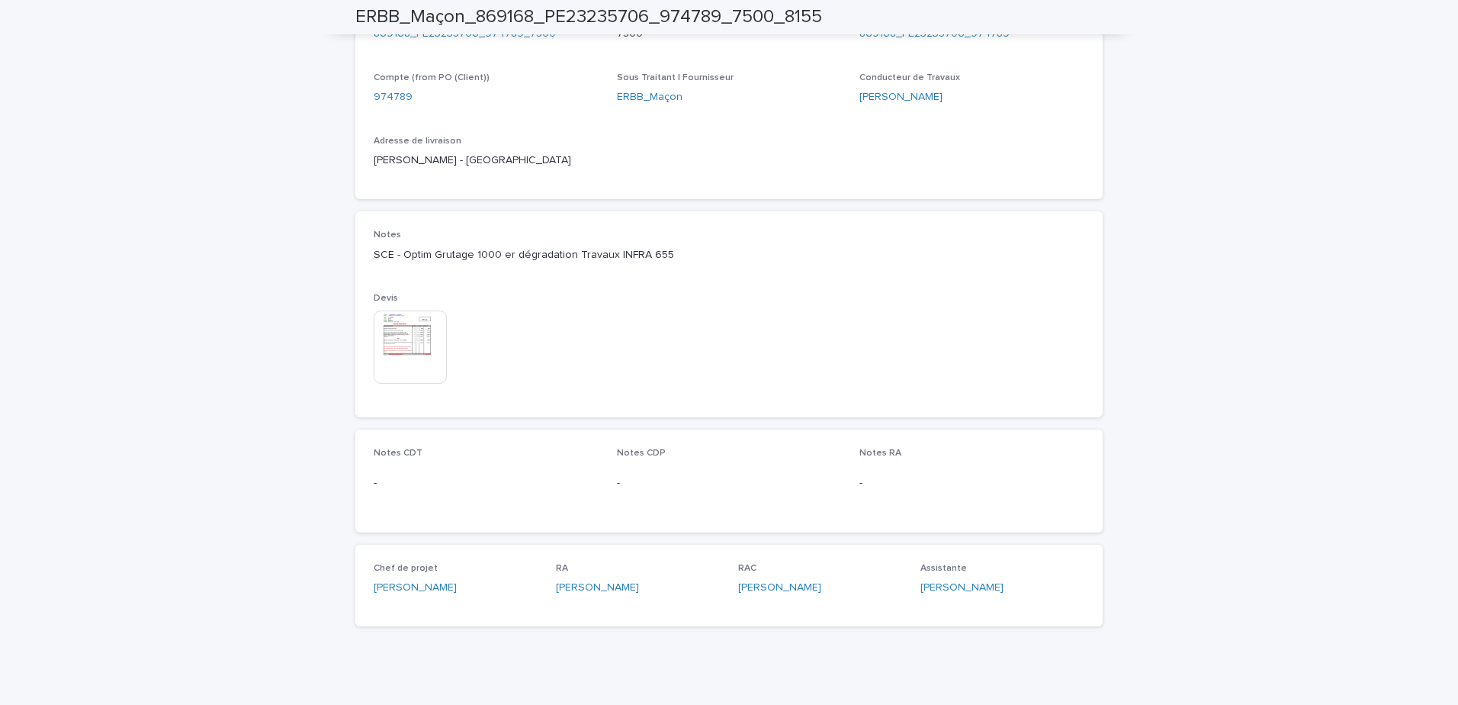
click at [417, 365] on img at bounding box center [410, 346] width 73 height 73
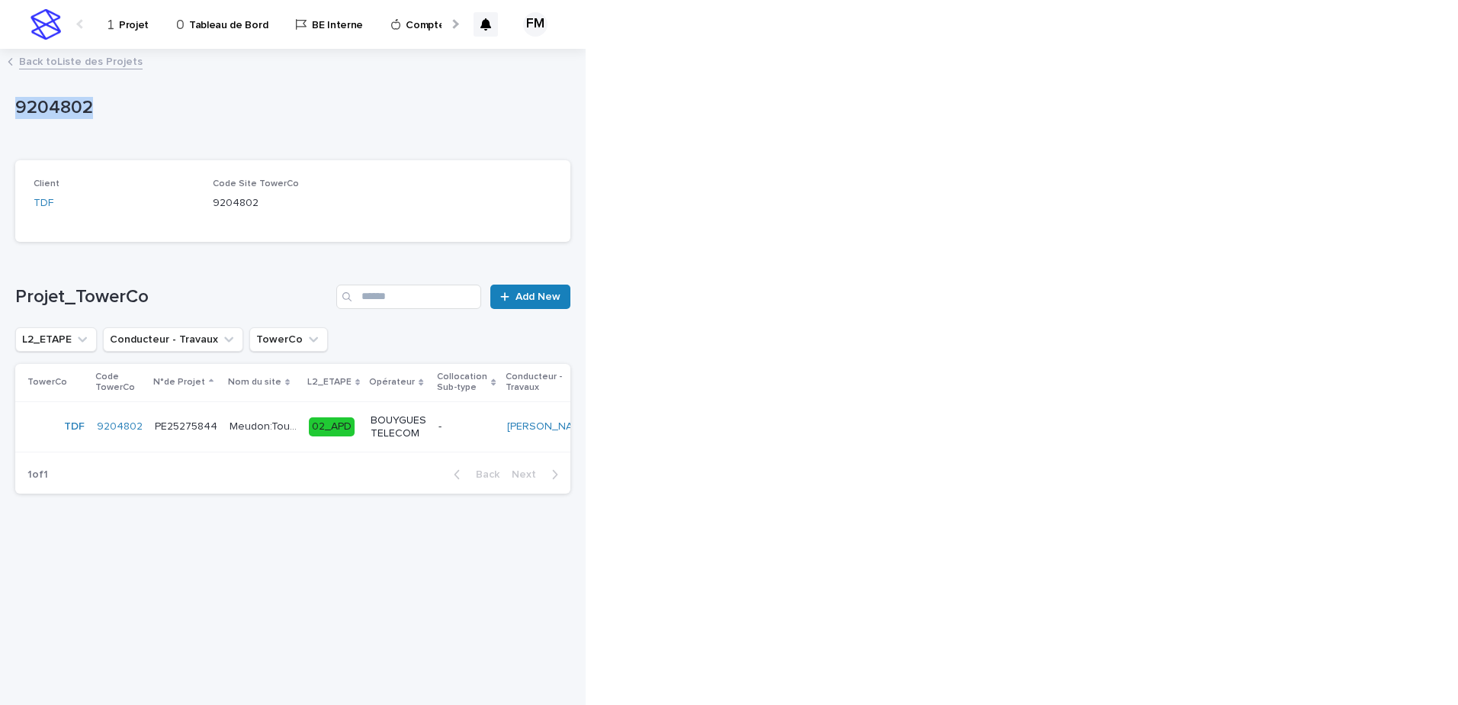
click at [150, 18] on div "Projet" at bounding box center [131, 16] width 49 height 32
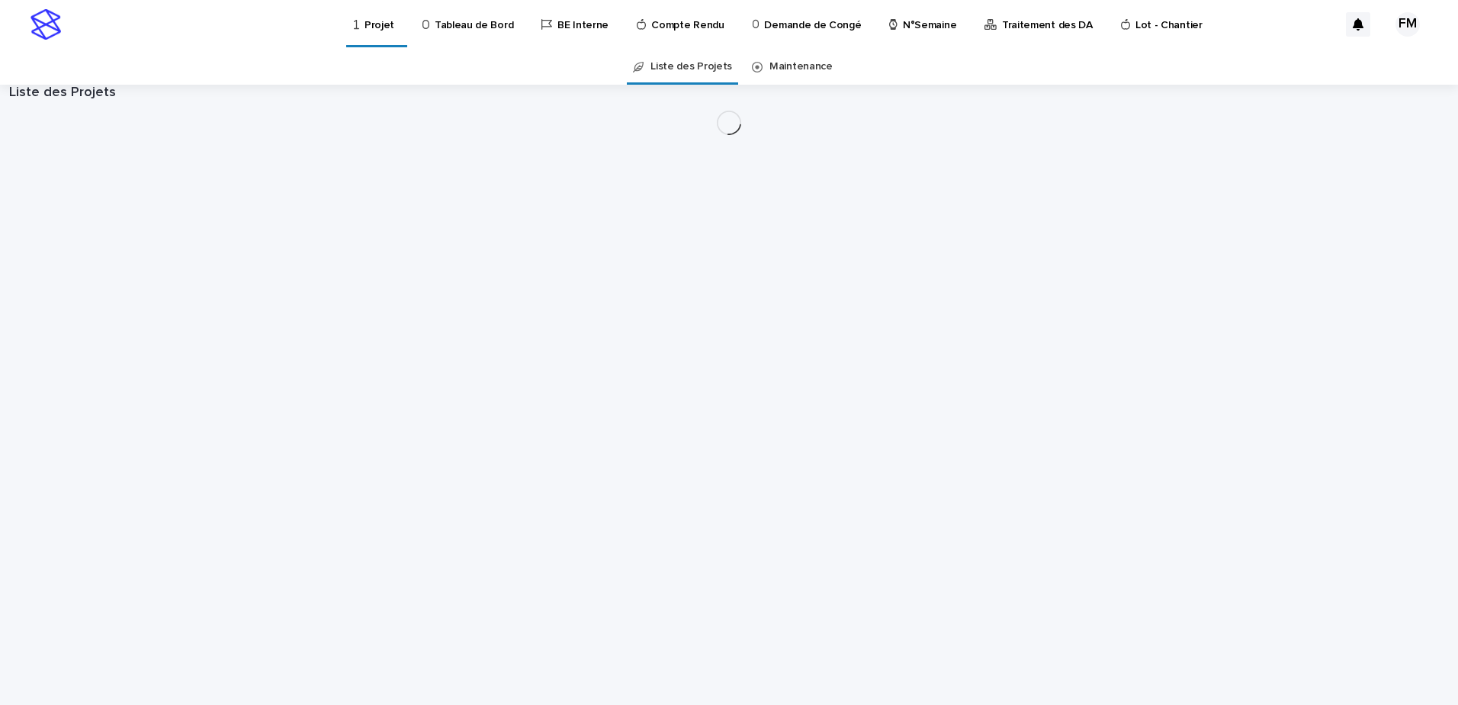
click at [207, 24] on div "Projet Tableau de Bord BE Interne Compte Rendu Demande de Congé N°Semaine Trait…" at bounding box center [704, 24] width 1270 height 49
click at [419, 35] on link "Tableau de Bord" at bounding box center [439, 23] width 99 height 47
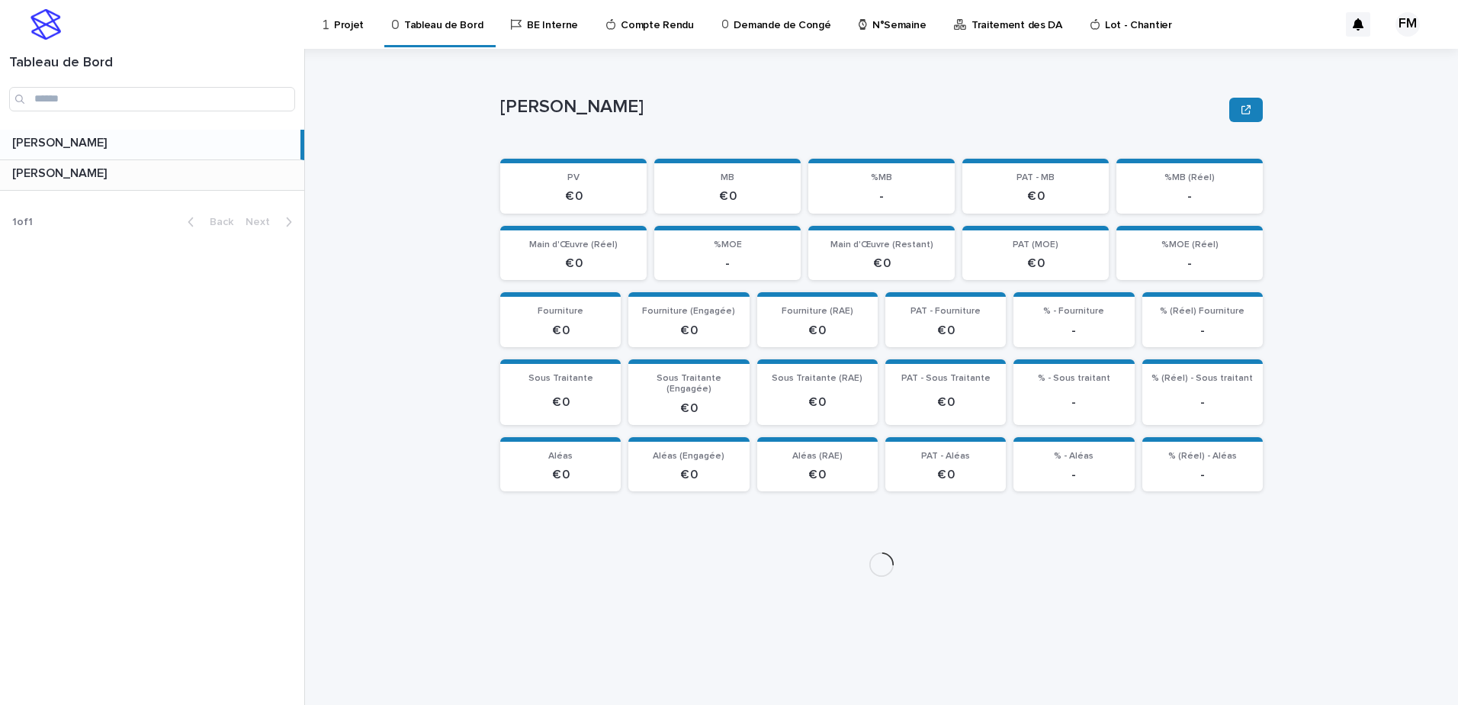
click at [194, 175] on p at bounding box center [155, 173] width 286 height 14
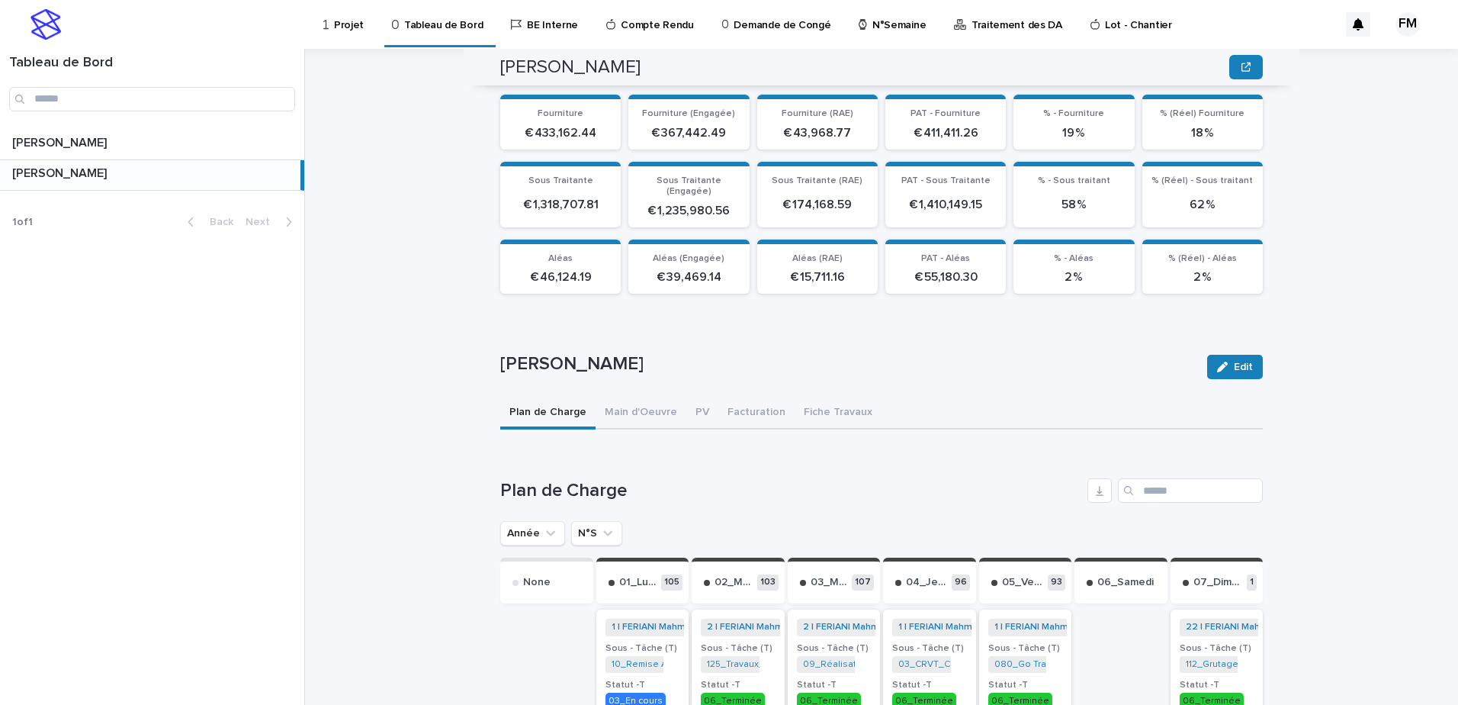
scroll to position [225, 0]
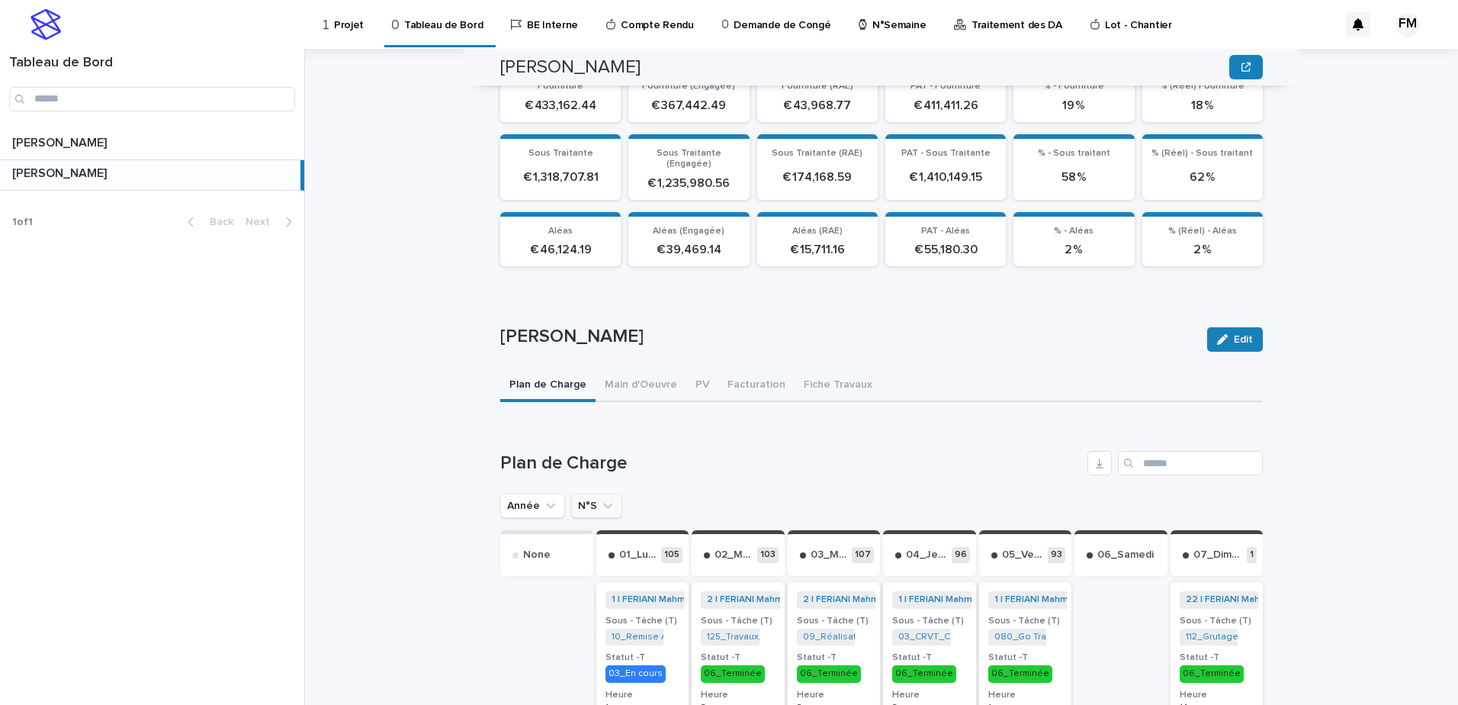
click at [578, 505] on button "N°S" at bounding box center [596, 505] width 51 height 24
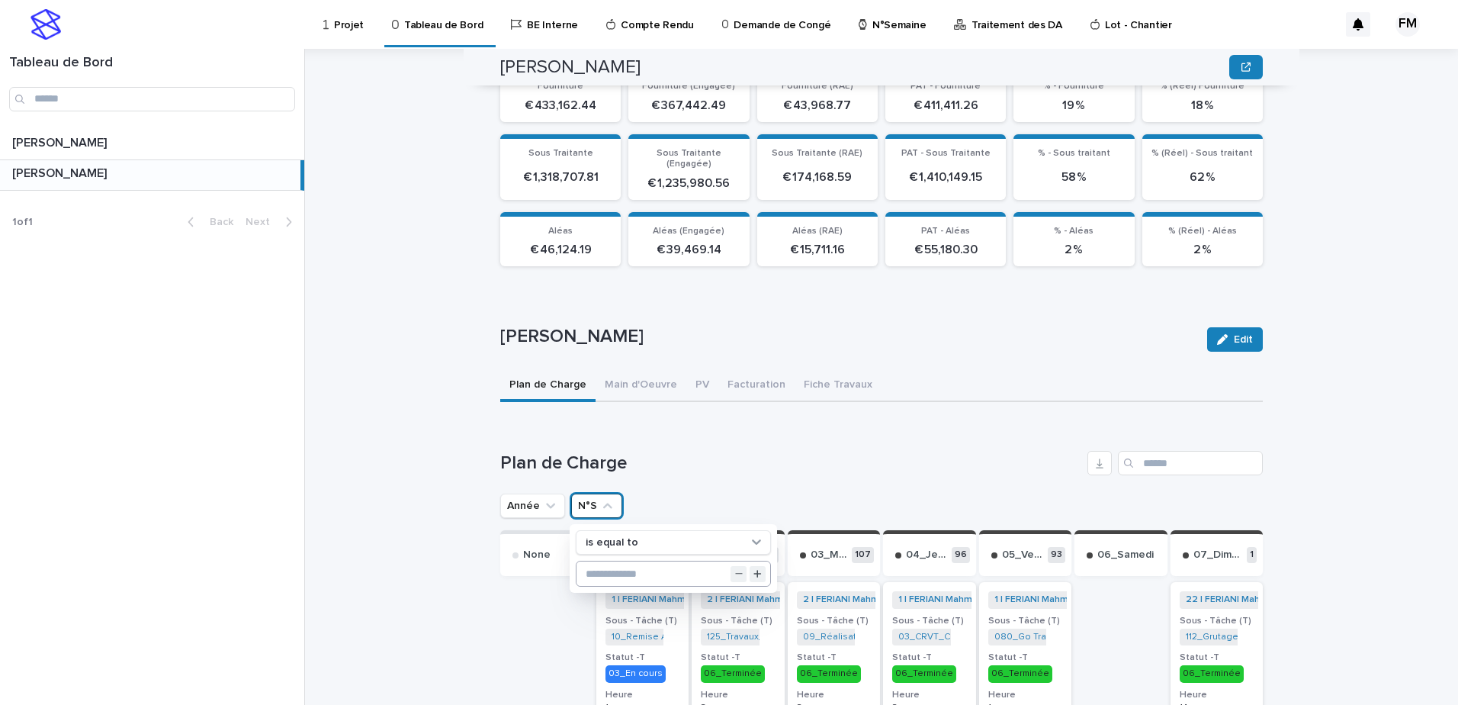
drag, startPoint x: 600, startPoint y: 544, endPoint x: 600, endPoint y: 555, distance: 11.4
click at [578, 535] on div "is equal to" at bounding box center [673, 558] width 207 height 69
click at [578, 535] on input "text" at bounding box center [674, 573] width 194 height 24
type input "**"
click at [578, 493] on div "Année N°S is equal to 38 is equal to ** Clear all filters" at bounding box center [881, 505] width 763 height 24
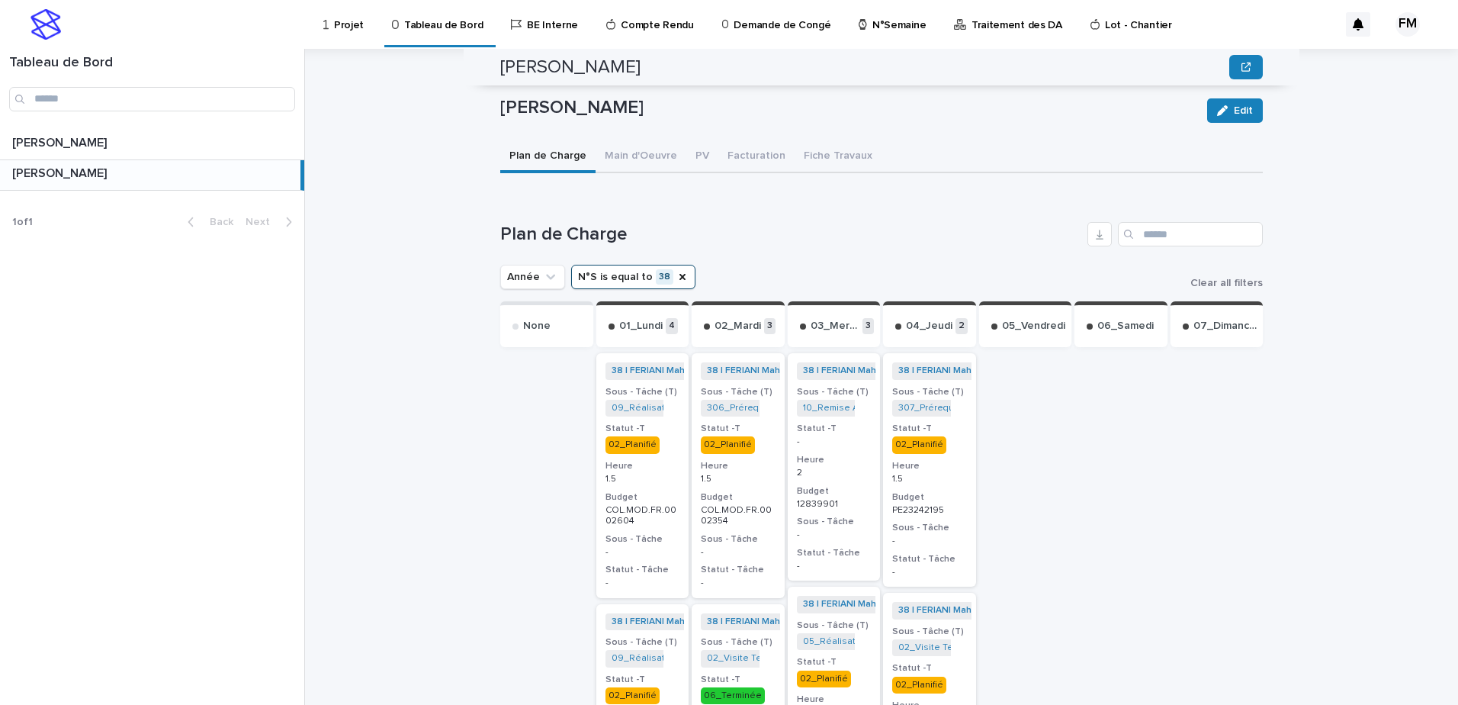
scroll to position [530, 0]
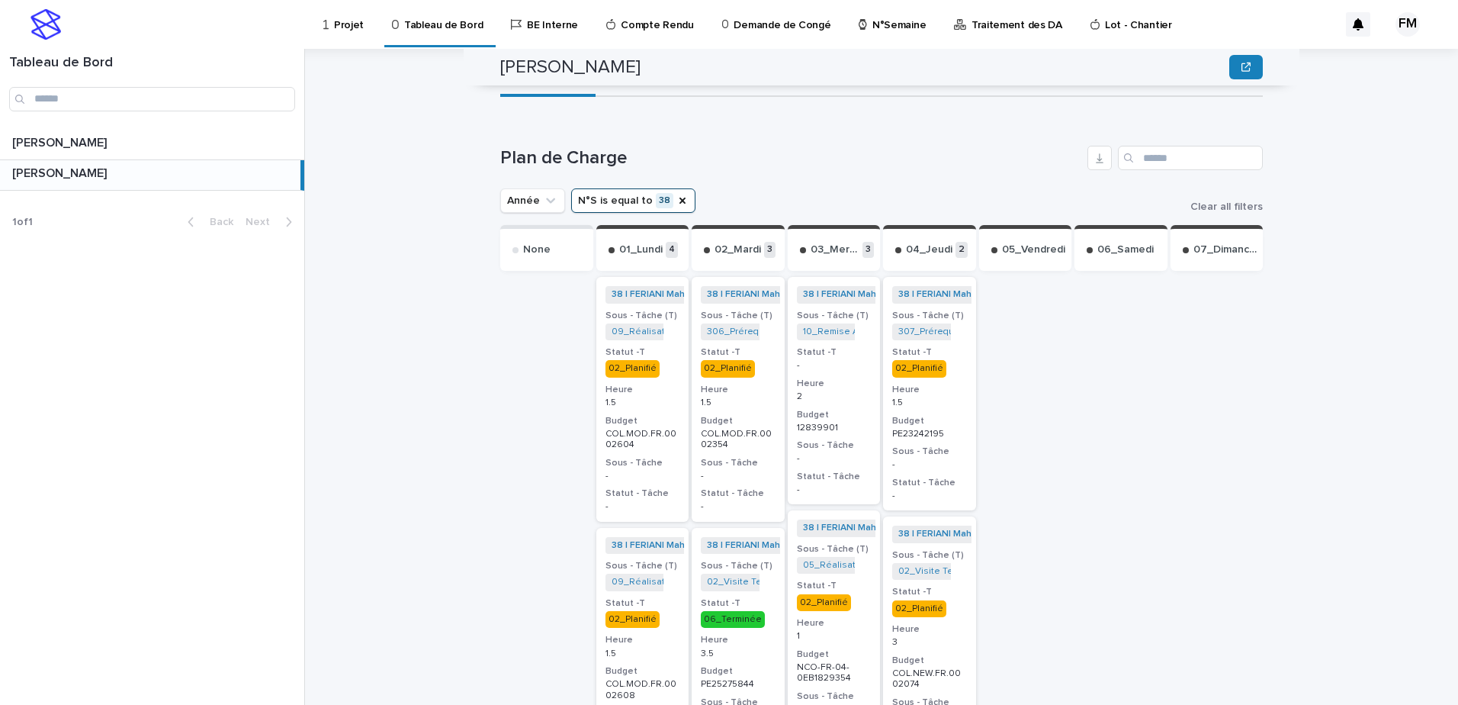
click at [578, 409] on h3 "Budget" at bounding box center [834, 415] width 75 height 12
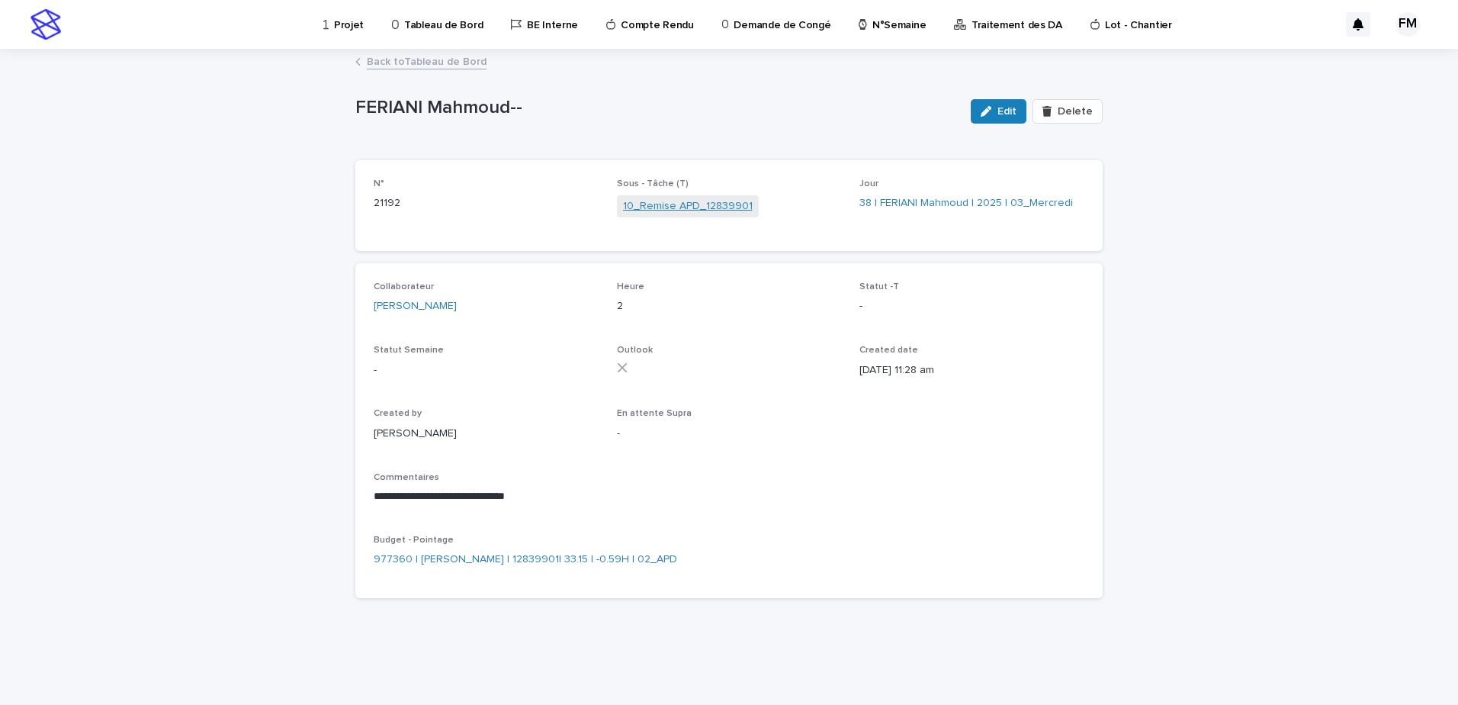
click at [578, 205] on link "10_Remise APD_12839901" at bounding box center [688, 206] width 130 height 16
